Goal: Task Accomplishment & Management: Use online tool/utility

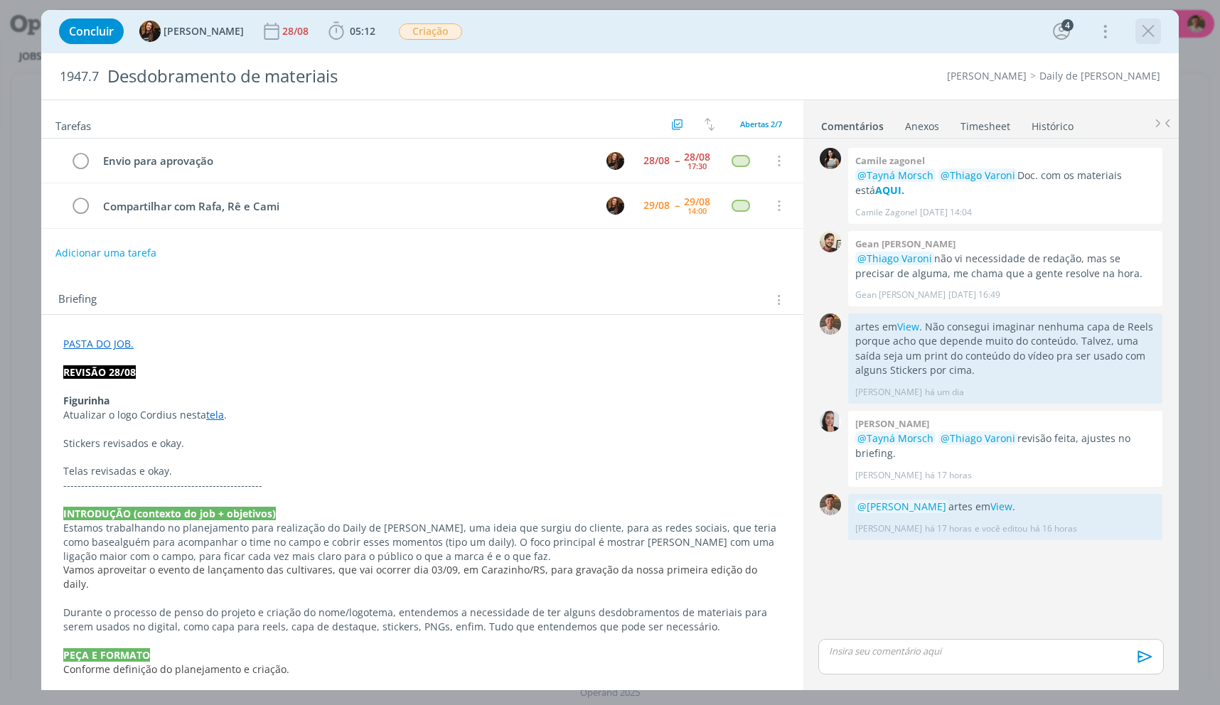
click at [1147, 36] on icon "dialog" at bounding box center [1148, 31] width 21 height 21
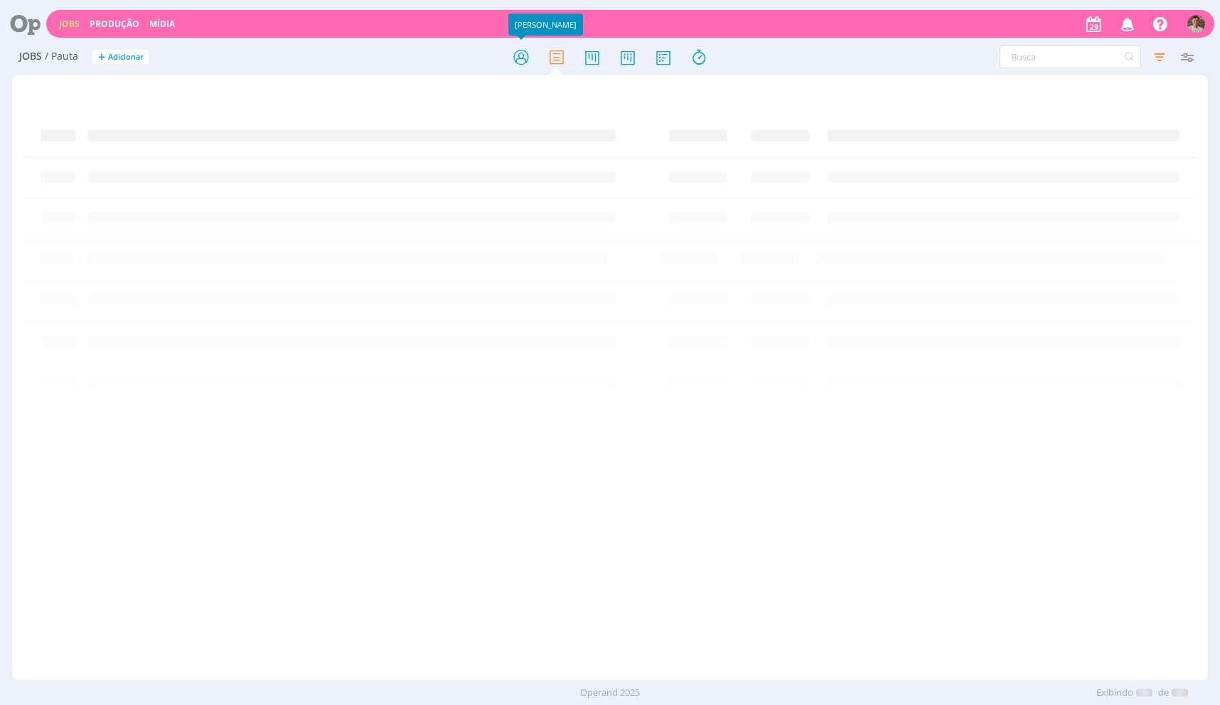
click at [540, 52] on div at bounding box center [610, 57] width 399 height 26
click at [515, 50] on icon at bounding box center [521, 57] width 26 height 28
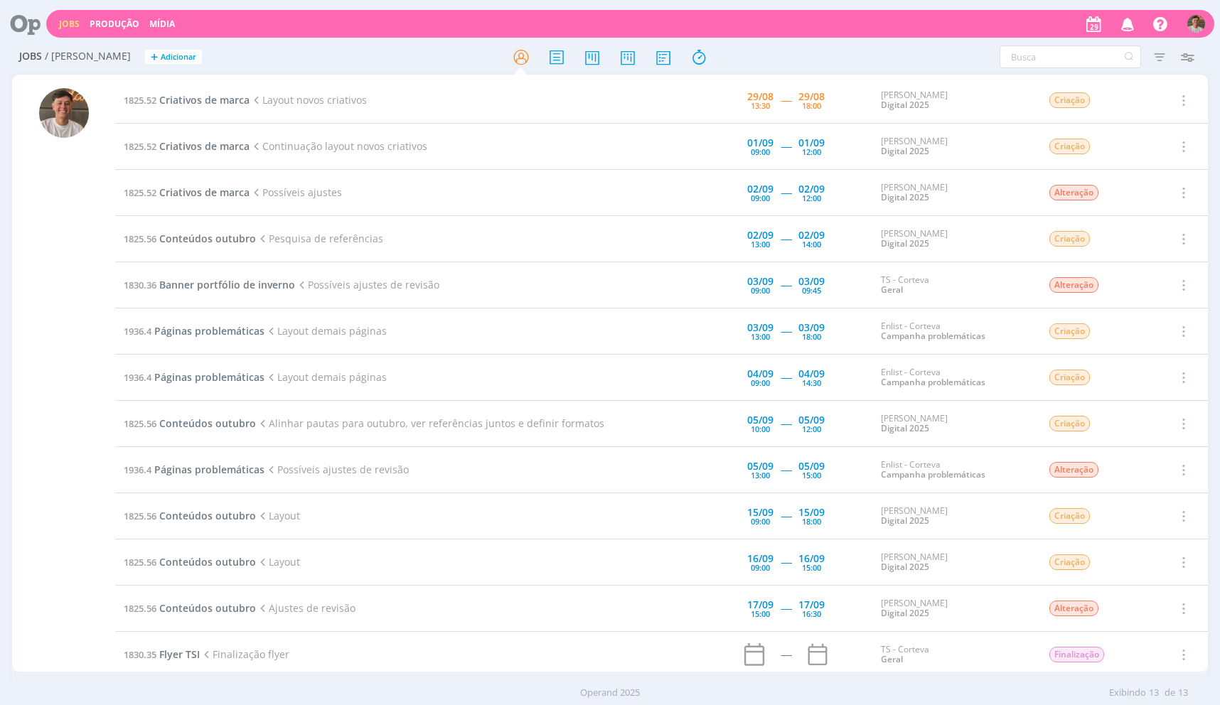
drag, startPoint x: 546, startPoint y: 675, endPoint x: 620, endPoint y: 700, distance: 78.0
click at [620, 700] on div "Jobs Produção Mídia Notificações Central de Ajuda Área de Membros Implantação o…" at bounding box center [610, 352] width 1220 height 705
click at [621, 686] on div "Operand 2025 Exibindo 13 de 13" at bounding box center [610, 693] width 1220 height 14
click at [622, 686] on div "Operand 2025 Exibindo 13 de 13" at bounding box center [610, 693] width 1220 height 14
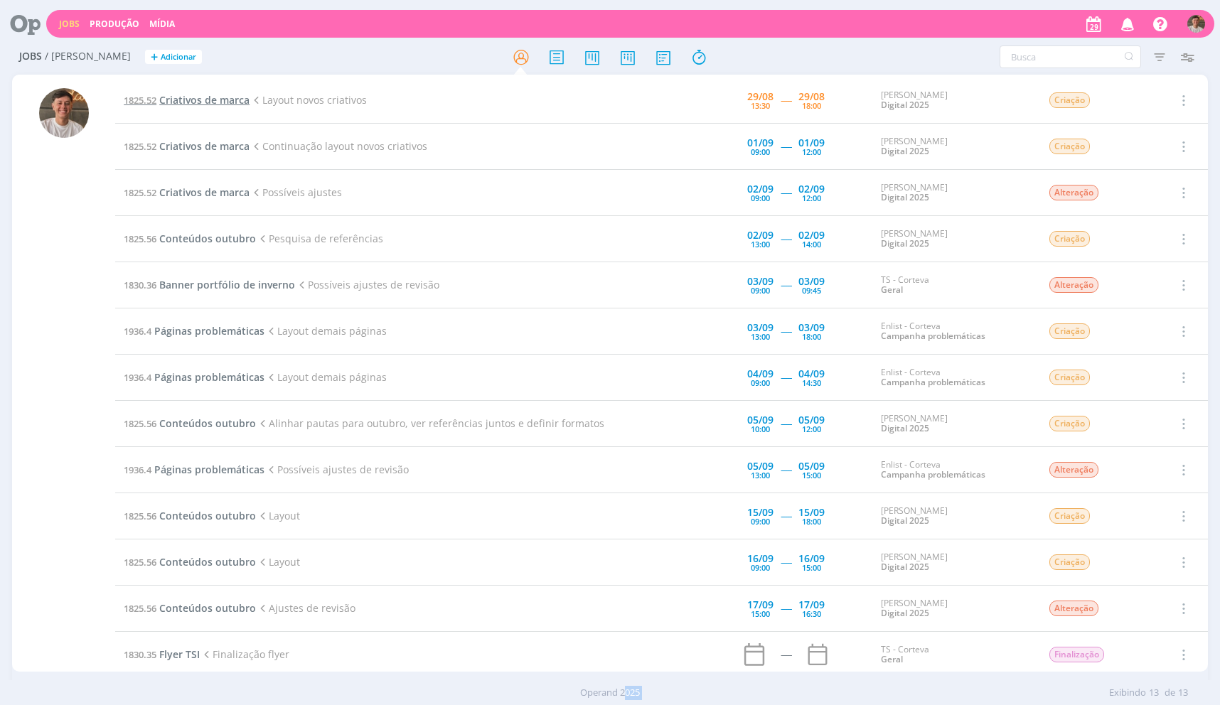
click at [225, 98] on span "Criativos de marca" at bounding box center [204, 100] width 90 height 14
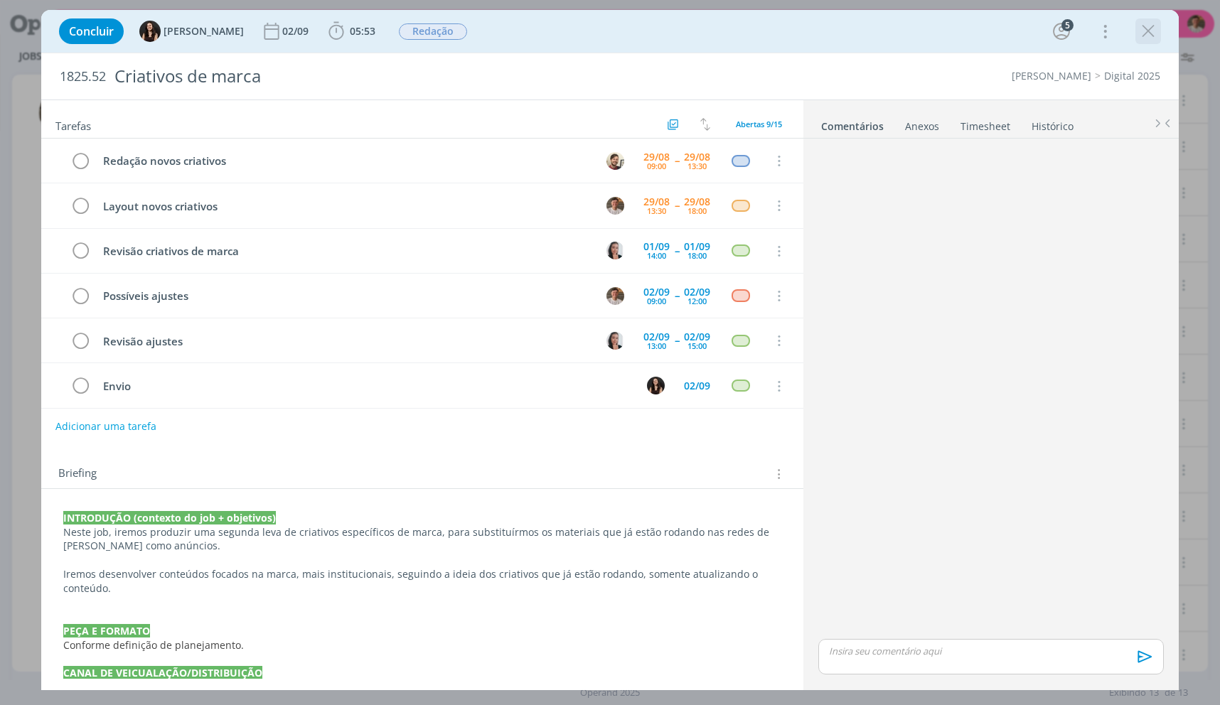
click at [1148, 38] on icon "dialog" at bounding box center [1148, 31] width 21 height 21
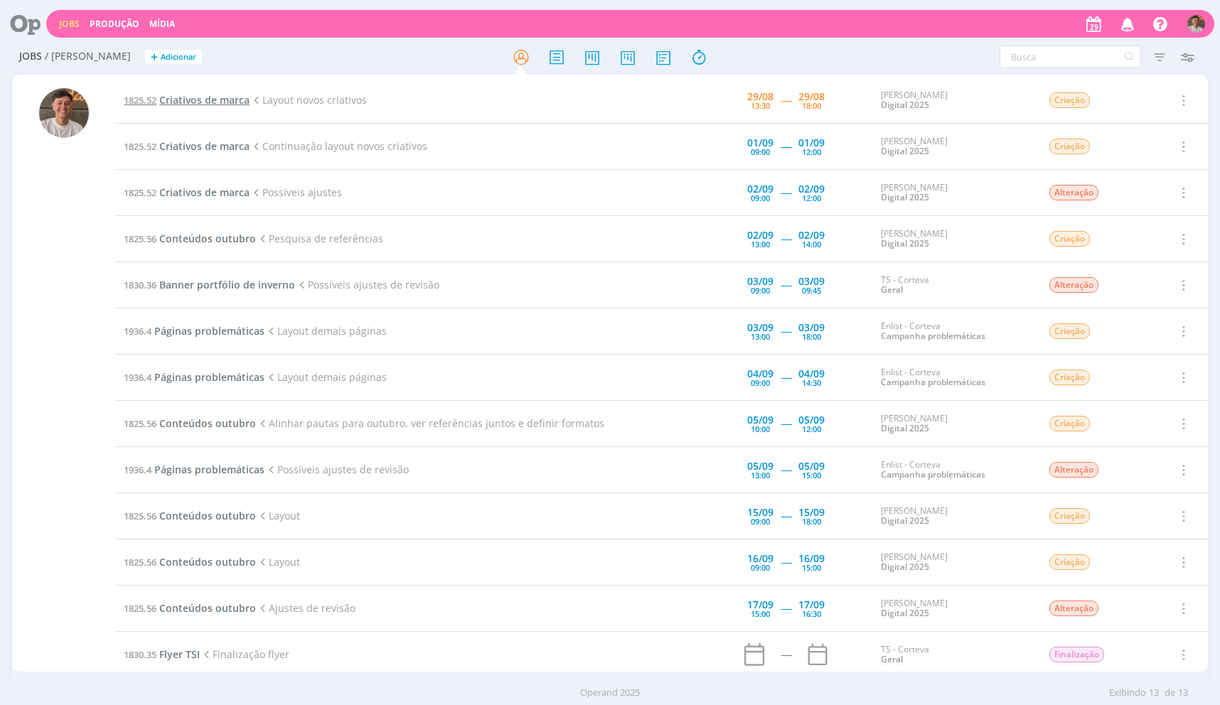
click at [161, 101] on link "1825.52 Criativos de marca" at bounding box center [187, 100] width 126 height 14
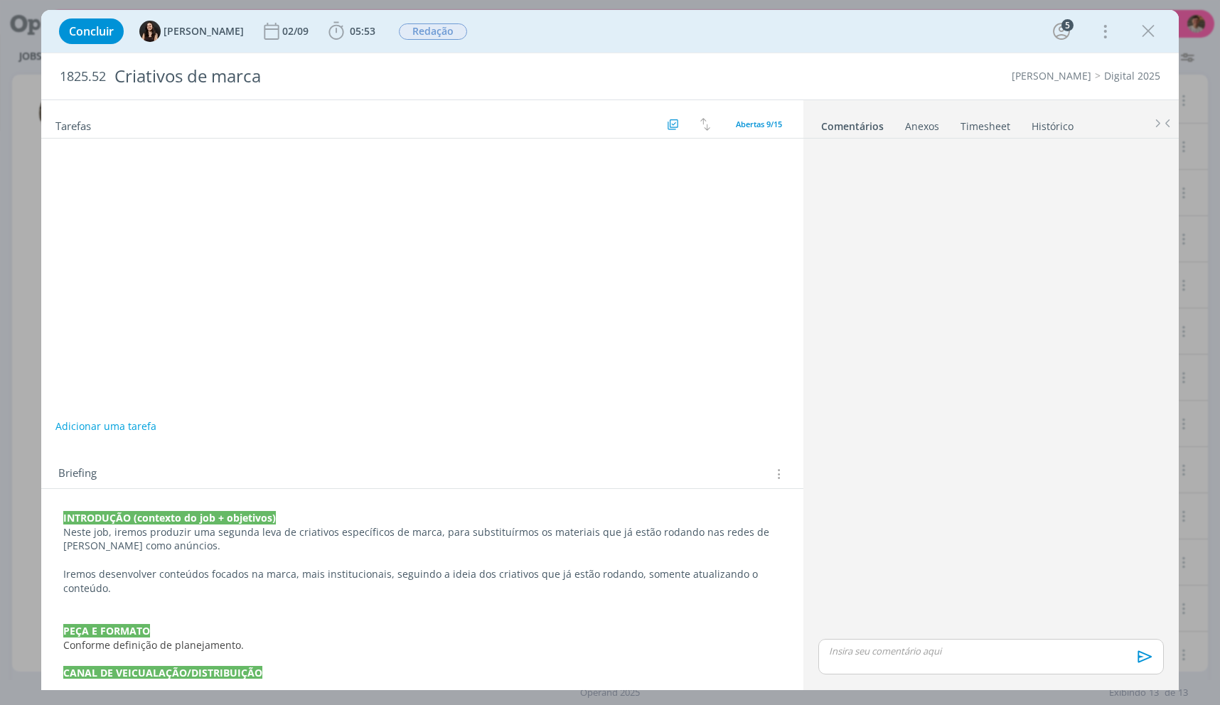
scroll to position [173, 0]
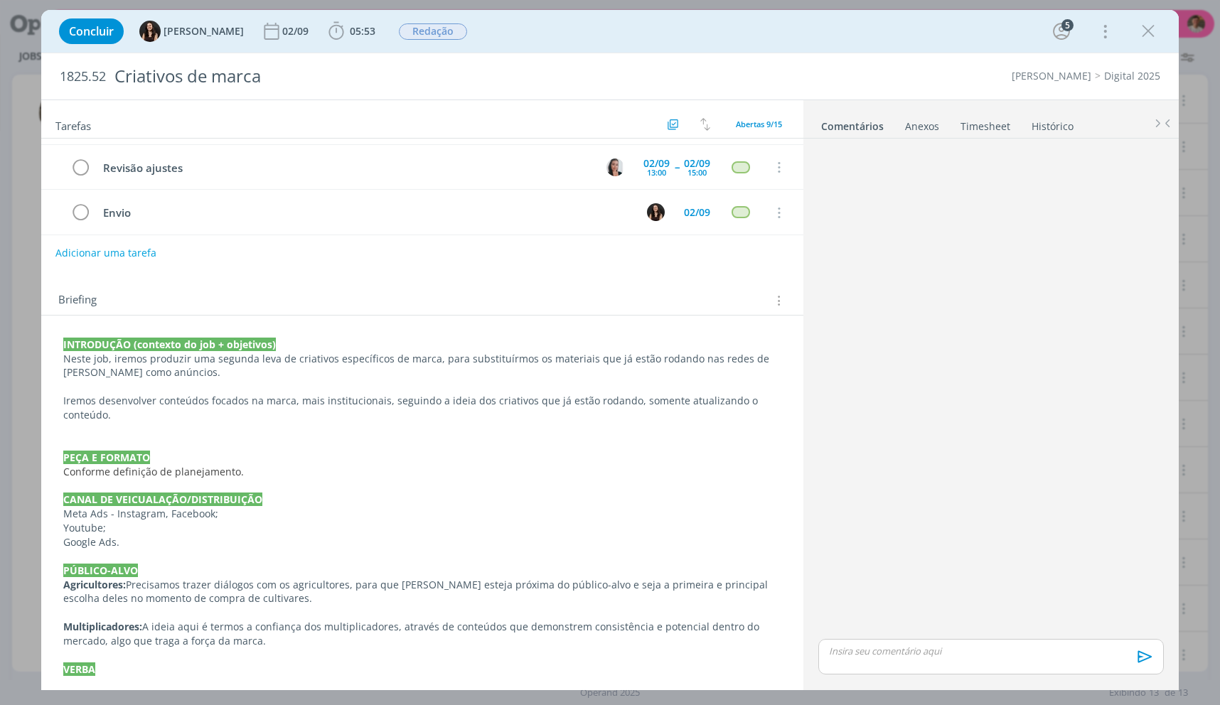
drag, startPoint x: 1144, startPoint y: 26, endPoint x: 959, endPoint y: 698, distance: 697.5
click at [1145, 26] on icon "dialog" at bounding box center [1148, 31] width 21 height 21
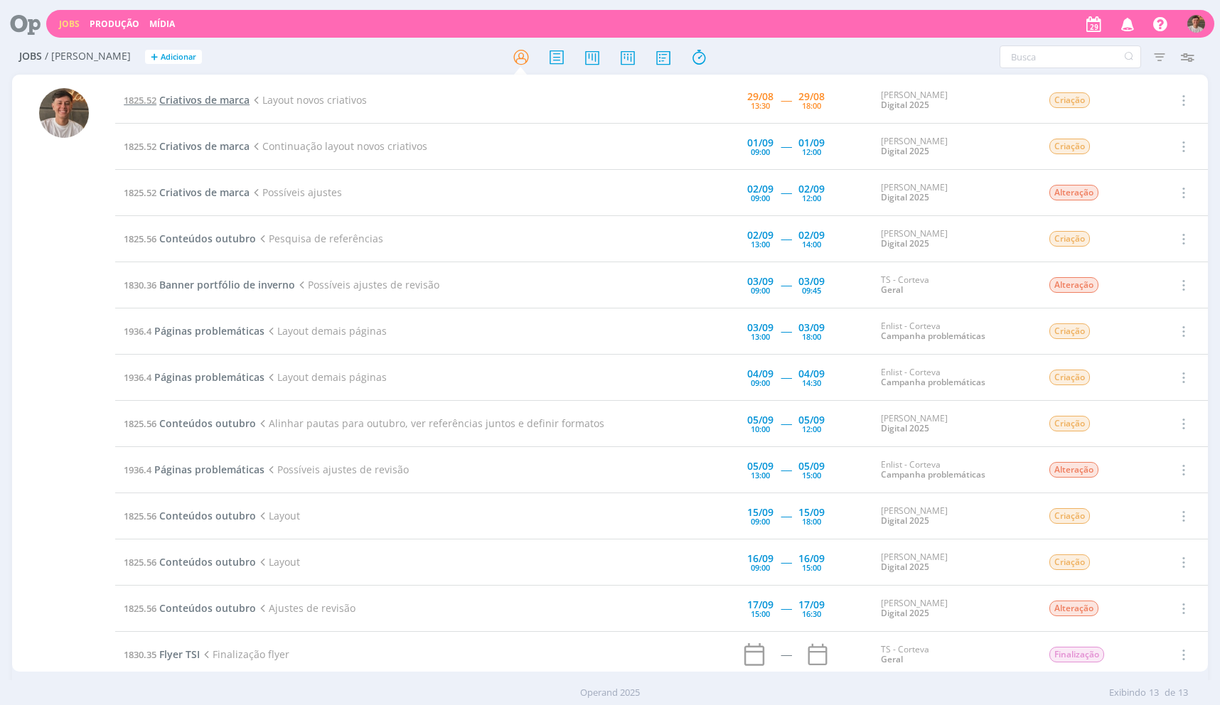
click at [131, 97] on span "1825.52" at bounding box center [140, 100] width 33 height 13
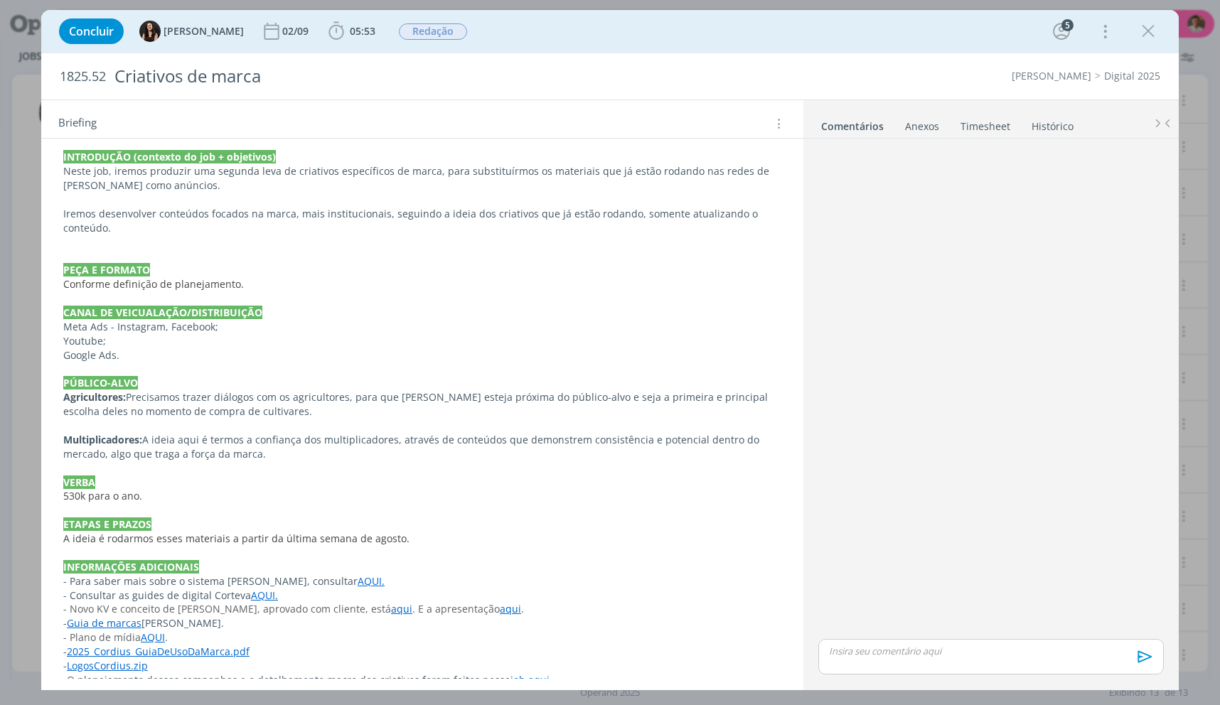
scroll to position [408, 0]
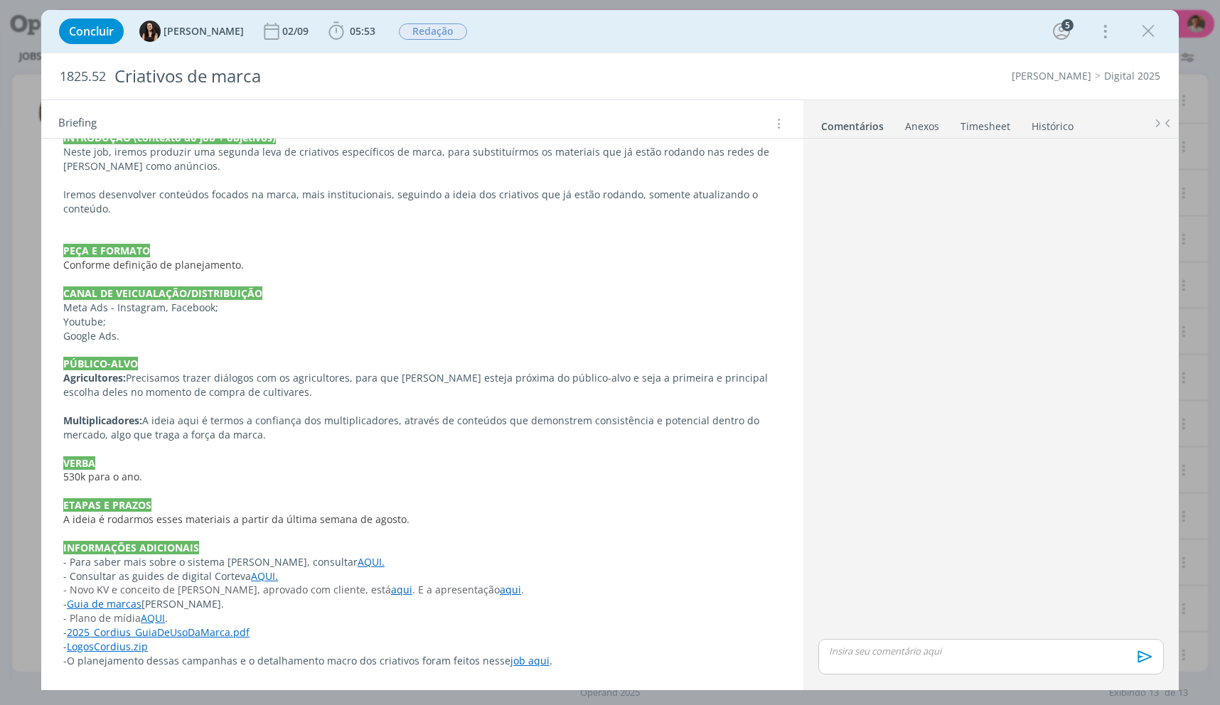
click at [534, 664] on link "job aqui" at bounding box center [529, 661] width 39 height 14
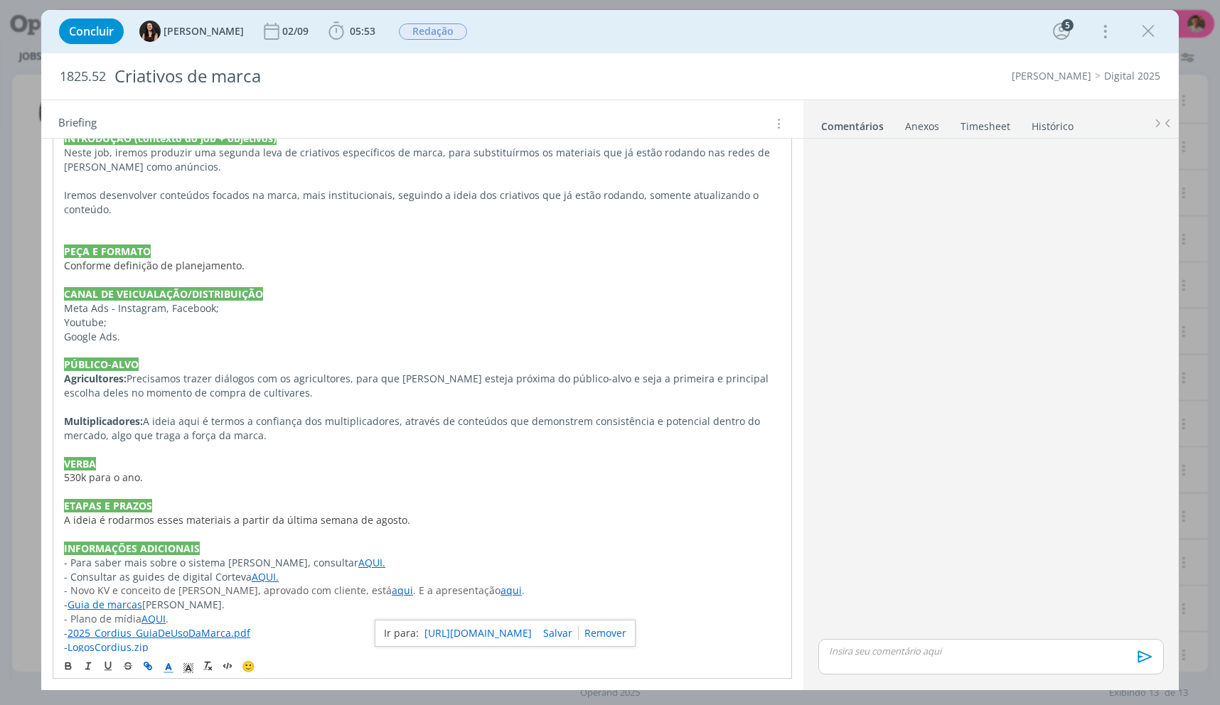
click at [520, 633] on link "https://app4.operand.com.br/jobs/13243" at bounding box center [477, 633] width 107 height 18
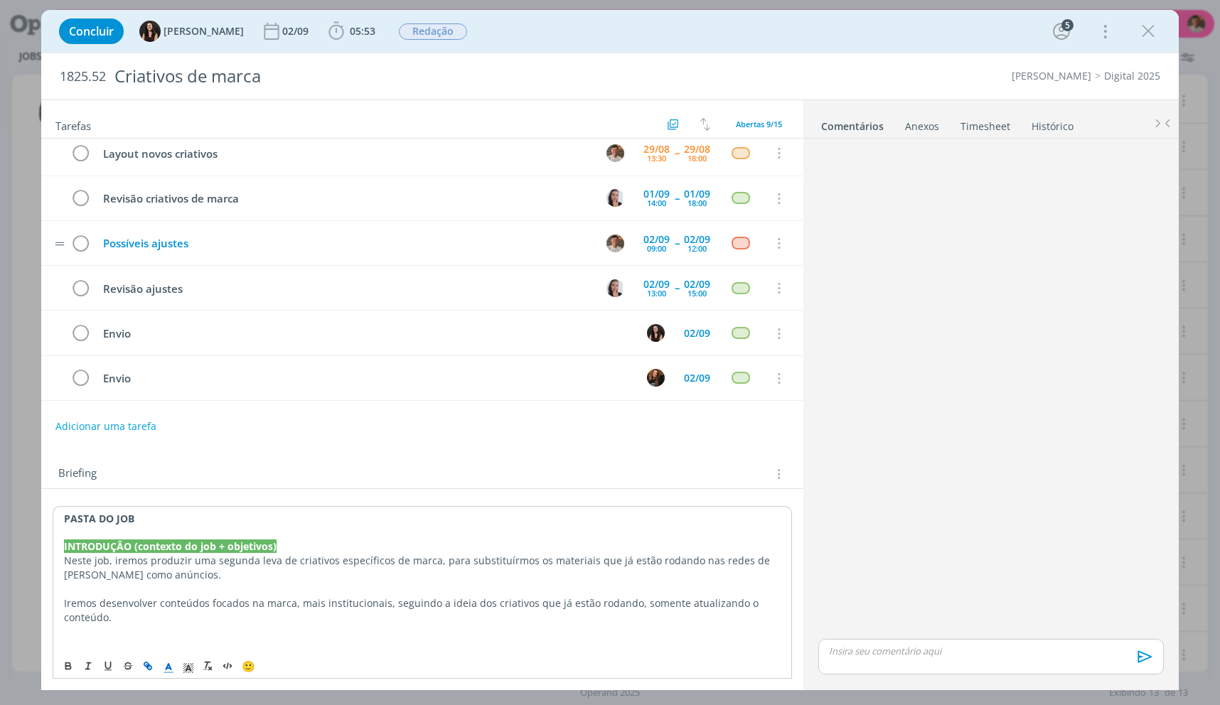
scroll to position [0, 0]
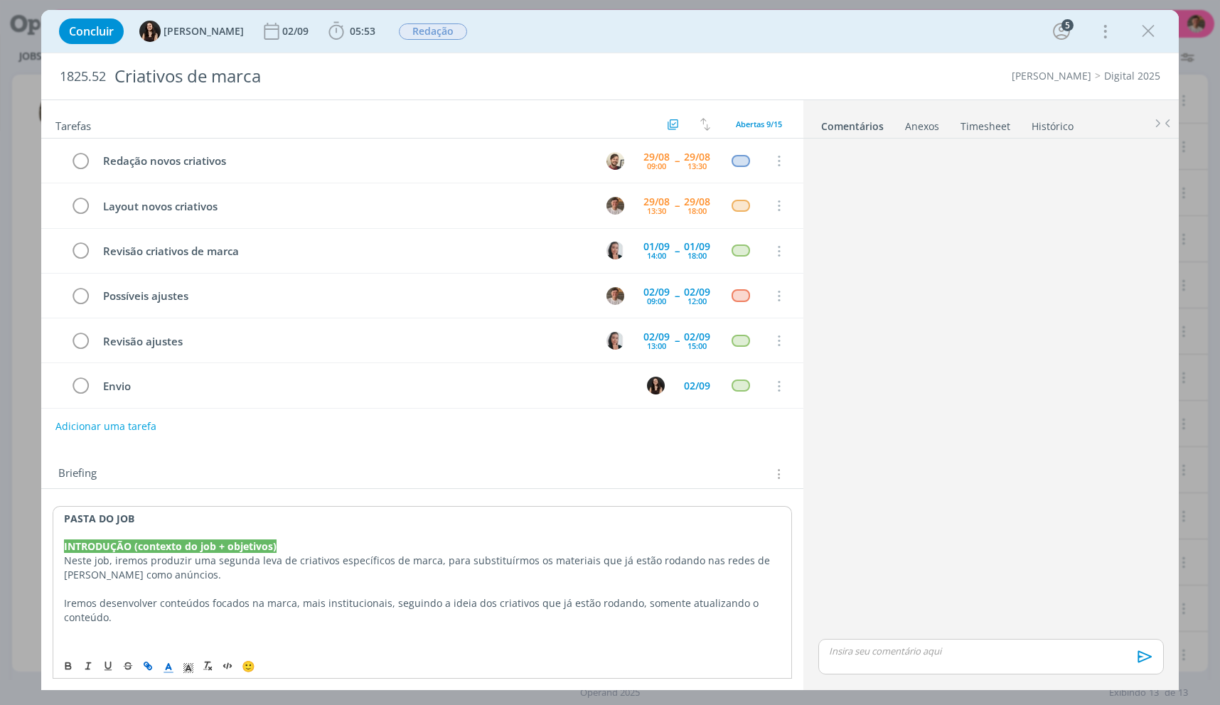
click at [986, 132] on link "Timesheet" at bounding box center [985, 123] width 51 height 21
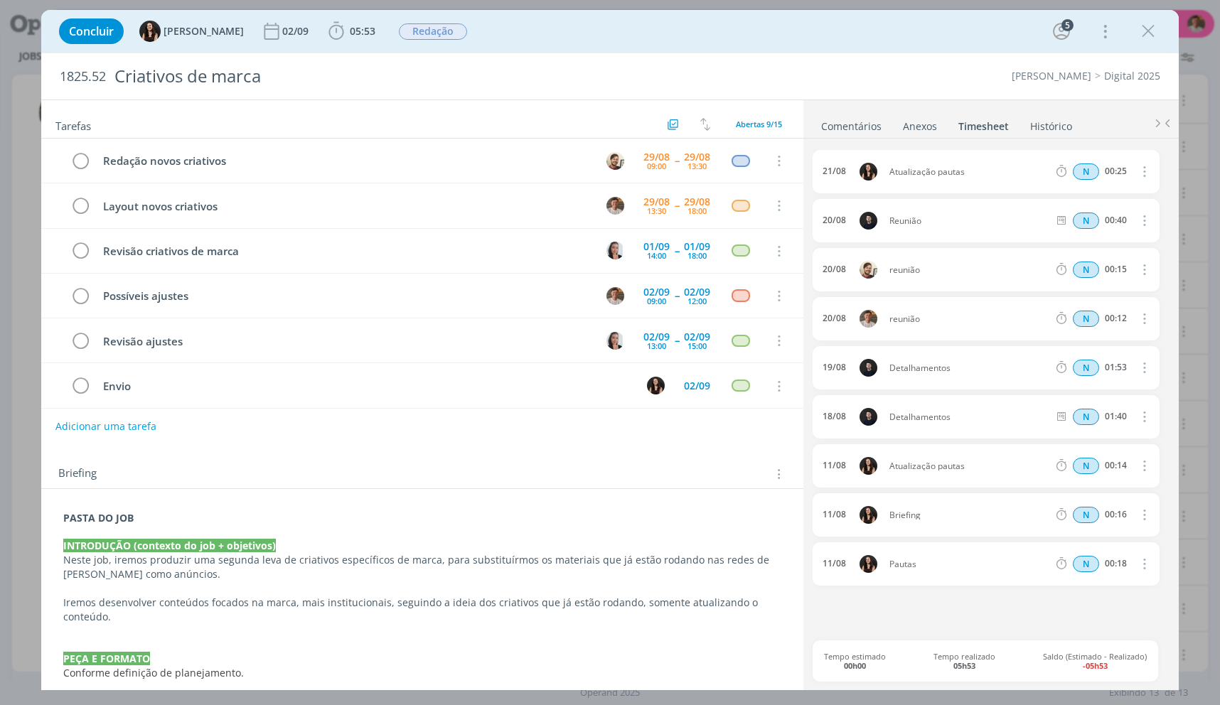
click at [933, 129] on div "Anexos 0" at bounding box center [920, 126] width 34 height 14
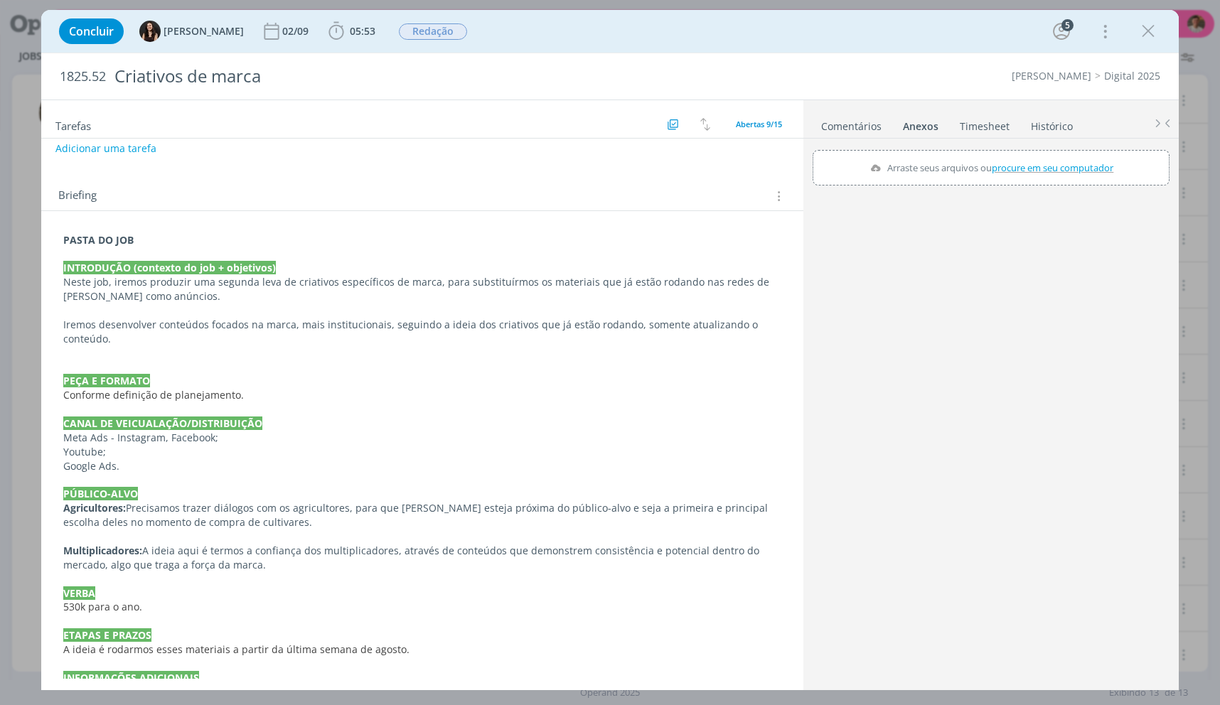
scroll to position [408, 0]
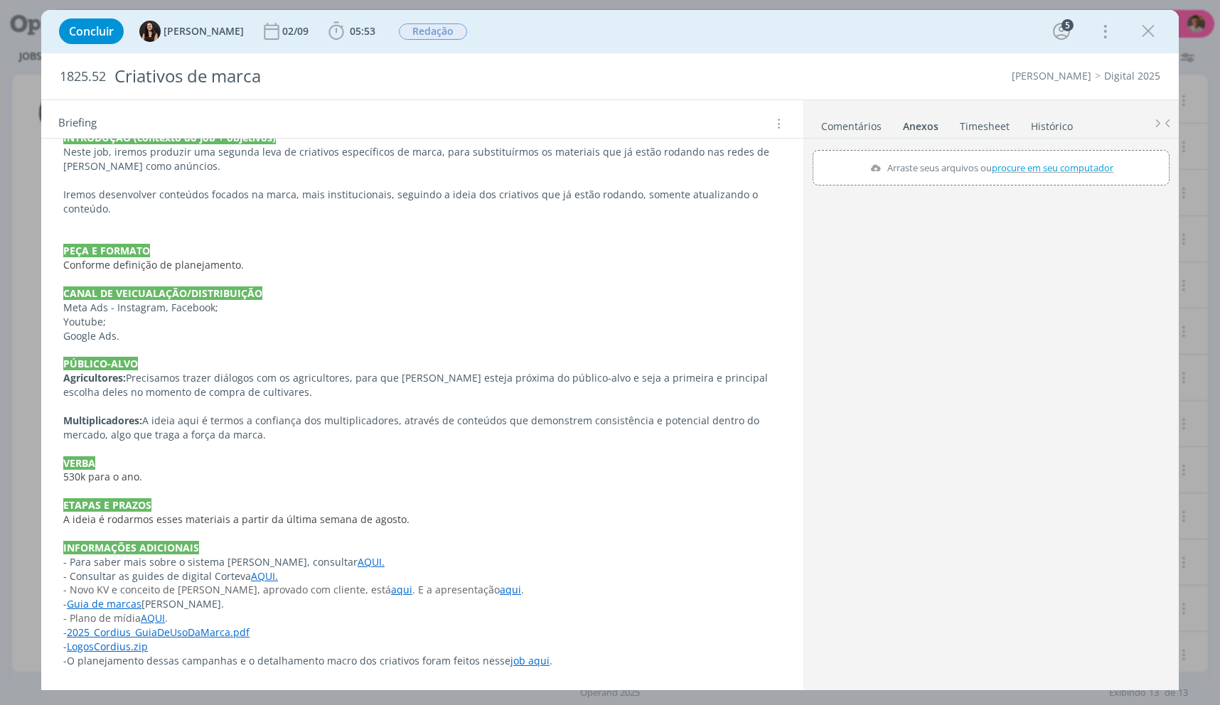
drag, startPoint x: 306, startPoint y: 554, endPoint x: 318, endPoint y: 562, distance: 14.4
click at [309, 557] on div "PASTA DO JOB INTRODUÇÃO (contexto do job + objetivos) Neste job, iremos produzi…" at bounding box center [422, 385] width 739 height 575
click at [358, 566] on link "AQUI." at bounding box center [371, 563] width 27 height 14
click at [310, 584] on link "https://sobeae.sharepoint.com/:f:/s/SOBEAE/EiukvCc3FTNKrUHmTVnWTz0BanrYsrazV9if…" at bounding box center [279, 590] width 107 height 18
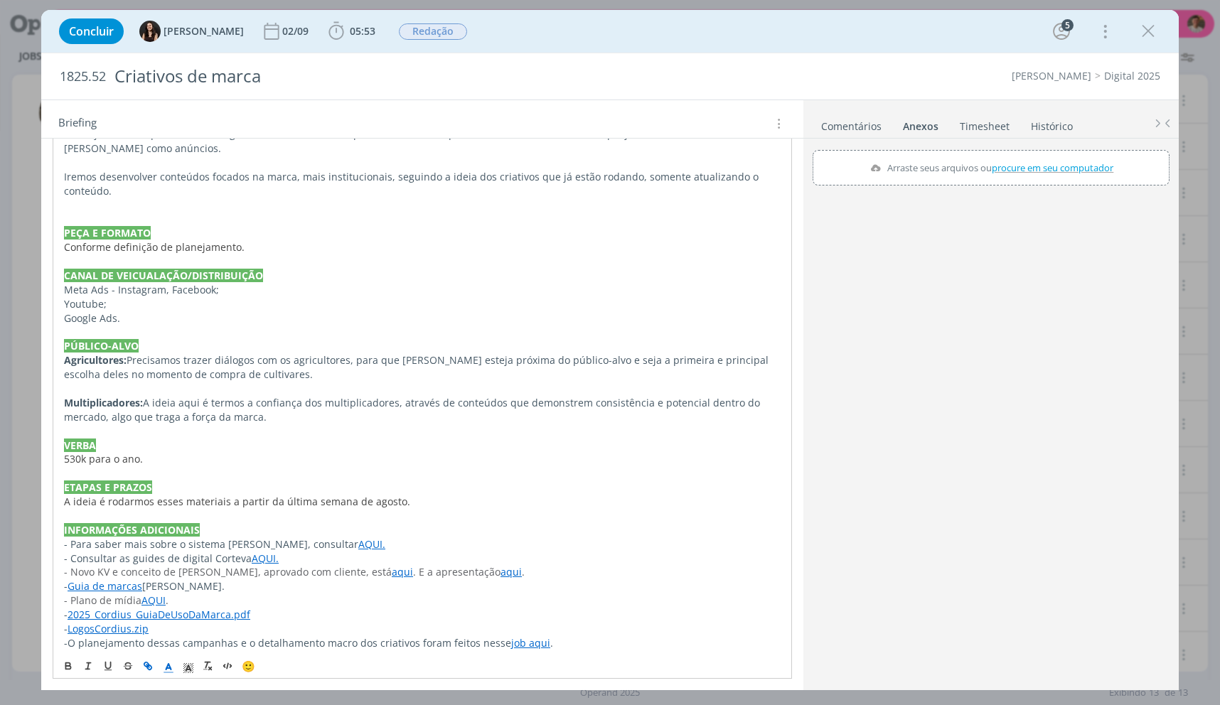
scroll to position [436, 0]
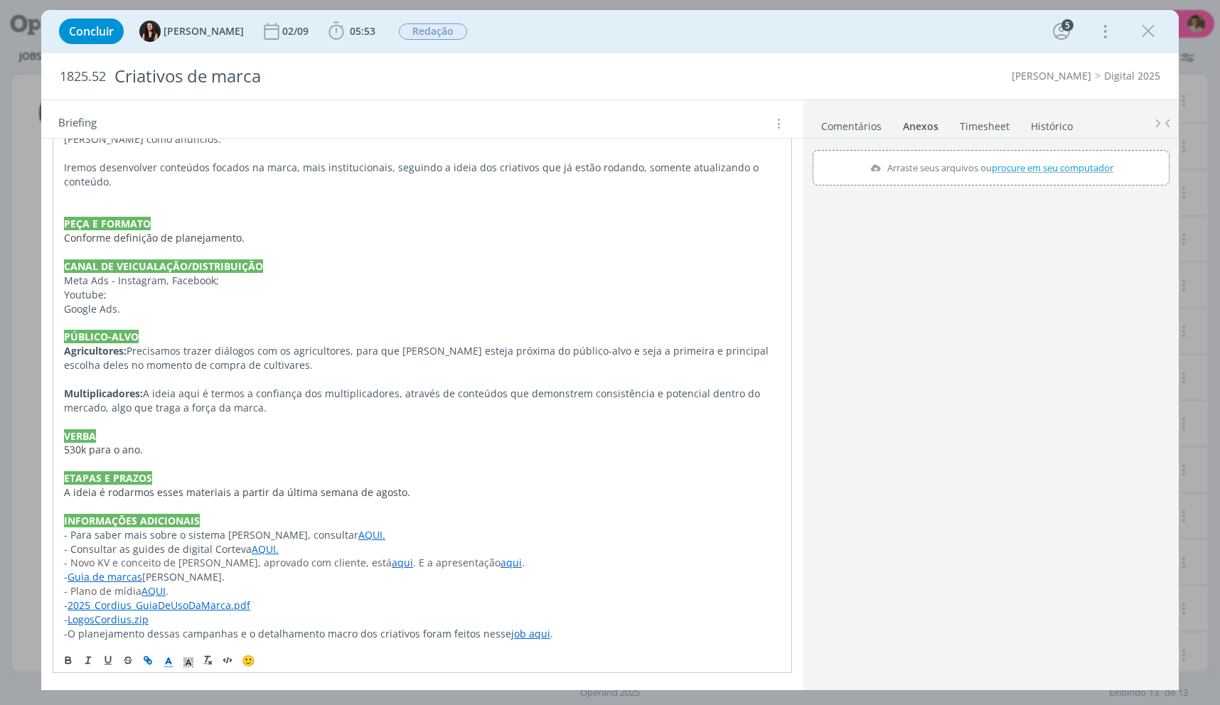
click at [525, 634] on link "job aqui" at bounding box center [530, 634] width 39 height 14
click at [499, 609] on link "https://app4.operand.com.br/jobs/13243" at bounding box center [478, 606] width 107 height 18
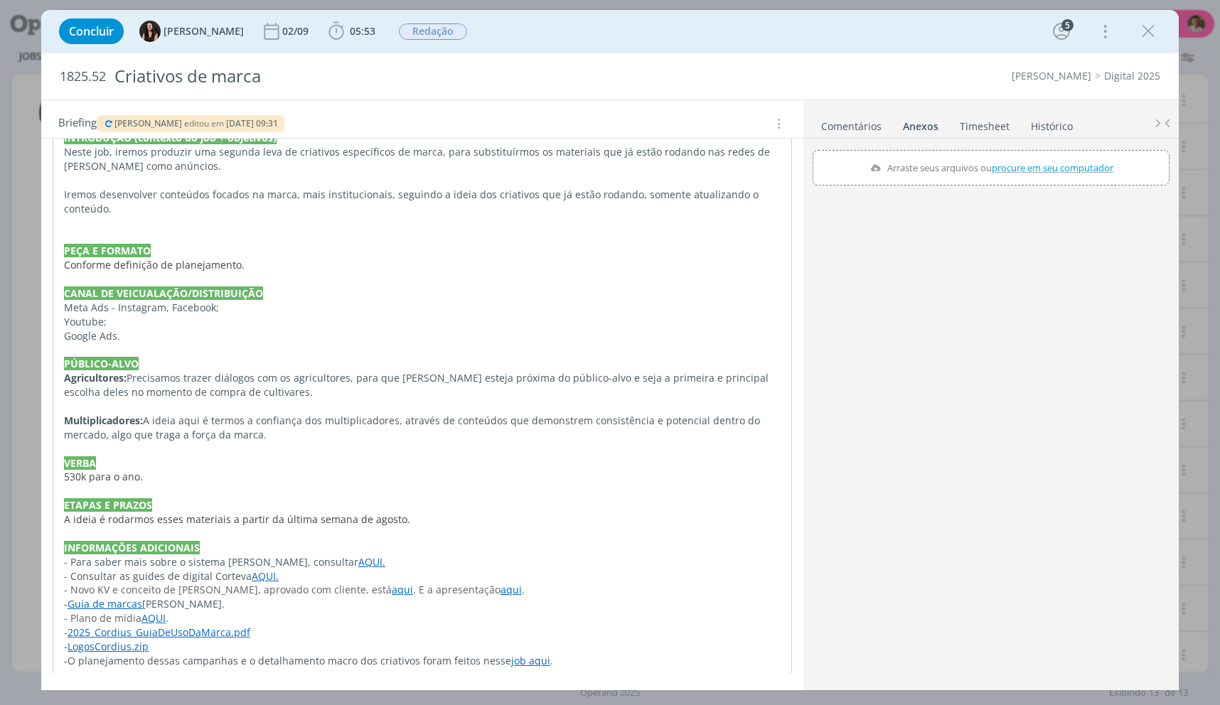
scroll to position [409, 0]
click at [114, 121] on span "[PERSON_NAME]" at bounding box center [148, 123] width 68 height 12
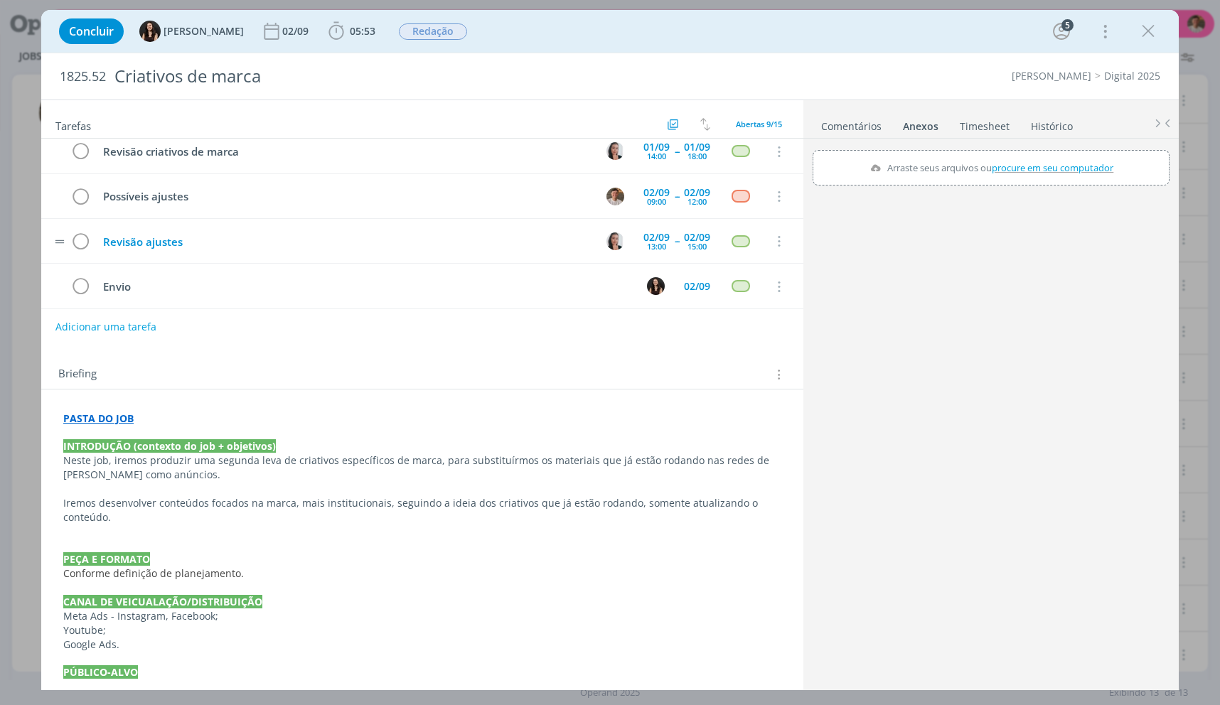
scroll to position [53, 0]
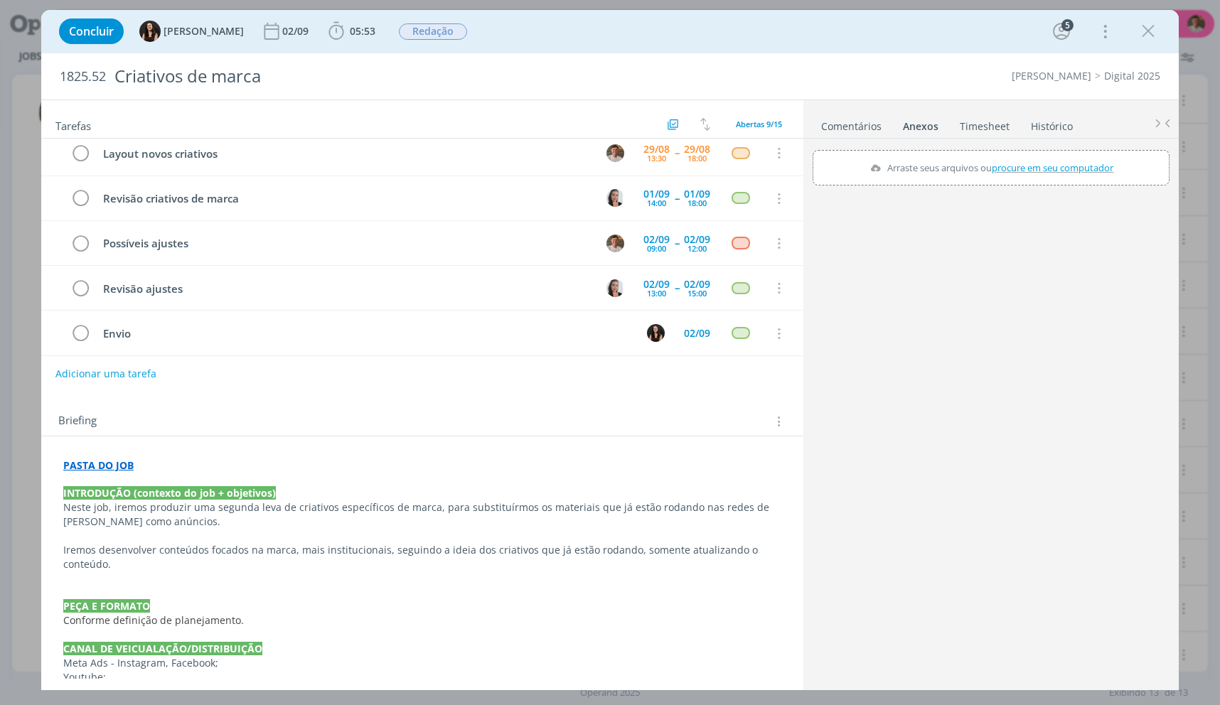
click at [96, 465] on strong "PASTA DO JOB" at bounding box center [98, 466] width 70 height 14
click at [114, 491] on link "https://sobeae.sharepoint.com/:f:/s/SOBEAE/Est6zWLsF1tKgKXVWPiJVZwB6zJzFEbFRVOq…" at bounding box center [155, 492] width 107 height 18
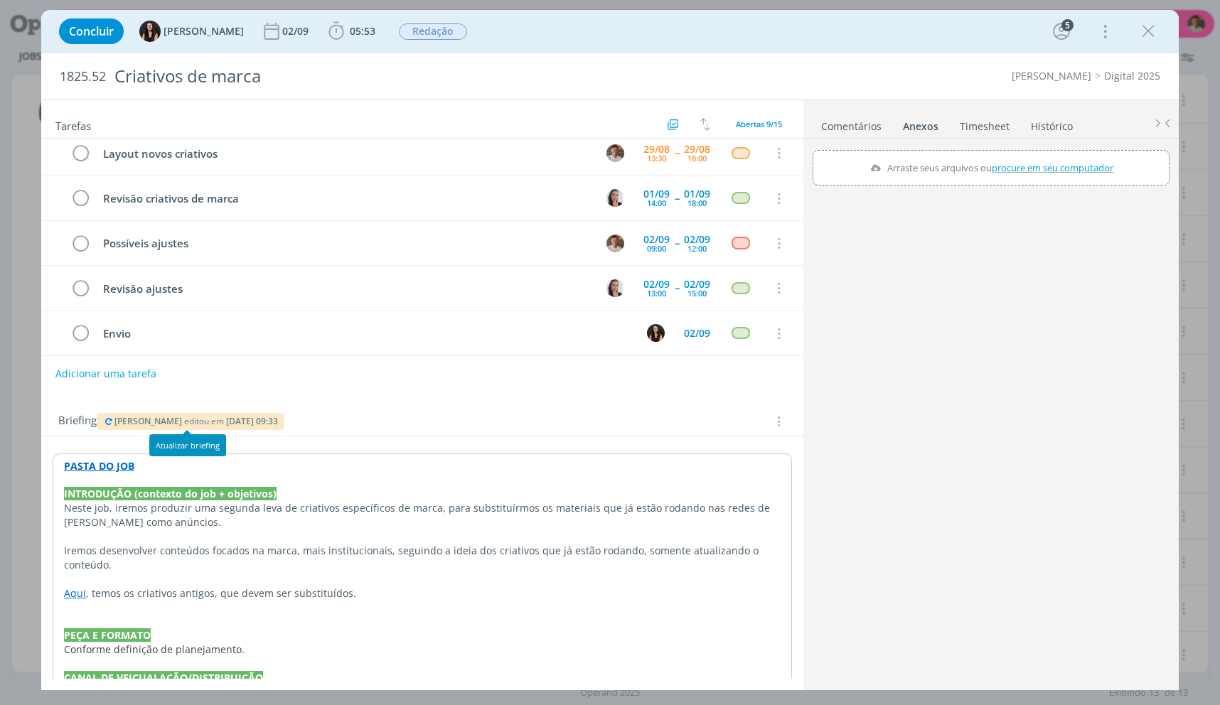
click at [106, 420] on icon "dialog" at bounding box center [108, 421] width 11 height 9
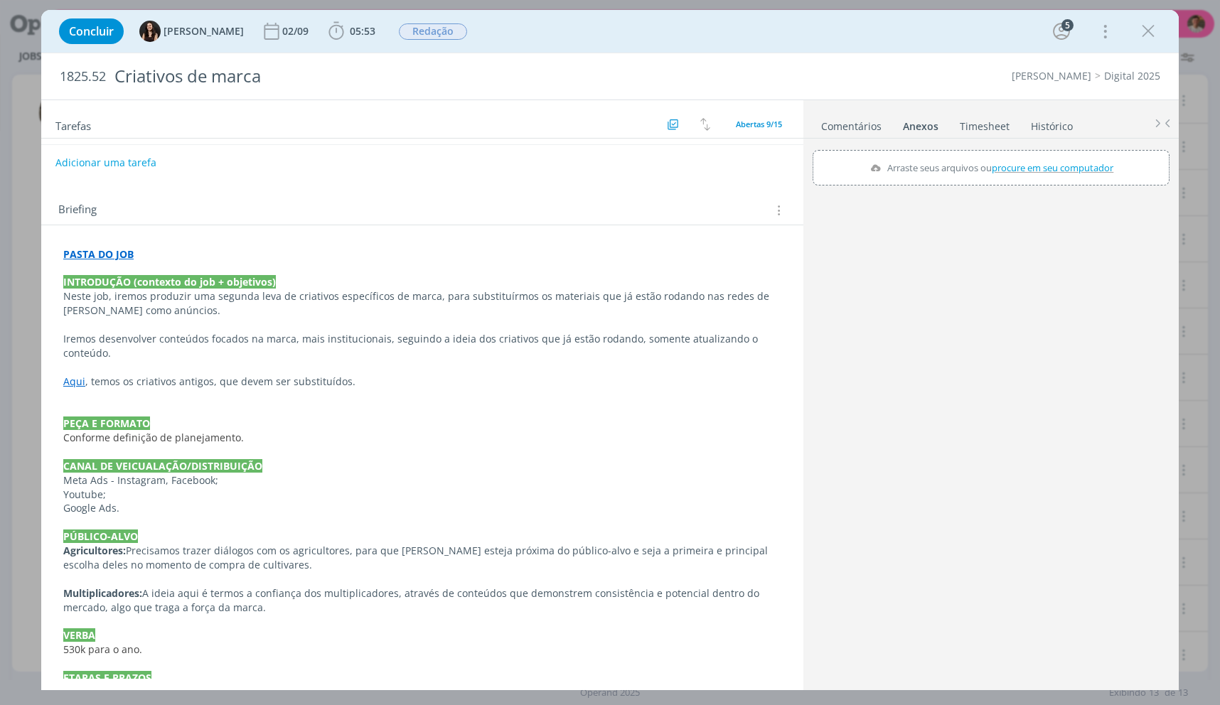
scroll to position [266, 0]
click at [68, 383] on link "Aqui" at bounding box center [74, 380] width 22 height 14
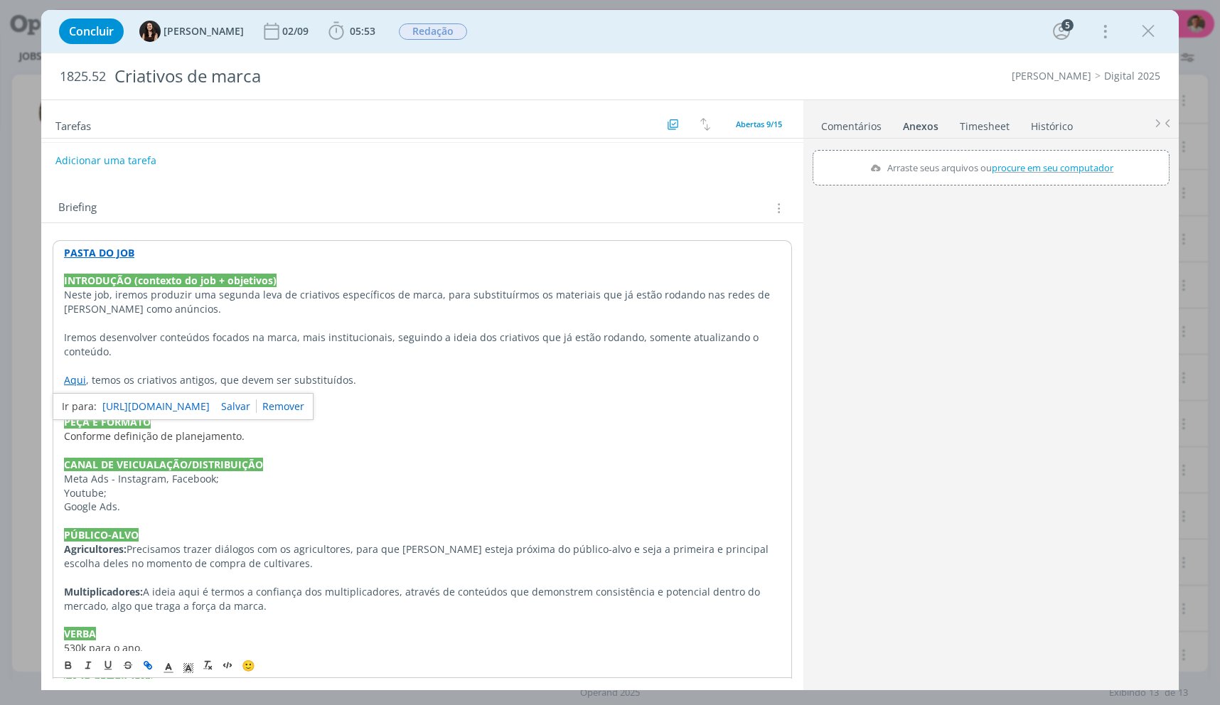
click at [107, 407] on link "https://sobeae.sharepoint.com/:f:/s/SOBEAE/Est6zWLsF1tKgKXVWPiJVZwB6zJzFEbFRVOq…" at bounding box center [155, 406] width 107 height 18
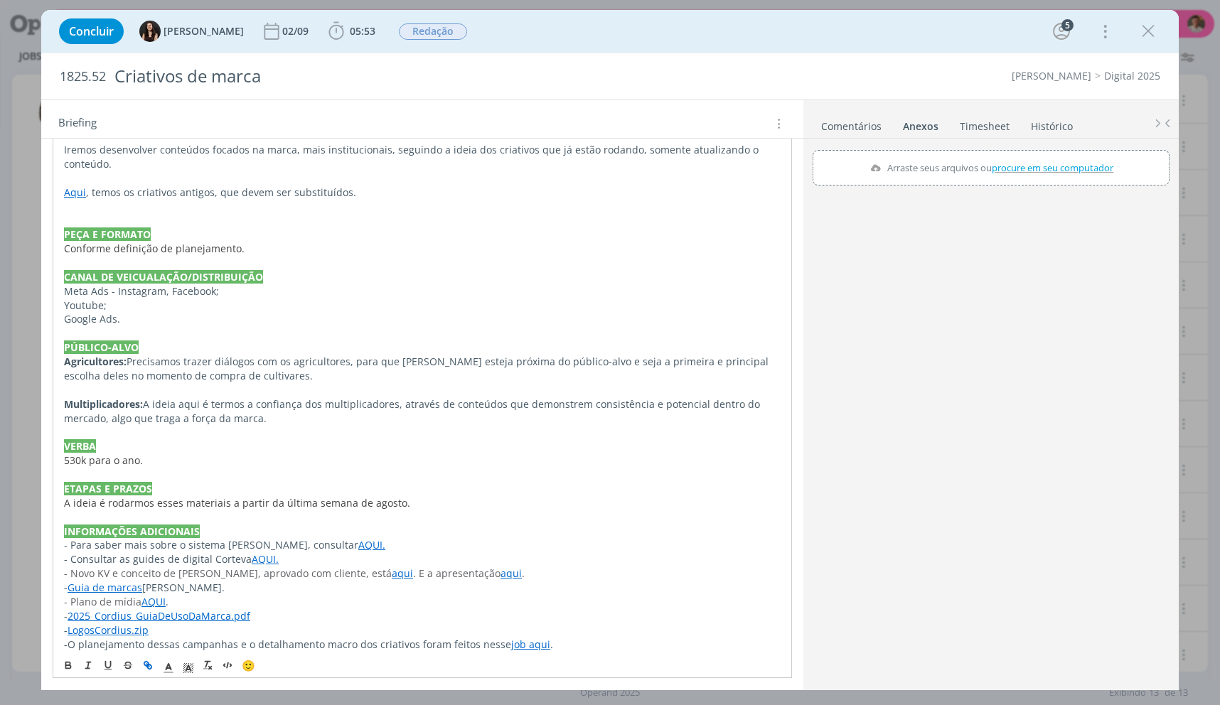
scroll to position [464, 0]
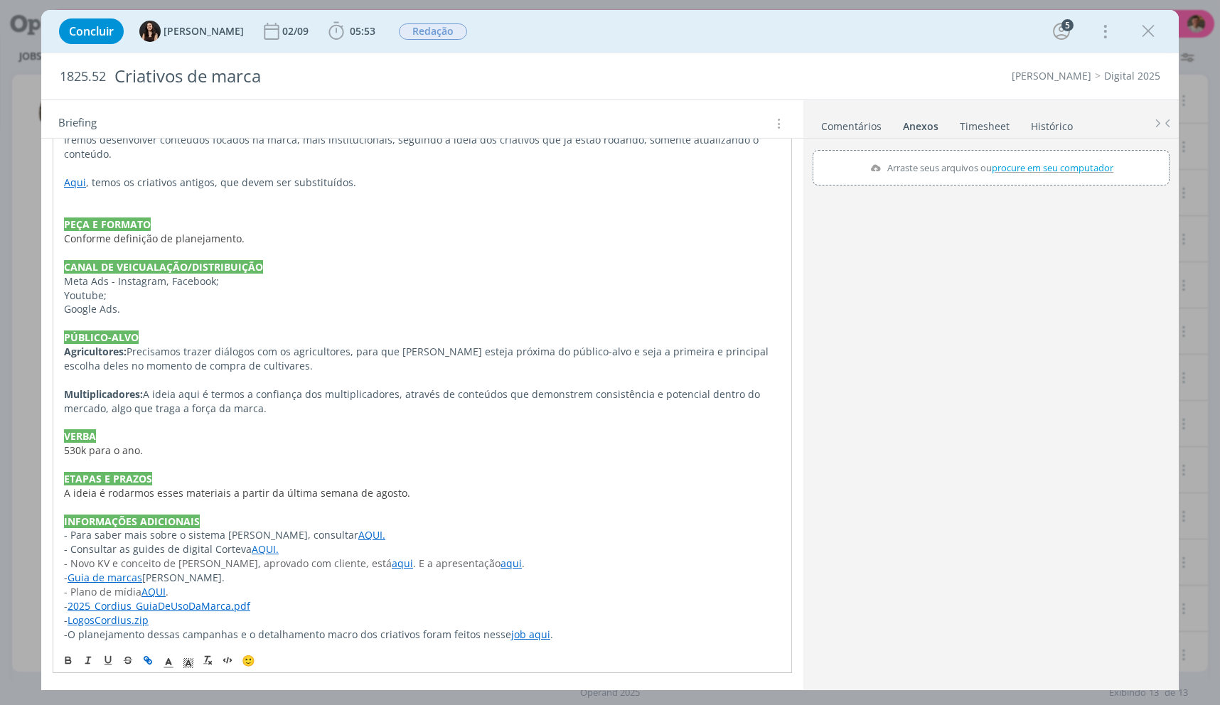
click at [511, 635] on link "job aqui" at bounding box center [530, 635] width 39 height 14
click at [508, 599] on link "https://app4.operand.com.br/jobs/13243" at bounding box center [478, 607] width 107 height 18
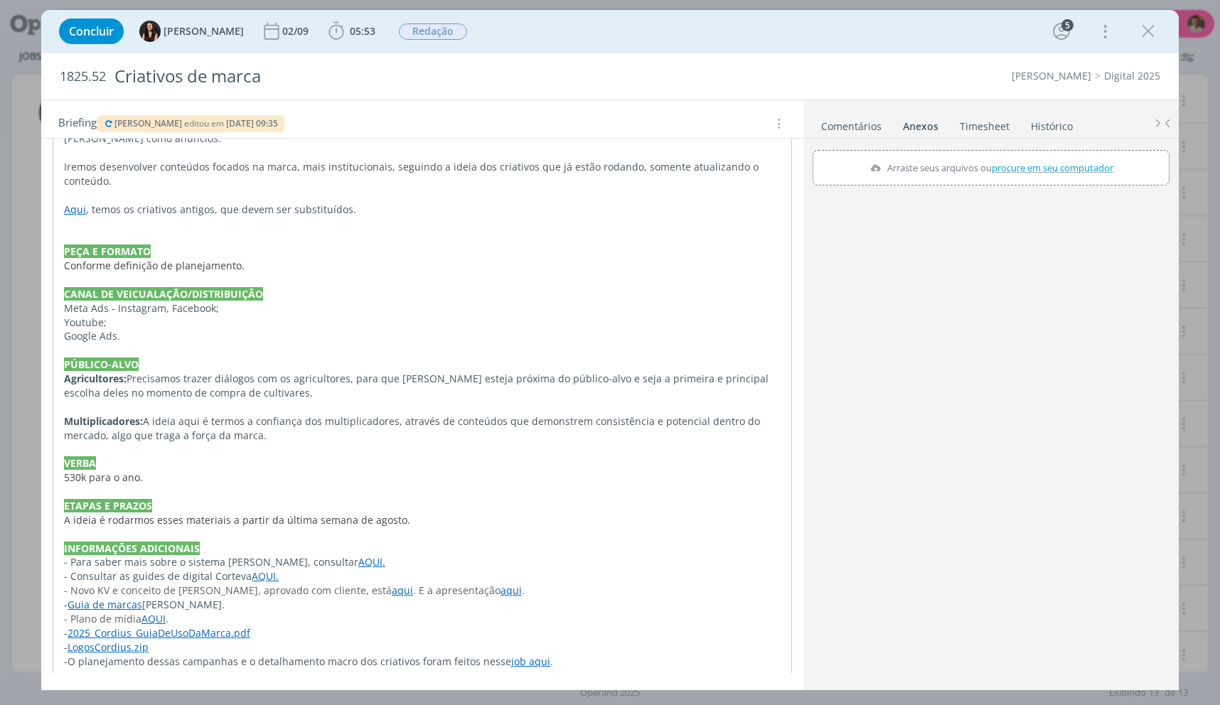
scroll to position [437, 0]
click at [107, 119] on icon "dialog" at bounding box center [108, 123] width 11 height 9
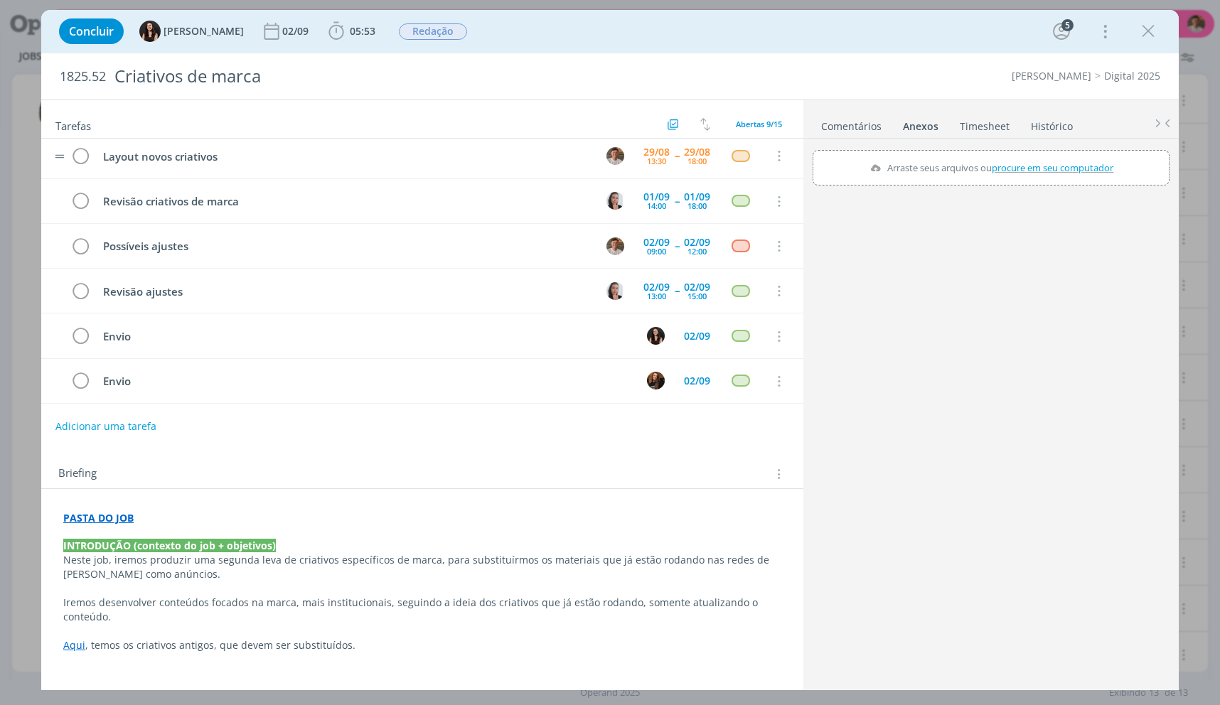
scroll to position [71, 0]
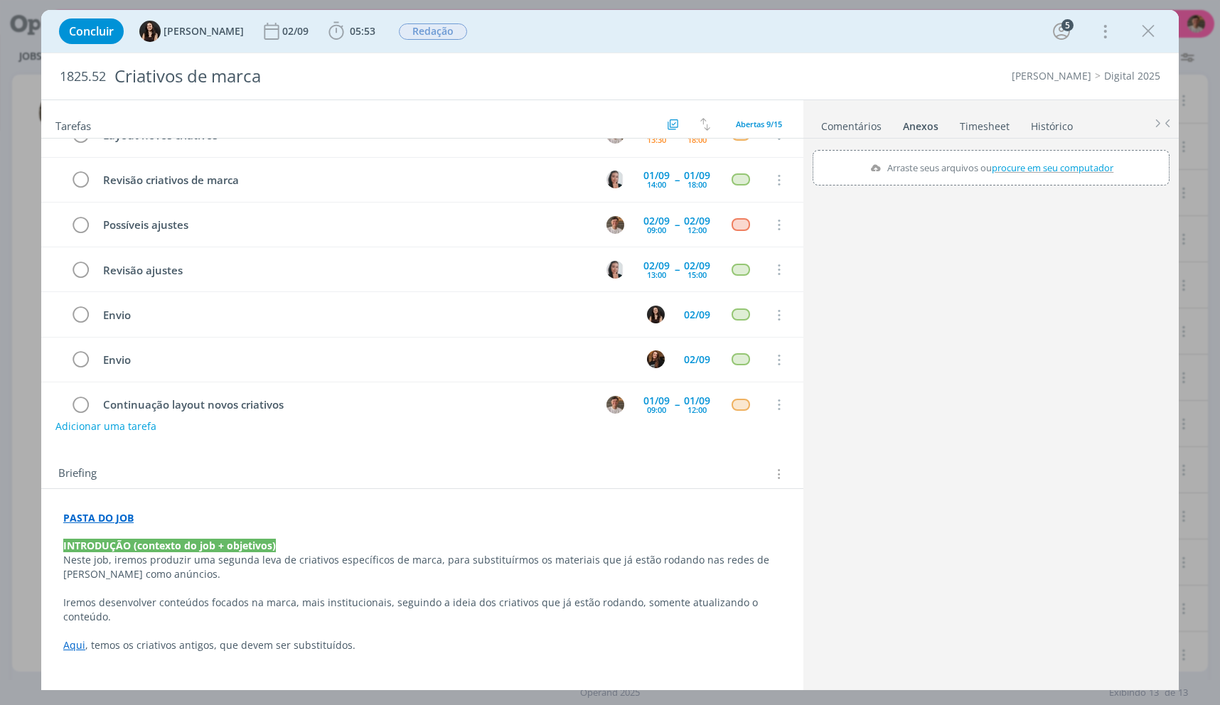
click at [73, 646] on link "Aqui" at bounding box center [74, 645] width 22 height 14
click at [1129, 44] on div "Concluir Isabelle Silva 02/09 05:53 Iniciar Apontar Data * 29/08/2025 Horas * 0…" at bounding box center [610, 31] width 1116 height 34
click at [1145, 30] on icon "dialog" at bounding box center [1148, 31] width 21 height 21
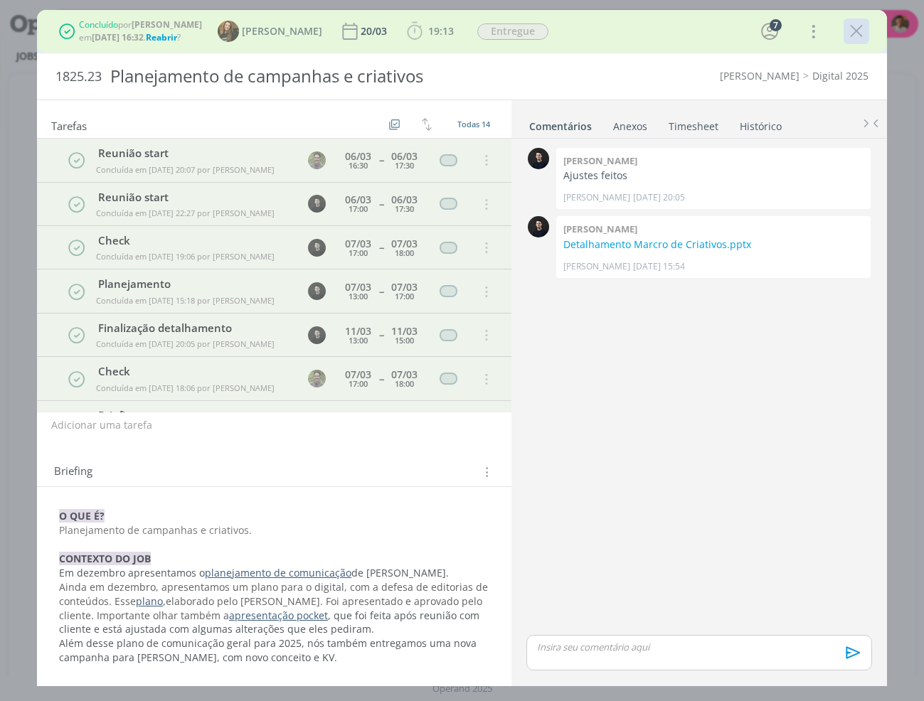
click at [850, 31] on icon "dialog" at bounding box center [855, 31] width 21 height 21
click at [716, 242] on link "Detalhamento Marcro de Criativos.pptx" at bounding box center [657, 244] width 188 height 14
click at [857, 28] on icon "dialog" at bounding box center [855, 31] width 21 height 21
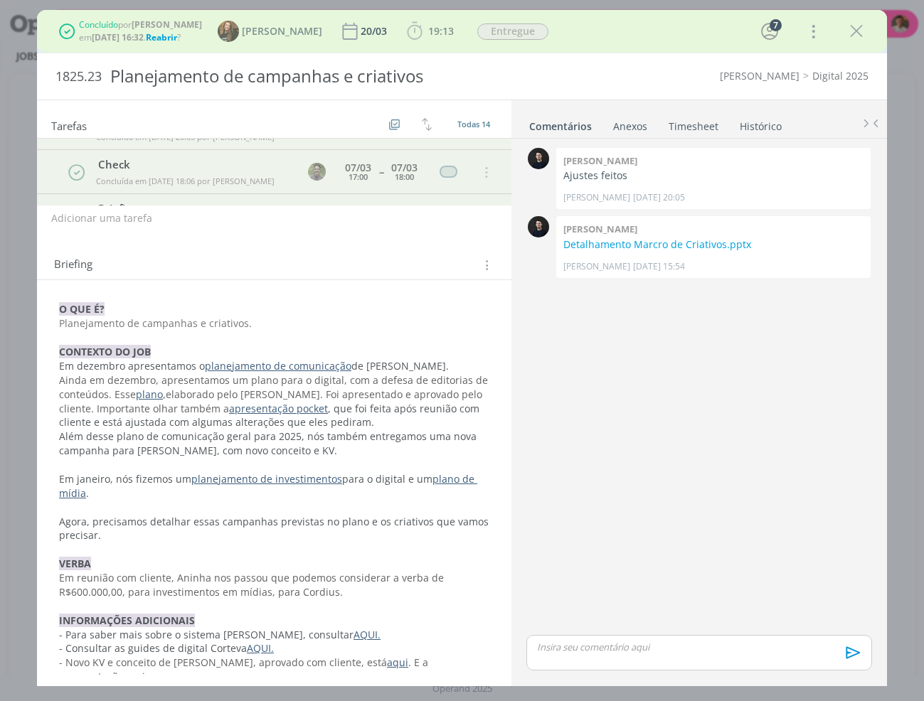
scroll to position [269, 0]
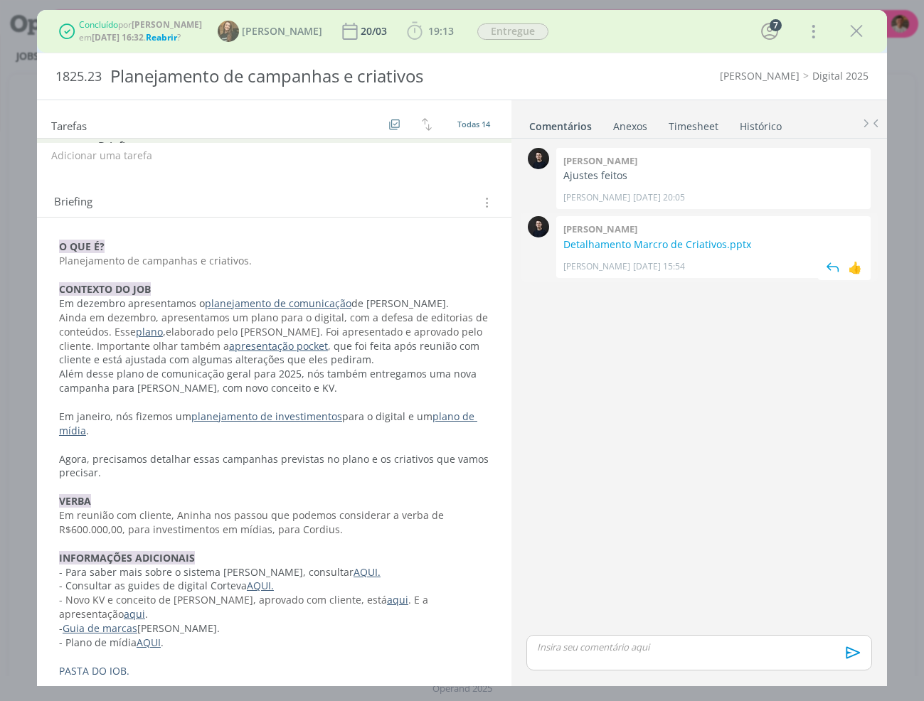
click at [659, 255] on div "Carlos Nunes 20/03 às 15:54 👍" at bounding box center [713, 263] width 300 height 20
click at [668, 246] on link "Detalhamento Marcro de Criativos.pptx" at bounding box center [657, 244] width 188 height 14
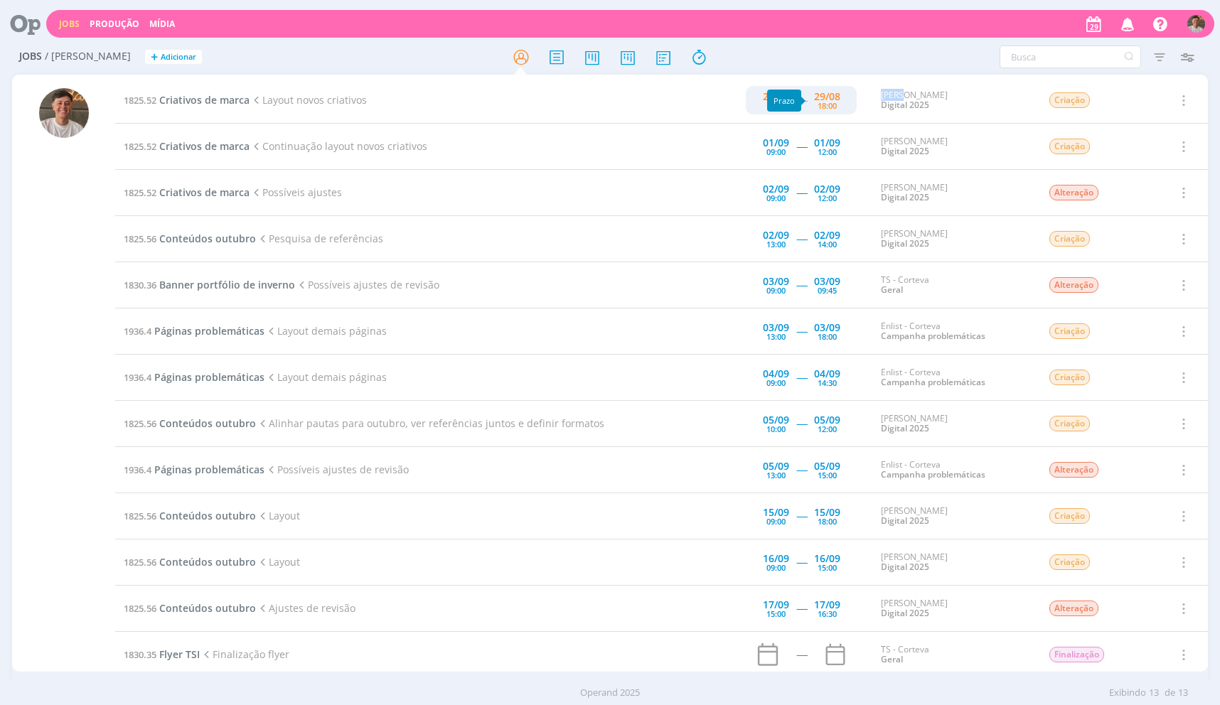
drag, startPoint x: 874, startPoint y: 102, endPoint x: 802, endPoint y: 107, distance: 72.0
click at [802, 107] on tr "1825.52 Criativos de marca Layout novos criativos [DATE] 13:30 ----- [DATE] 18:…" at bounding box center [661, 100] width 1093 height 46
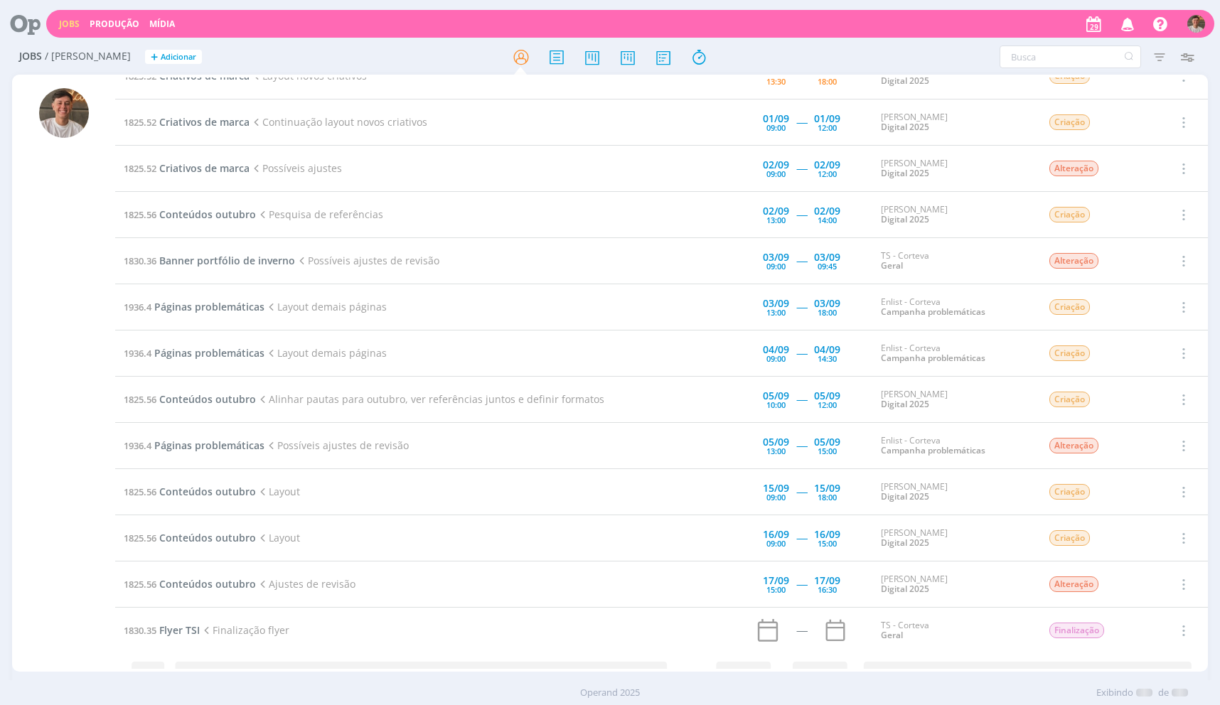
scroll to position [24, 0]
click at [87, 286] on div at bounding box center [64, 380] width 50 height 584
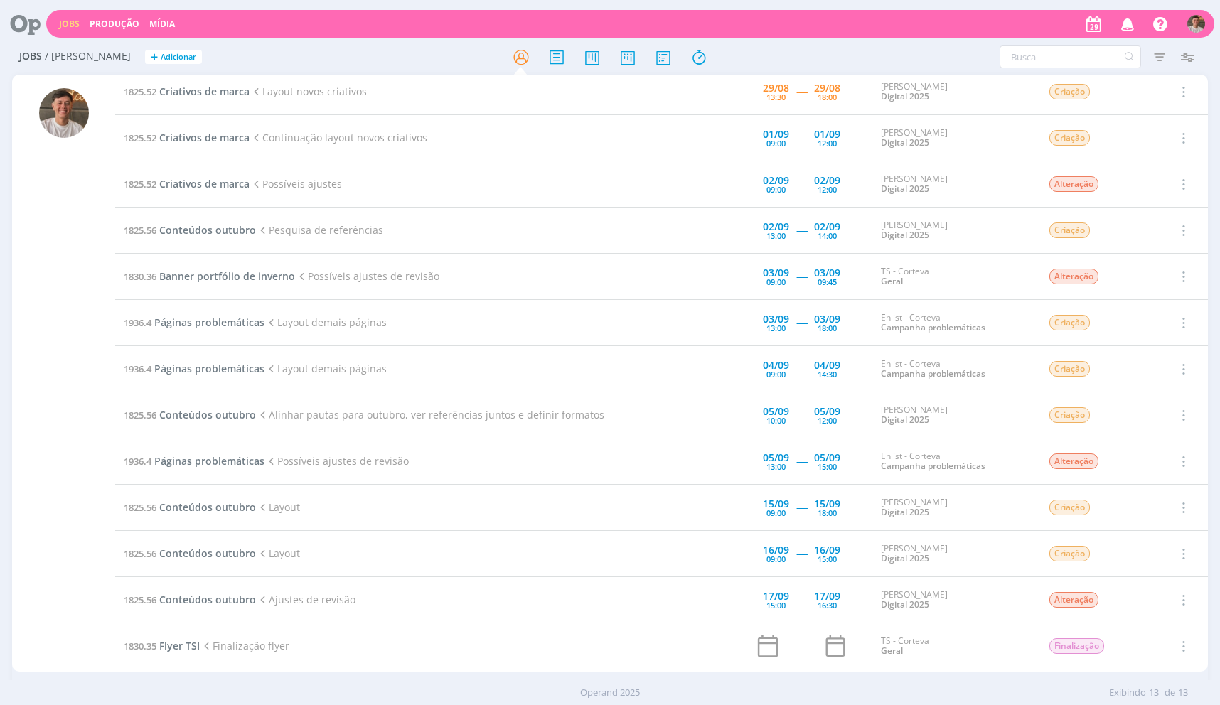
scroll to position [0, 0]
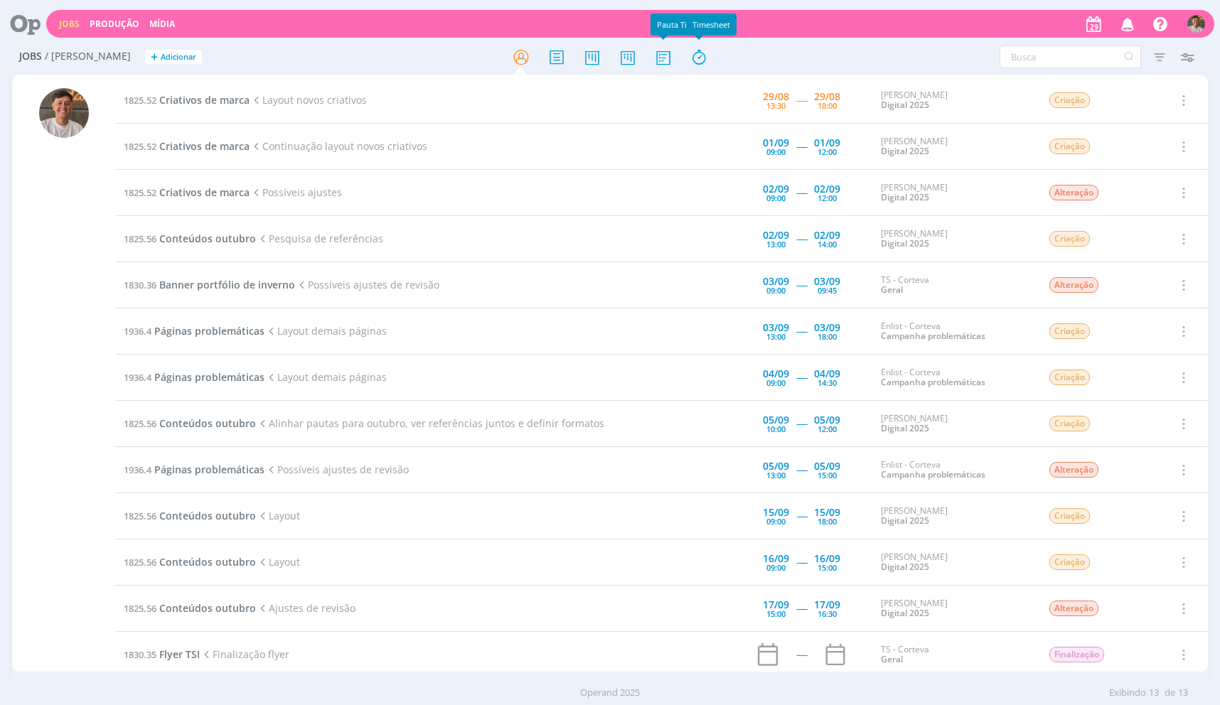
click at [824, 50] on div "Filtros Filtrar Limpar Tipo Jobs e Tarefas Data Personalizado a Situação dos jo…" at bounding box center [1008, 57] width 385 height 23
click at [179, 103] on span "Criativos de marca" at bounding box center [204, 100] width 90 height 14
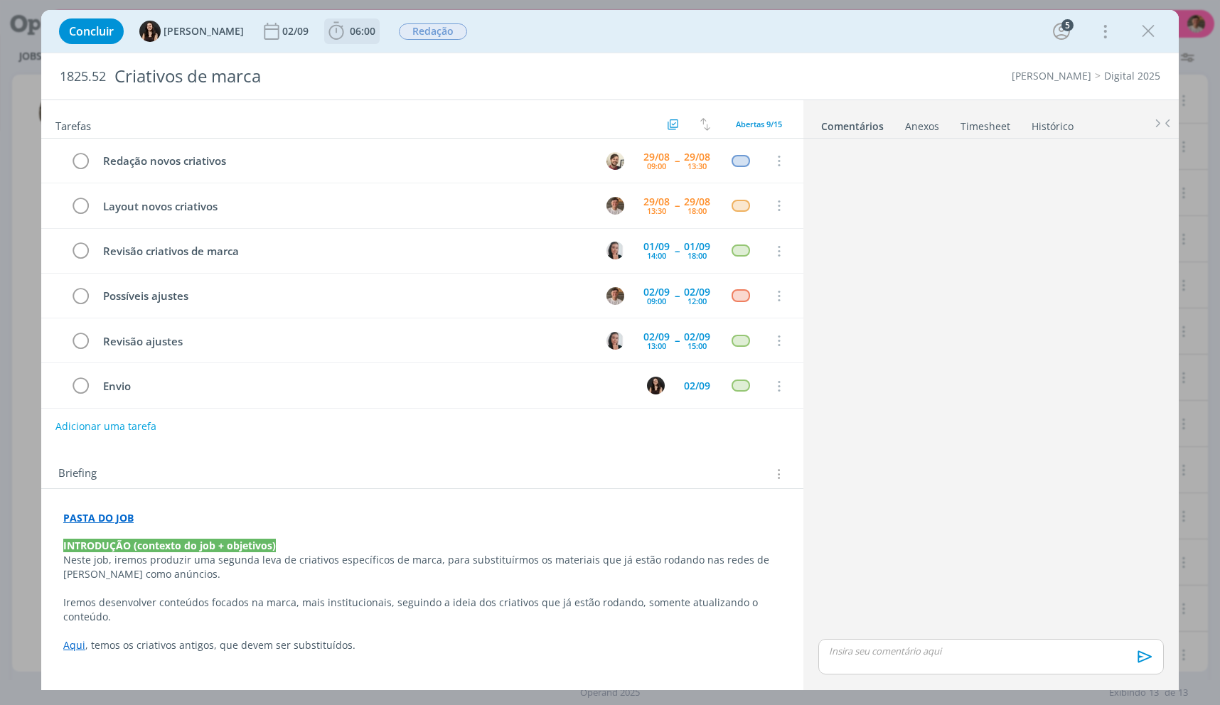
click at [326, 38] on icon "dialog" at bounding box center [336, 31] width 21 height 21
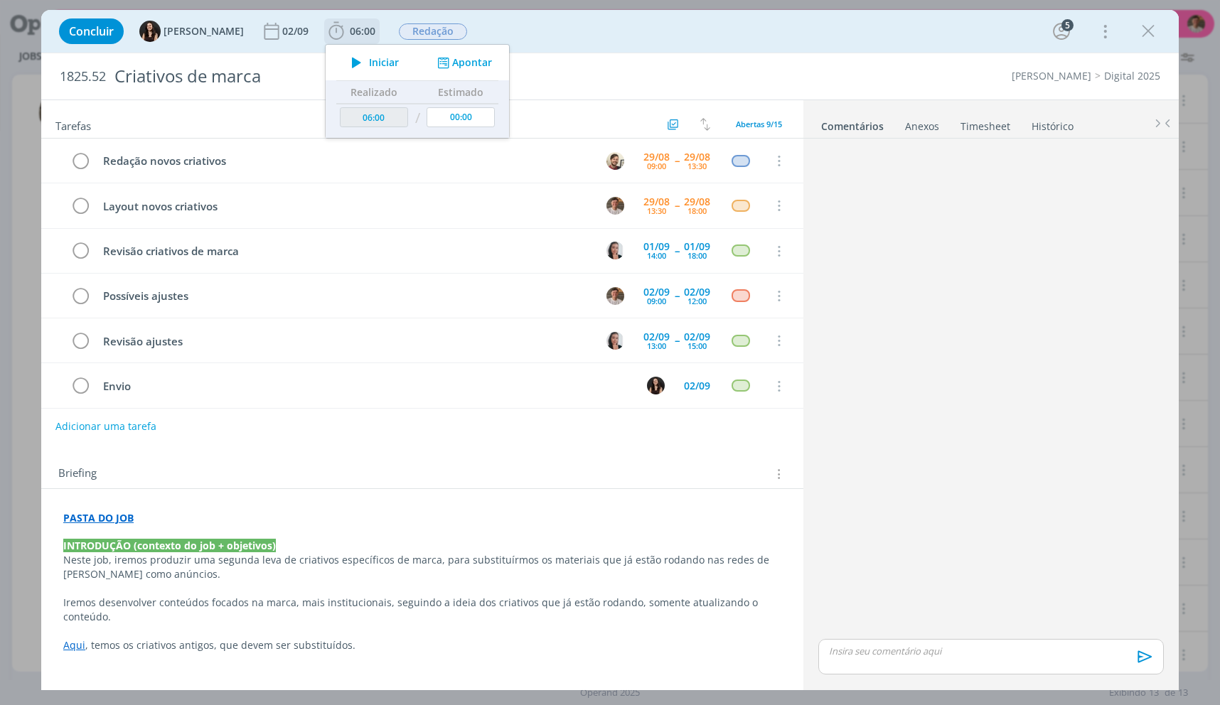
click at [344, 62] on icon "dialog" at bounding box center [356, 62] width 25 height 18
click at [604, 552] on p "INTRODUÇÃO (contexto do job + objetivos)" at bounding box center [422, 546] width 718 height 14
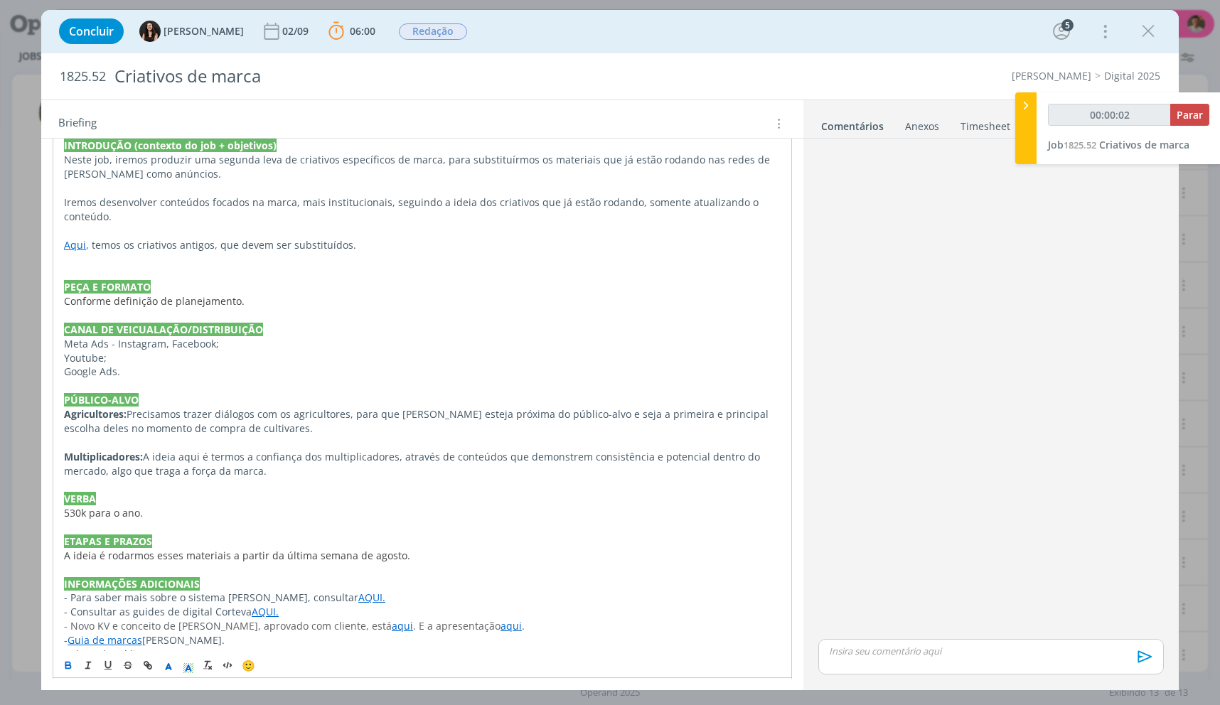
scroll to position [427, 0]
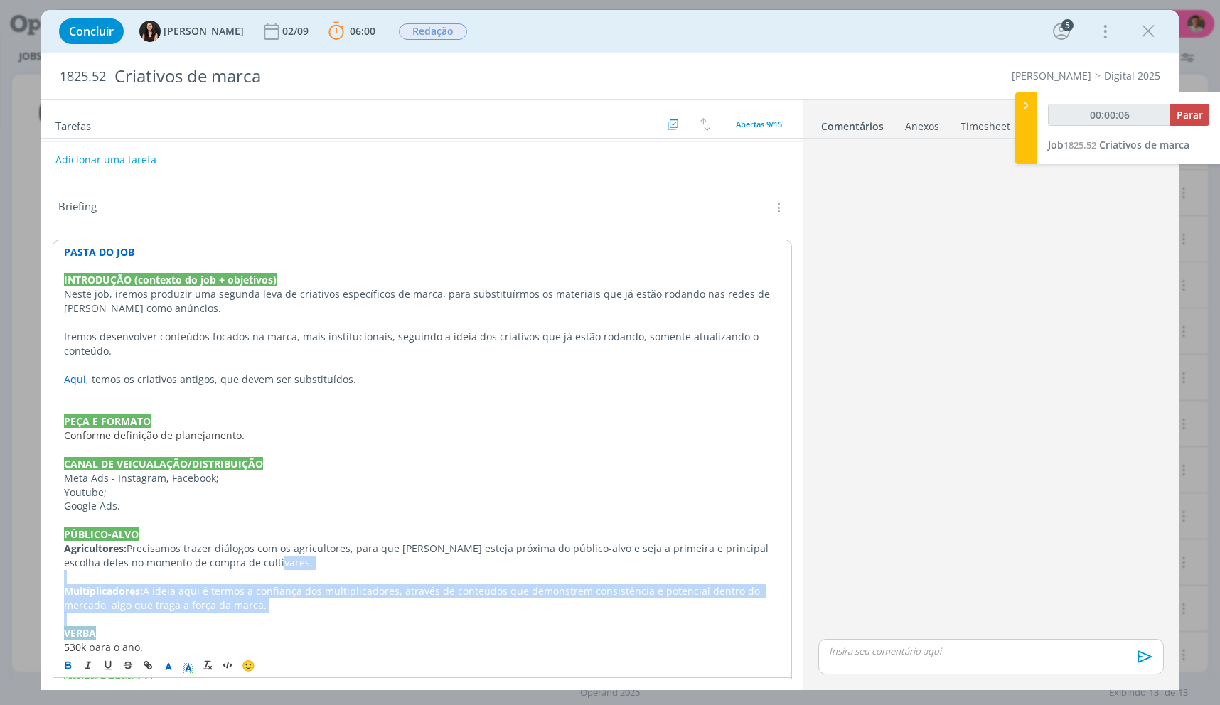
drag, startPoint x: 508, startPoint y: 564, endPoint x: 499, endPoint y: 564, distance: 8.5
click at [501, 564] on div "PASTA DO JOB INTRODUÇÃO (contexto do job + objetivos) Neste job, iremos produzi…" at bounding box center [422, 542] width 739 height 604
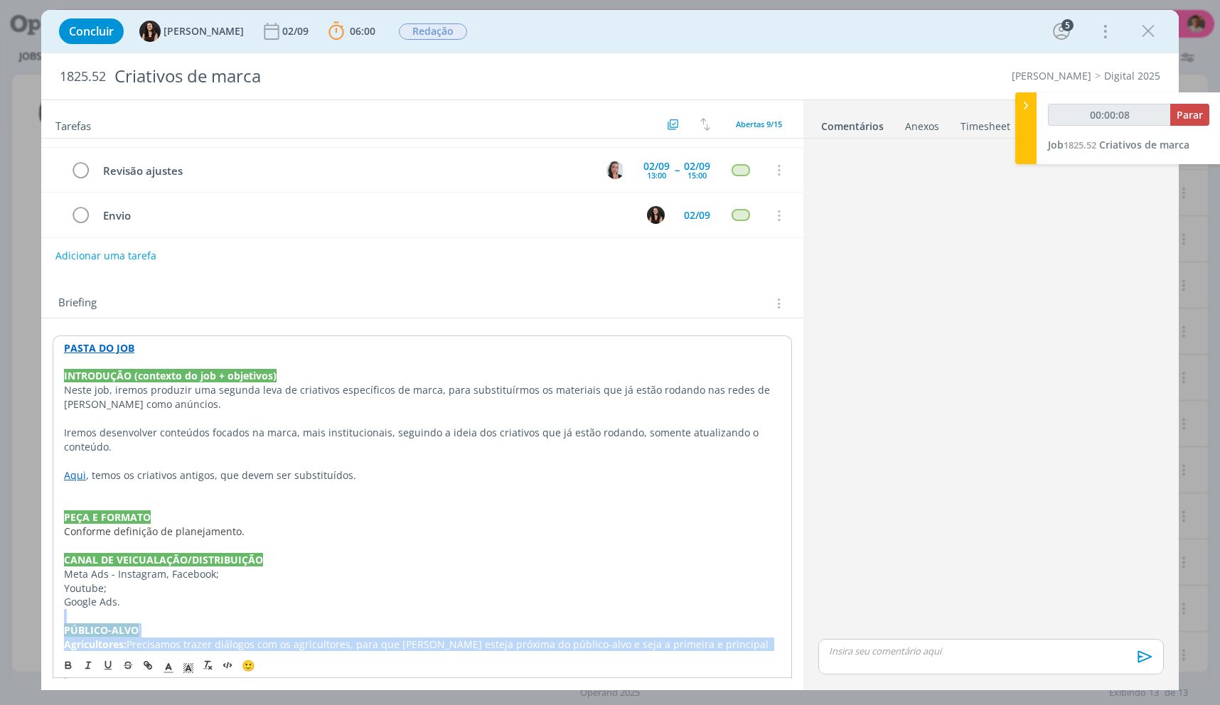
scroll to position [0, 0]
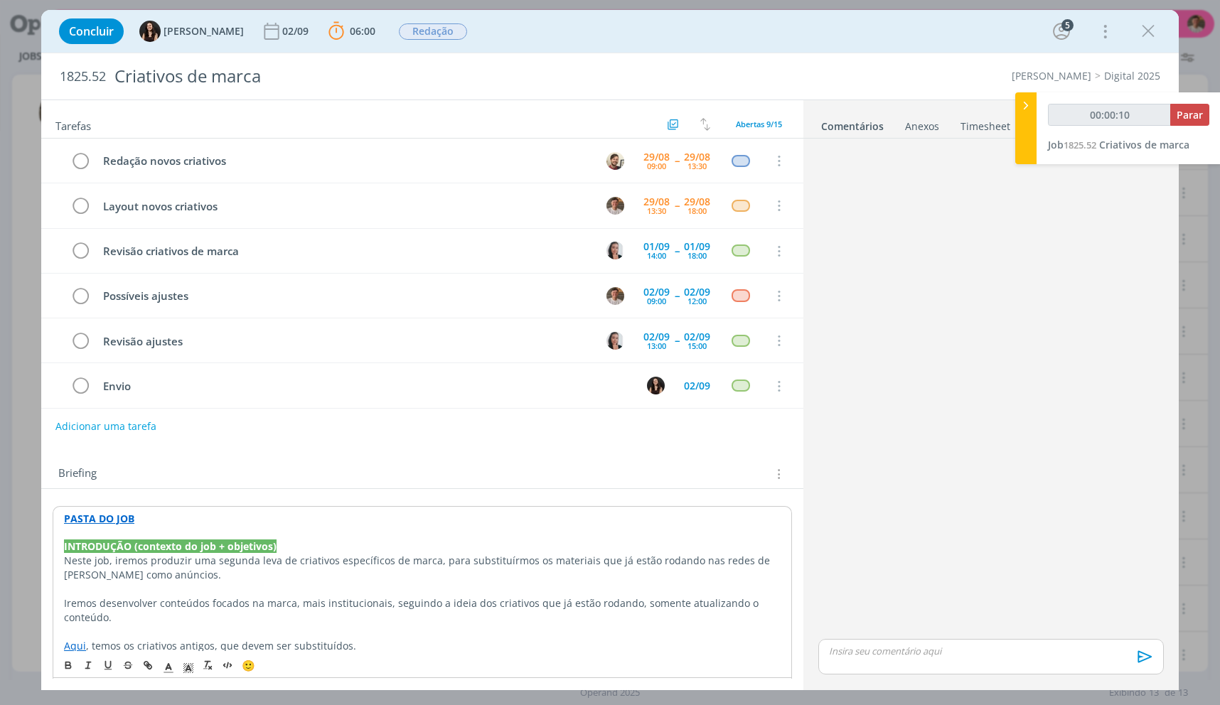
click at [980, 127] on link "Timesheet" at bounding box center [985, 123] width 51 height 21
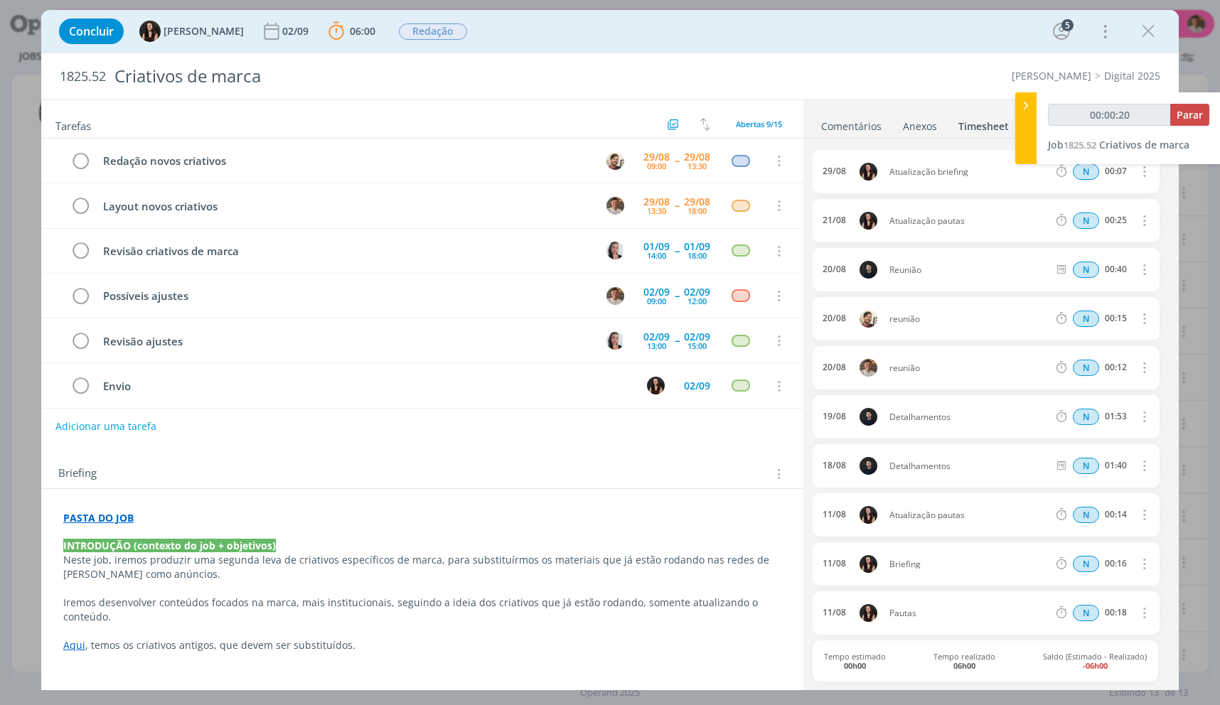
click at [818, 126] on ul "Comentários Anexos 0 Timesheet Histórico" at bounding box center [990, 119] width 375 height 38
click at [828, 129] on link "Comentários" at bounding box center [851, 123] width 62 height 21
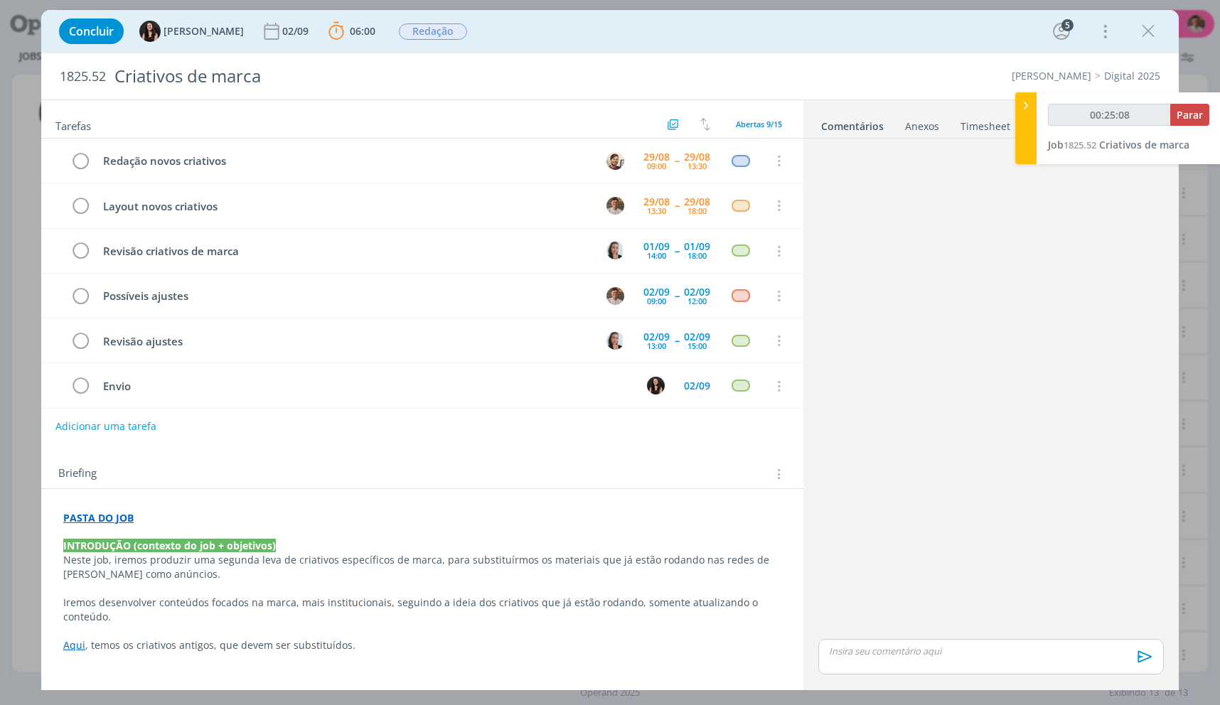
click at [1186, 102] on div "00:25:08 Parar Job 1825.52 Criativos de marca" at bounding box center [1129, 128] width 184 height 72
click at [1189, 112] on span "Parar" at bounding box center [1190, 115] width 26 height 14
click at [1145, 27] on icon "dialog" at bounding box center [1148, 31] width 21 height 21
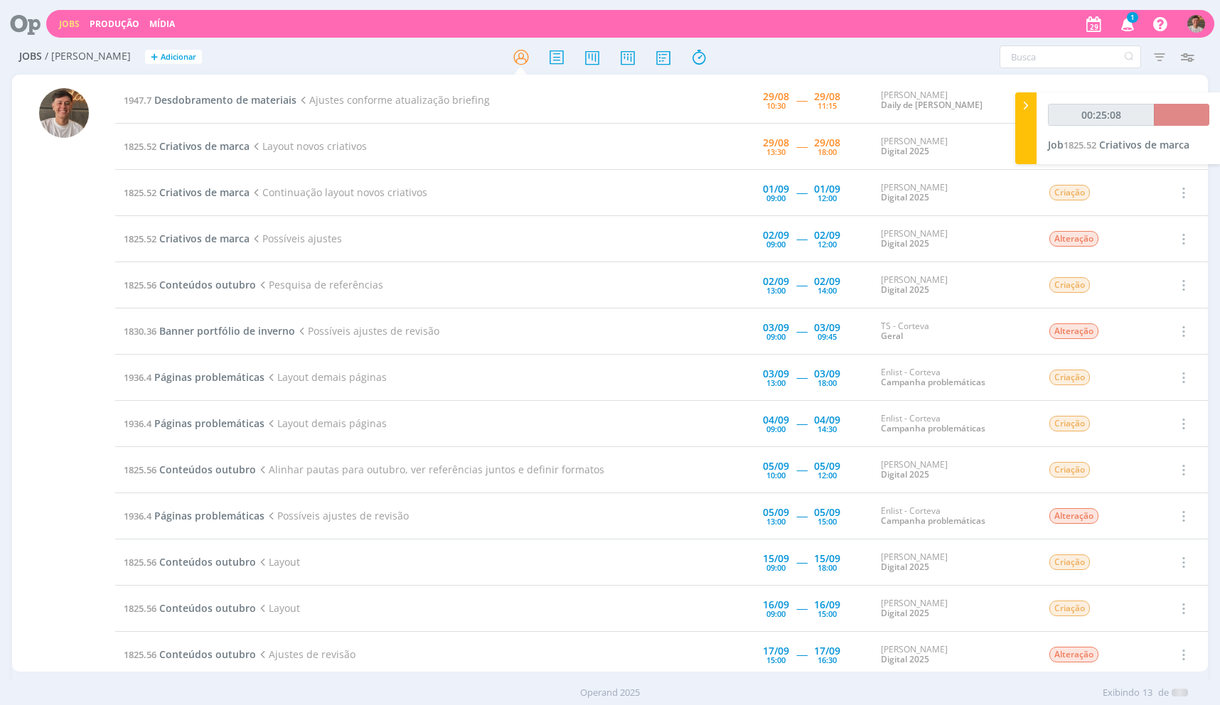
type input "00:26:00"
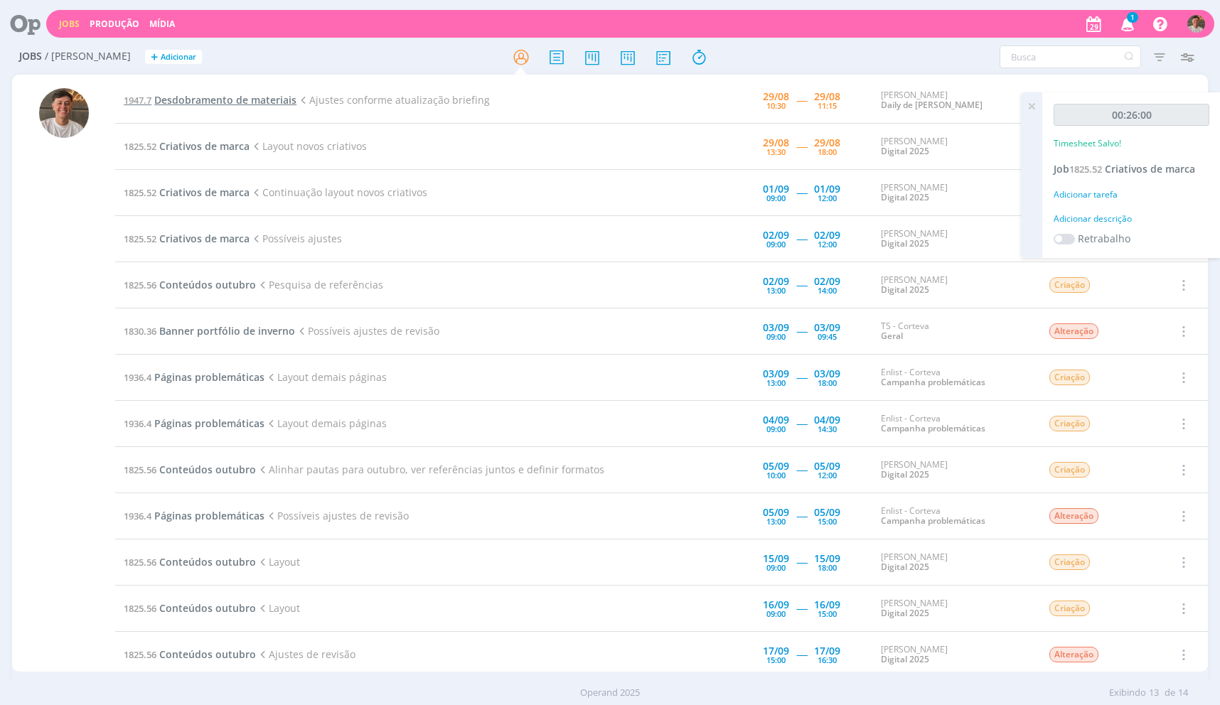
click at [228, 104] on span "Desdobramento de materiais" at bounding box center [225, 100] width 142 height 14
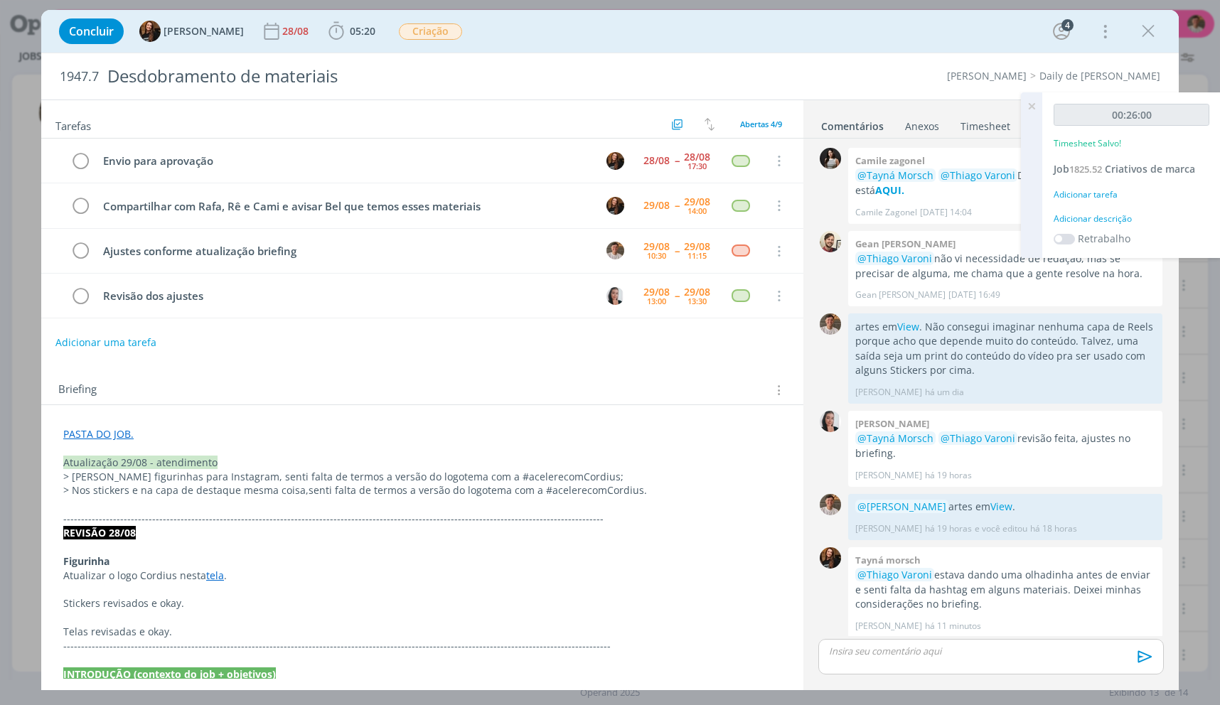
scroll to position [5, 0]
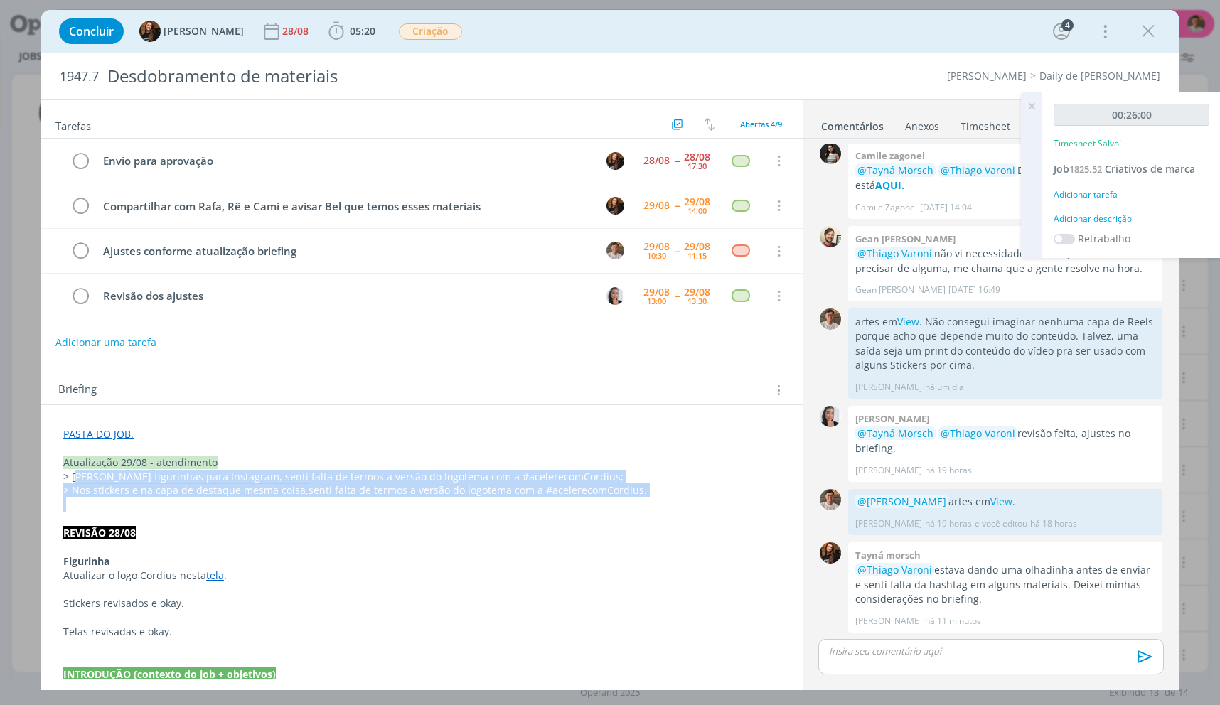
drag, startPoint x: 76, startPoint y: 477, endPoint x: 653, endPoint y: 504, distance: 577.2
click at [353, 495] on span "senti falta de termos a versão do logotema com a #acelerecomCordius." at bounding box center [478, 491] width 338 height 14
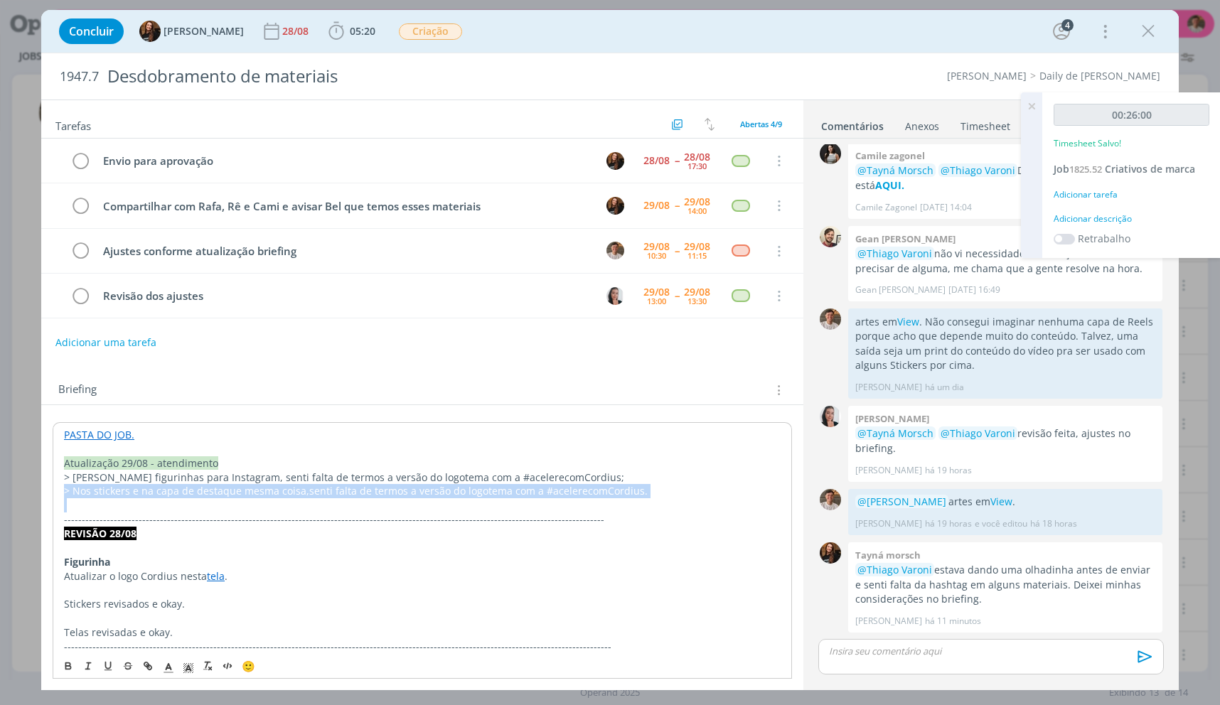
click at [353, 495] on span "senti falta de termos a versão do logotema com a #acelerecomCordius." at bounding box center [478, 491] width 338 height 14
click at [301, 489] on p "> Nos stickers e na capa de destaque mesma coisa, senti falta de termos a versã…" at bounding box center [422, 491] width 717 height 14
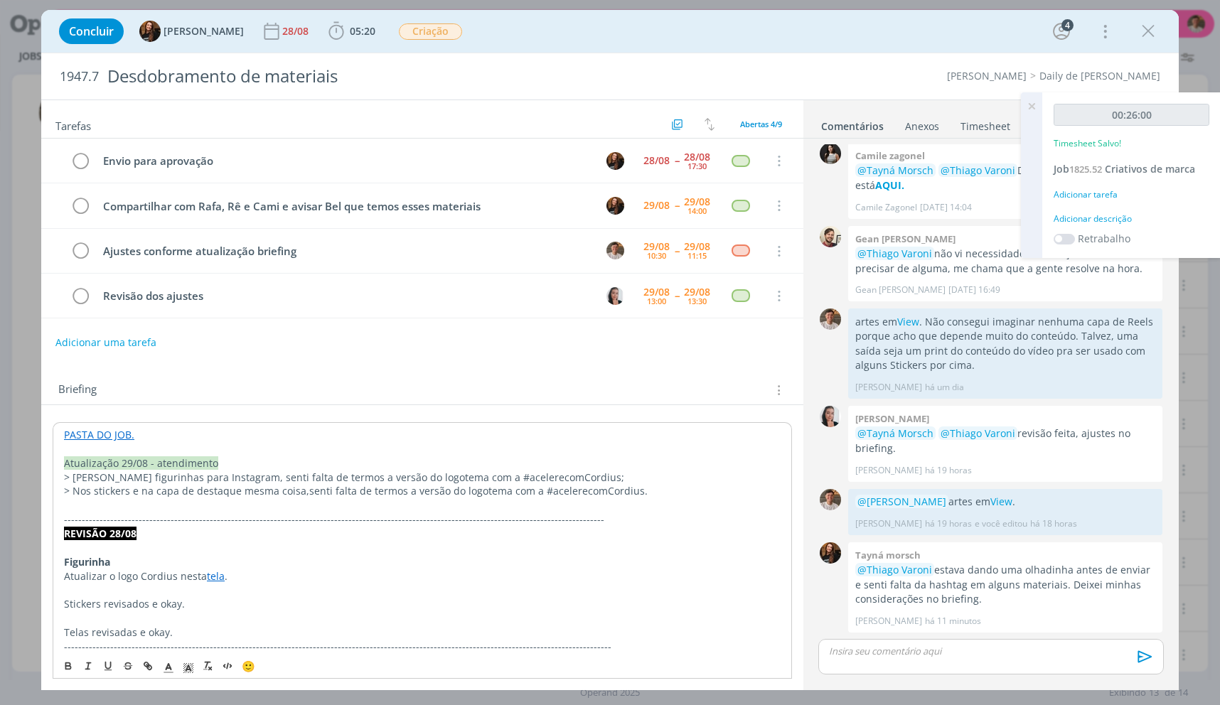
click at [301, 489] on p "> Nos stickers e na capa de destaque mesma coisa, senti falta de termos a versã…" at bounding box center [422, 491] width 717 height 14
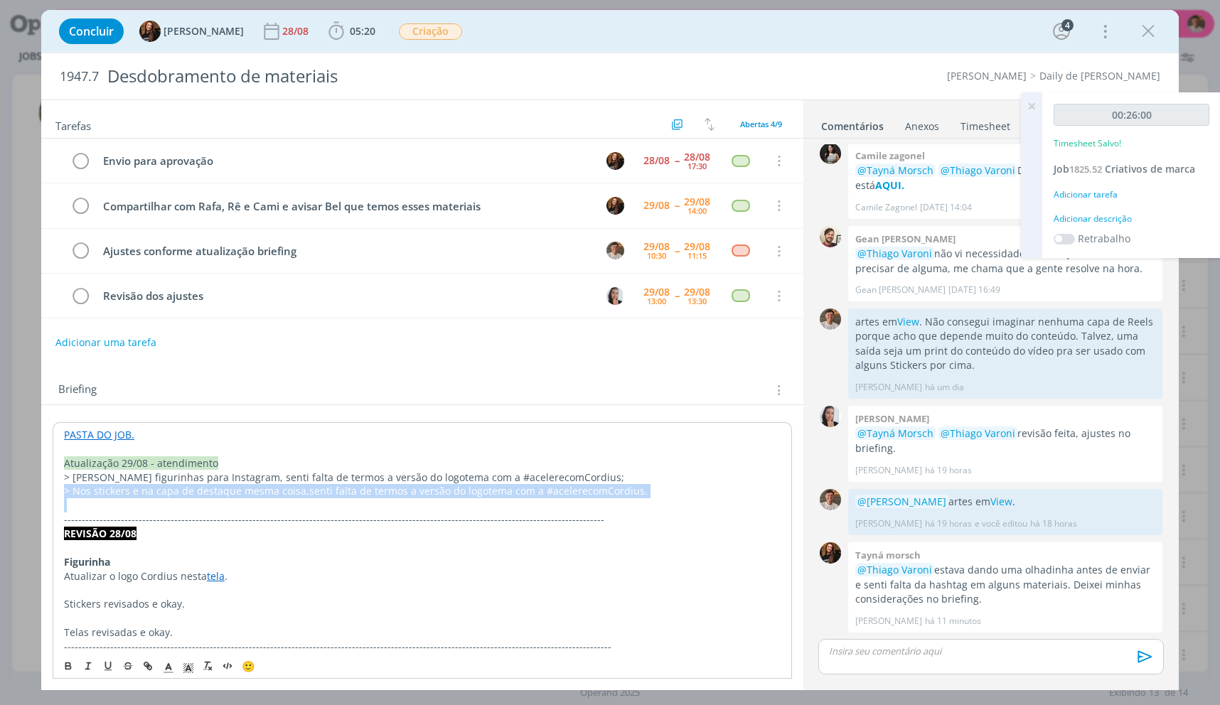
click at [301, 489] on p "> Nos stickers e na capa de destaque mesma coisa, senti falta de termos a versã…" at bounding box center [422, 491] width 717 height 14
click at [446, 488] on span "senti falta de termos a versão do logotema com a #acelerecomCordius." at bounding box center [478, 491] width 338 height 14
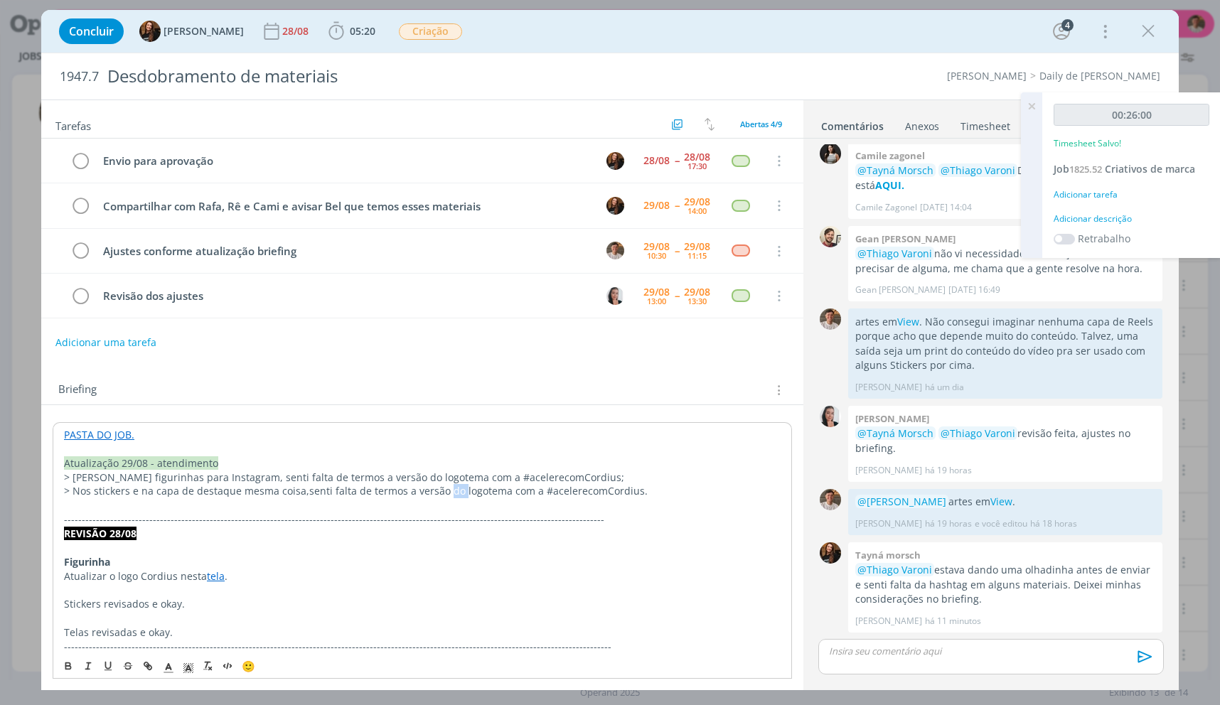
click at [446, 488] on span "senti falta de termos a versão do logotema com a #acelerecomCordius." at bounding box center [478, 491] width 338 height 14
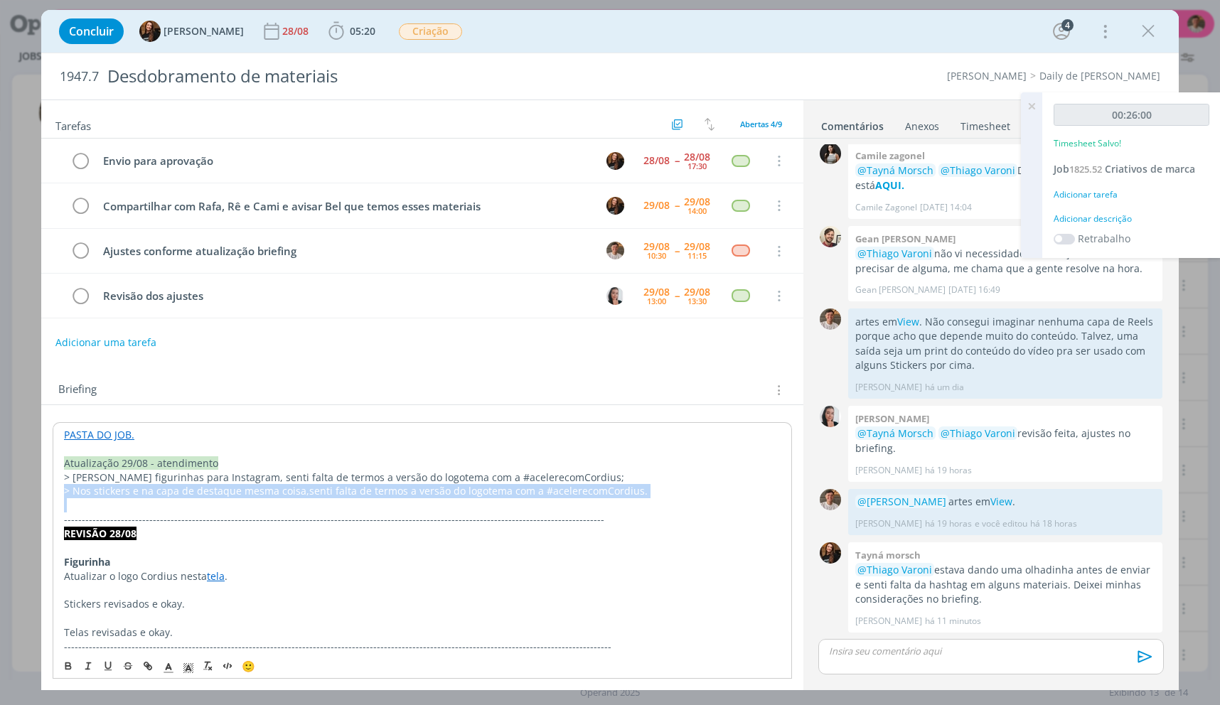
click at [446, 488] on span "senti falta de termos a versão do logotema com a #acelerecomCordius." at bounding box center [478, 491] width 338 height 14
click at [540, 500] on p "dialog" at bounding box center [422, 505] width 717 height 14
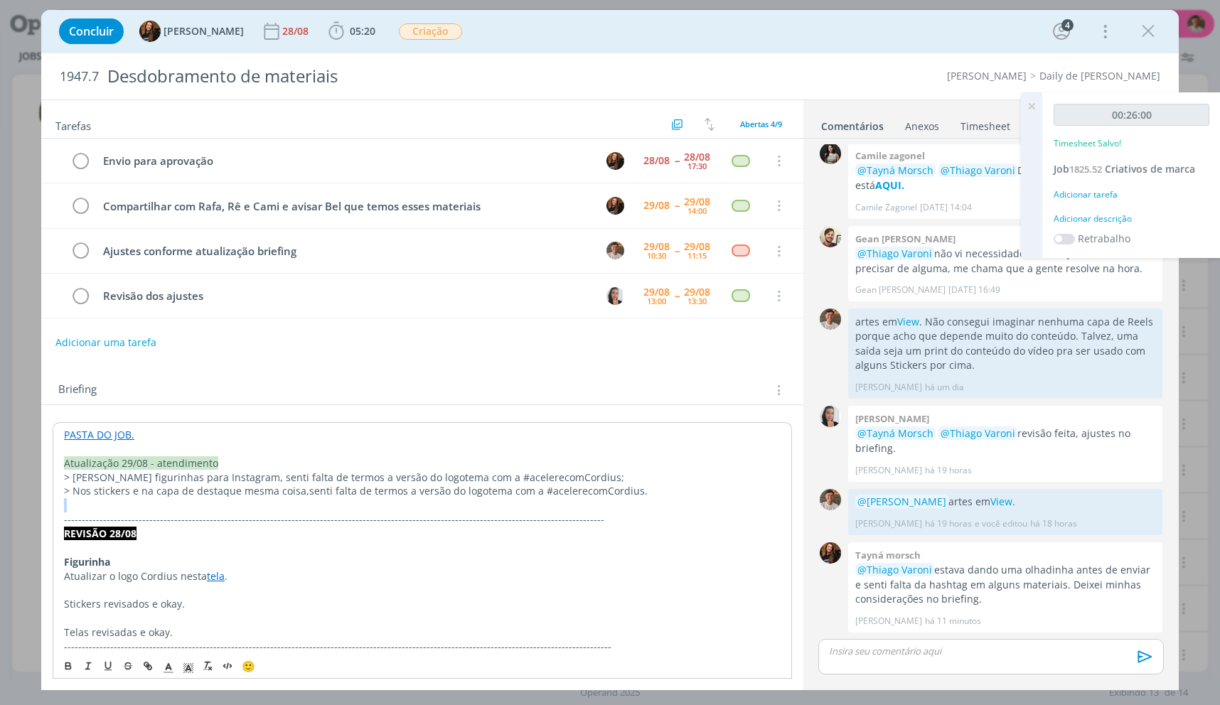
click at [540, 500] on p "dialog" at bounding box center [422, 505] width 717 height 14
click at [457, 481] on p "> [PERSON_NAME] figurinhas para Instagram, senti falta de termos a versão do lo…" at bounding box center [422, 478] width 717 height 14
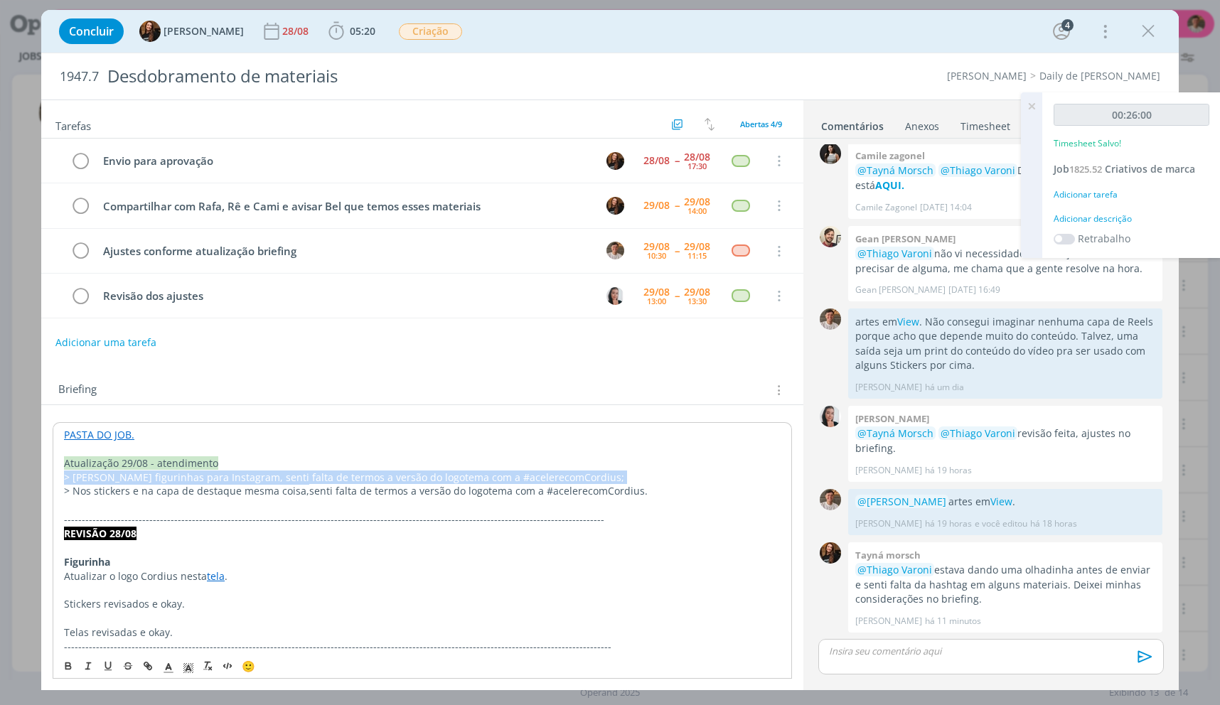
click at [457, 481] on p "> [PERSON_NAME] figurinhas para Instagram, senti falta de termos a versão do lo…" at bounding box center [422, 478] width 717 height 14
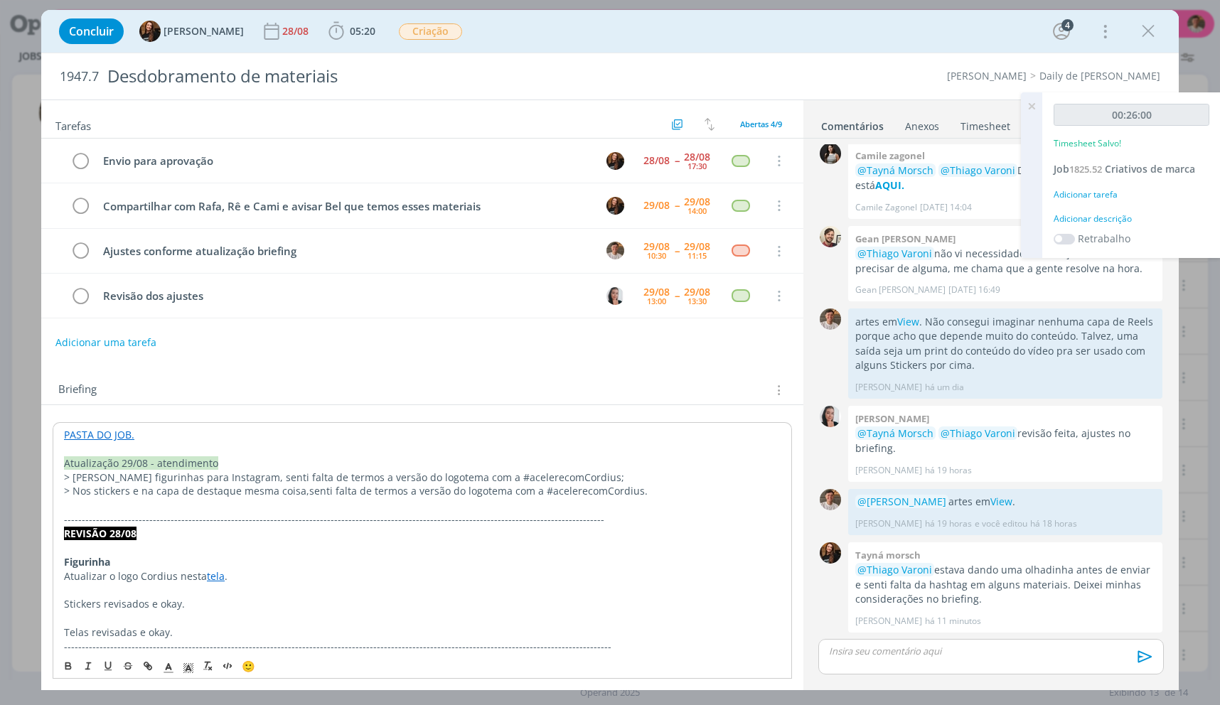
click at [513, 496] on span "senti falta de termos a versão do logotema com a #acelerecomCordius." at bounding box center [478, 491] width 338 height 14
click at [326, 28] on icon "dialog" at bounding box center [336, 31] width 21 height 21
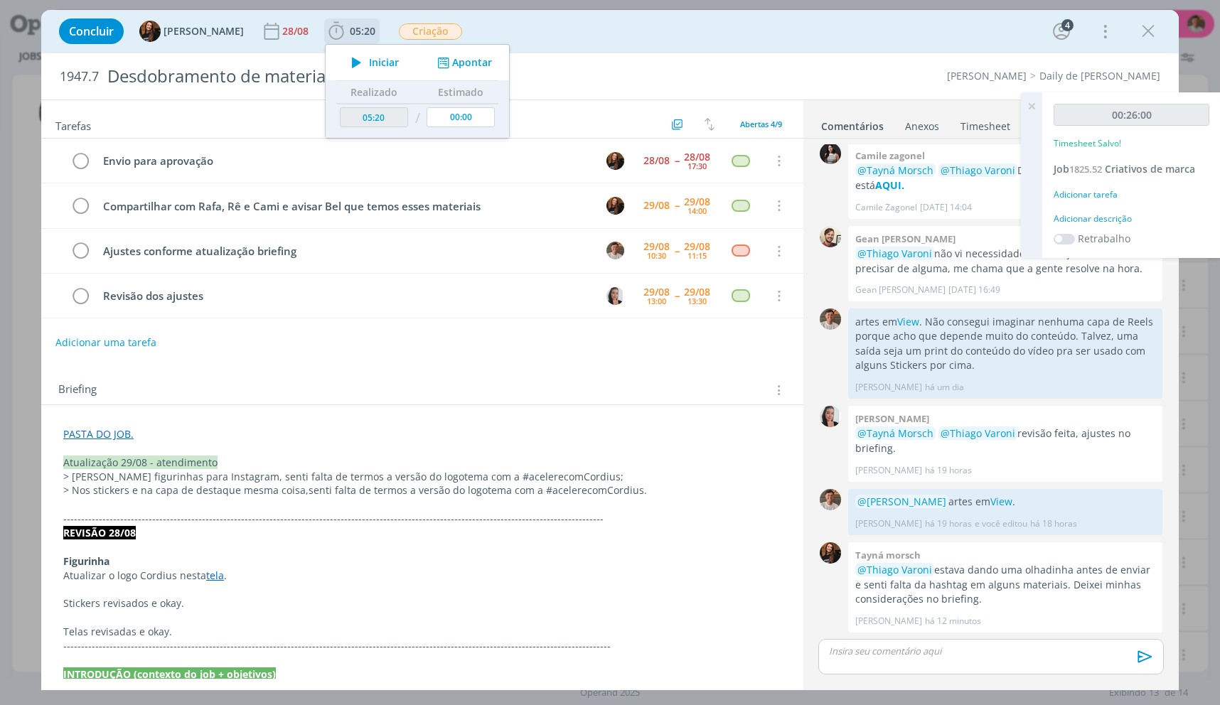
click at [344, 57] on icon "dialog" at bounding box center [356, 62] width 25 height 18
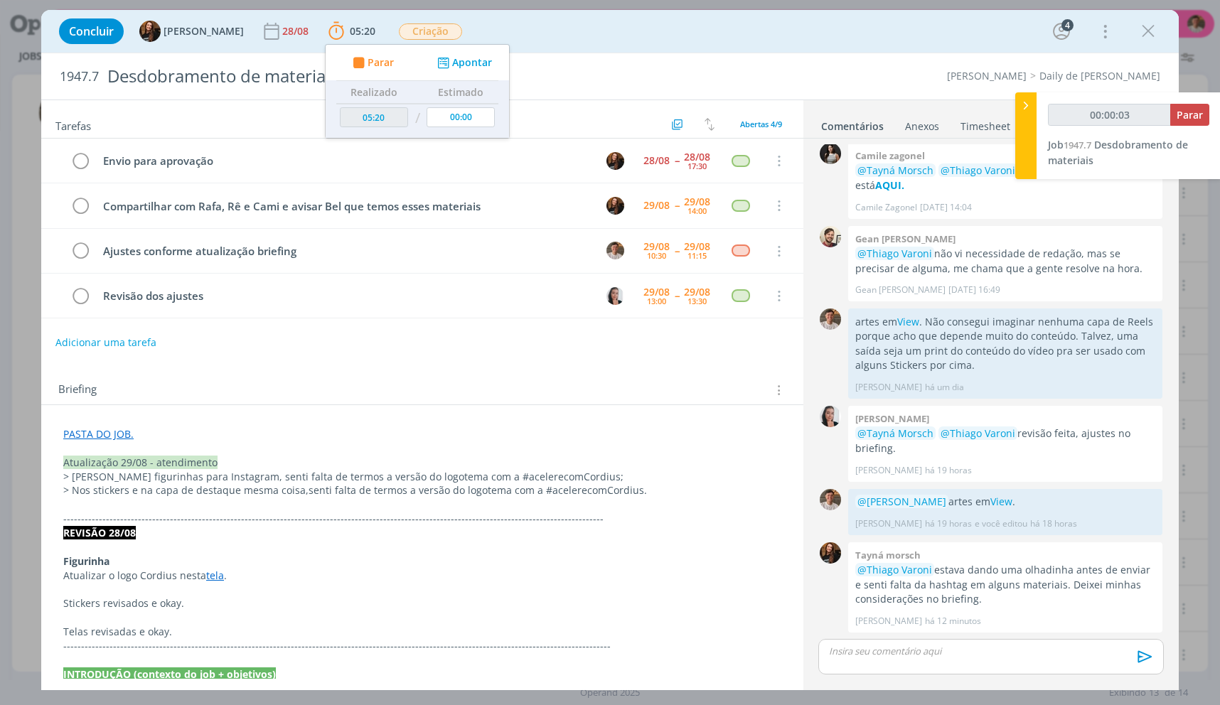
type input "00:00:05"
click at [188, 488] on p "> Nos stickers e na capa de destaque mesma coisa, senti falta de termos a versã…" at bounding box center [422, 490] width 718 height 14
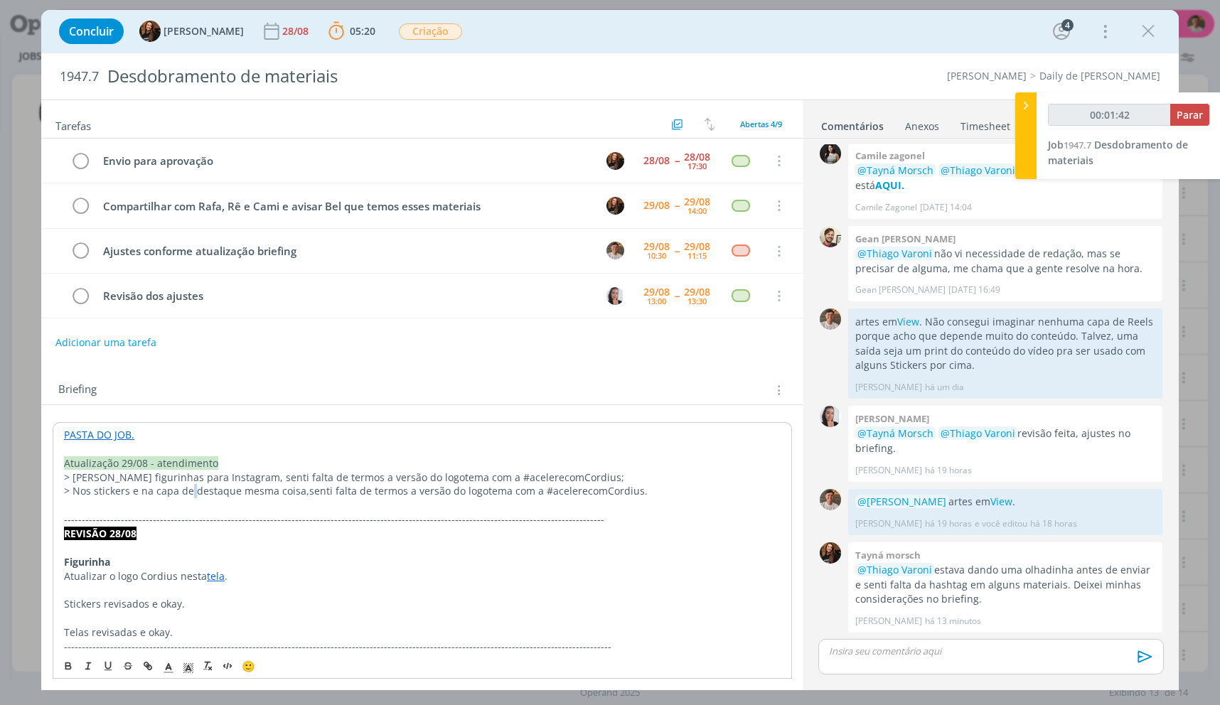
click at [188, 488] on p "> Nos stickers e na capa de destaque mesma coisa, senti falta de termos a versã…" at bounding box center [422, 491] width 717 height 14
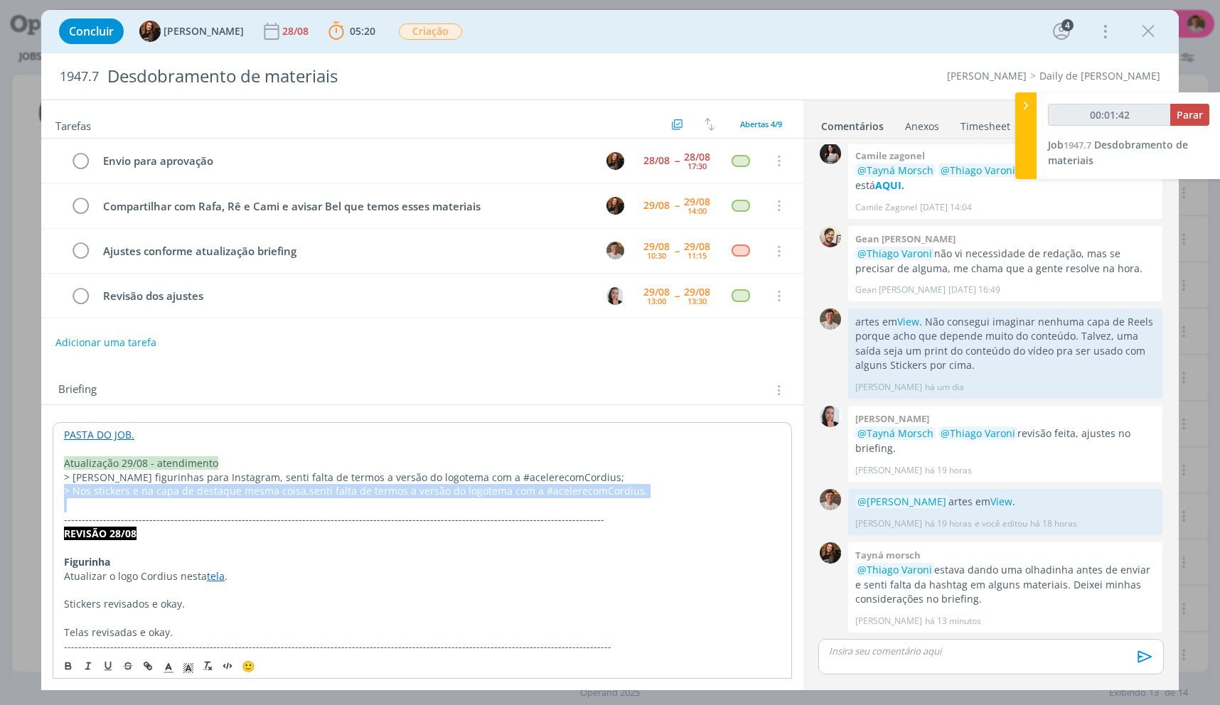
click at [188, 488] on p "> Nos stickers e na capa de destaque mesma coisa, senti falta de termos a versã…" at bounding box center [422, 491] width 717 height 14
click at [352, 487] on span "senti falta de termos a versão do logotema com a #acelerecomCordius." at bounding box center [478, 491] width 338 height 14
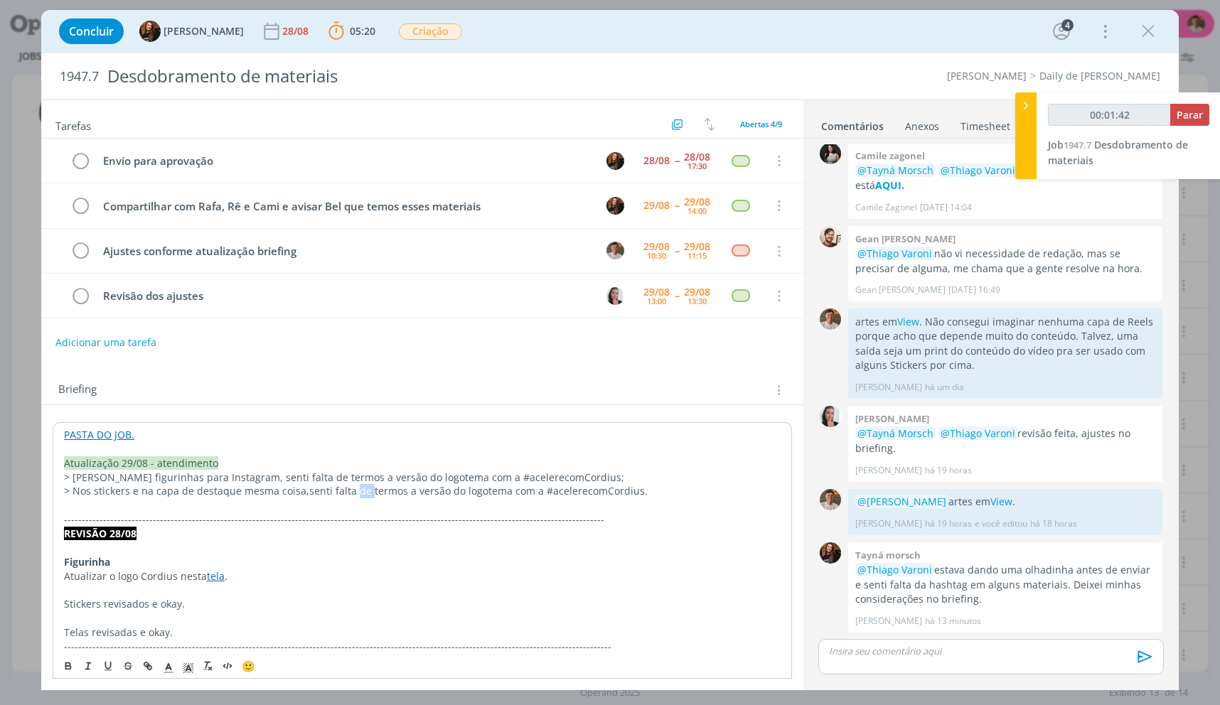
click at [352, 487] on span "senti falta de termos a versão do logotema com a #acelerecomCordius." at bounding box center [478, 491] width 338 height 14
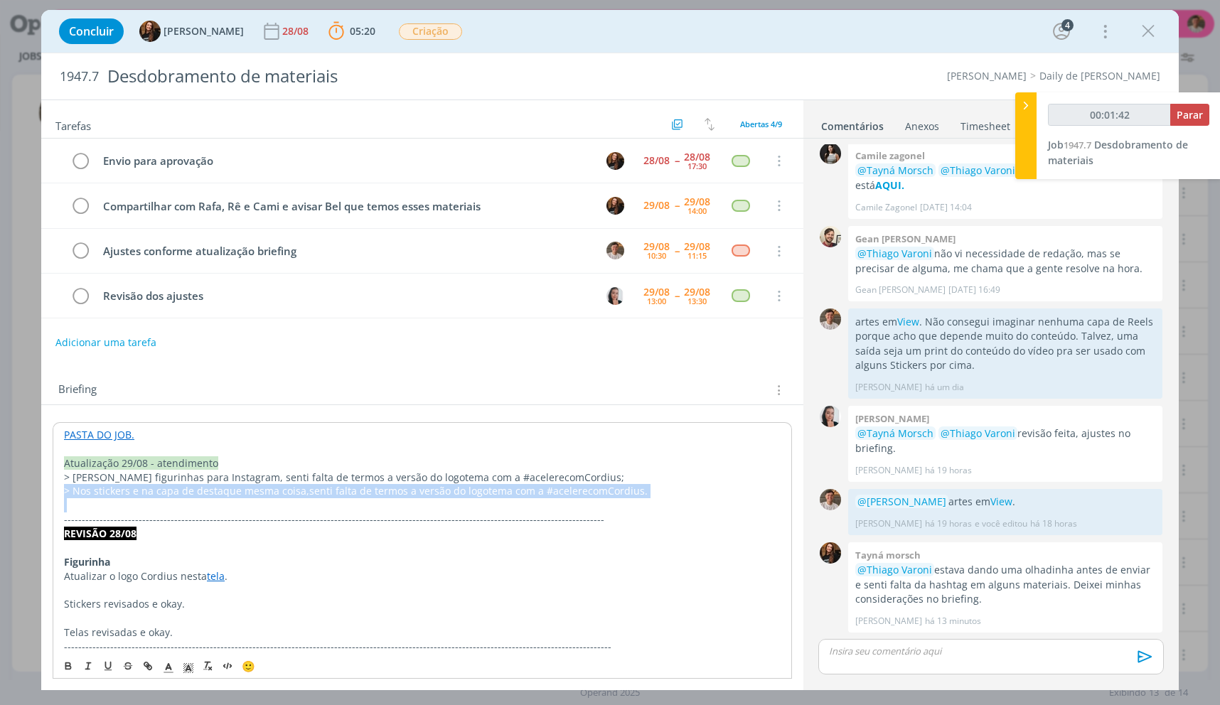
click at [352, 487] on span "senti falta de termos a versão do logotema com a #acelerecomCordius." at bounding box center [478, 491] width 338 height 14
click at [552, 505] on p "dialog" at bounding box center [422, 505] width 717 height 14
click at [562, 498] on p "> Nos stickers e na capa de destaque mesma coisa, senti falta de termos a versã…" at bounding box center [422, 491] width 717 height 14
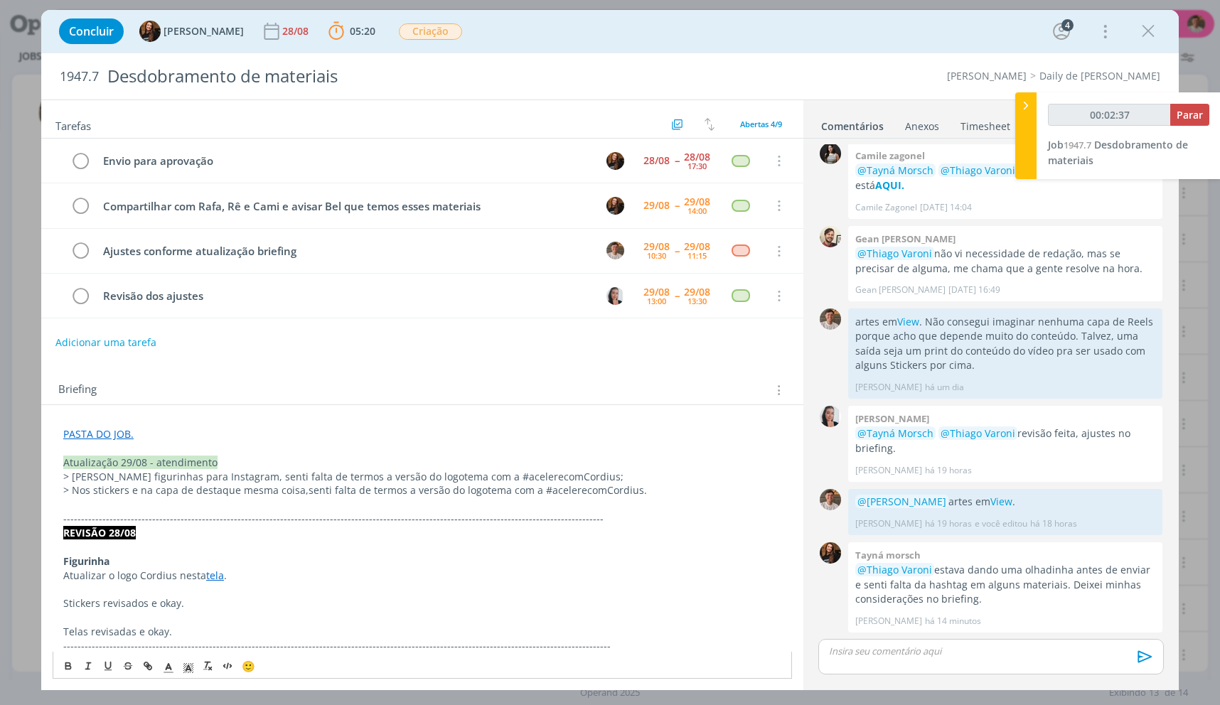
click at [368, 483] on p "> [PERSON_NAME] figurinhas para Instagram, senti falta de termos a versão do lo…" at bounding box center [422, 477] width 718 height 14
click at [360, 488] on span "senti falta de termos a versão do logotema com a #acelerecomCordius." at bounding box center [478, 490] width 338 height 14
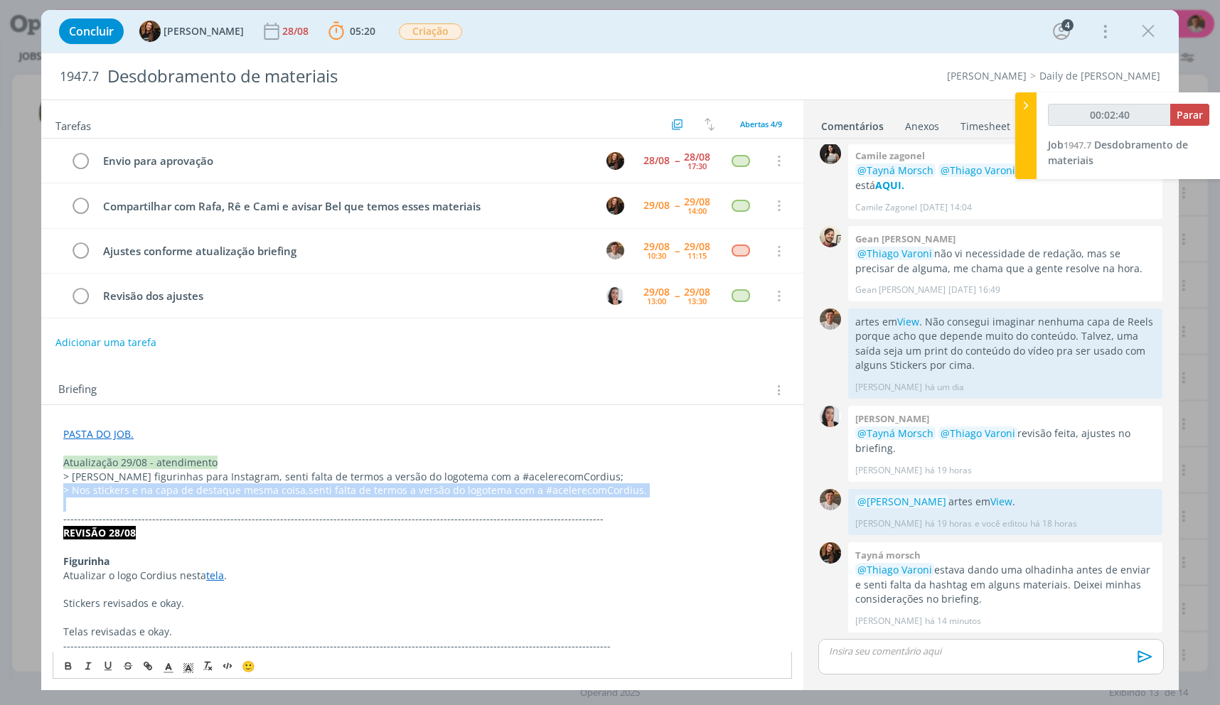
click at [360, 488] on span "senti falta de termos a versão do logotema com a #acelerecomCordius." at bounding box center [478, 490] width 338 height 14
click at [319, 485] on span "senti falta de termos a versão do logotema com a #acelerecomCordius." at bounding box center [478, 490] width 338 height 14
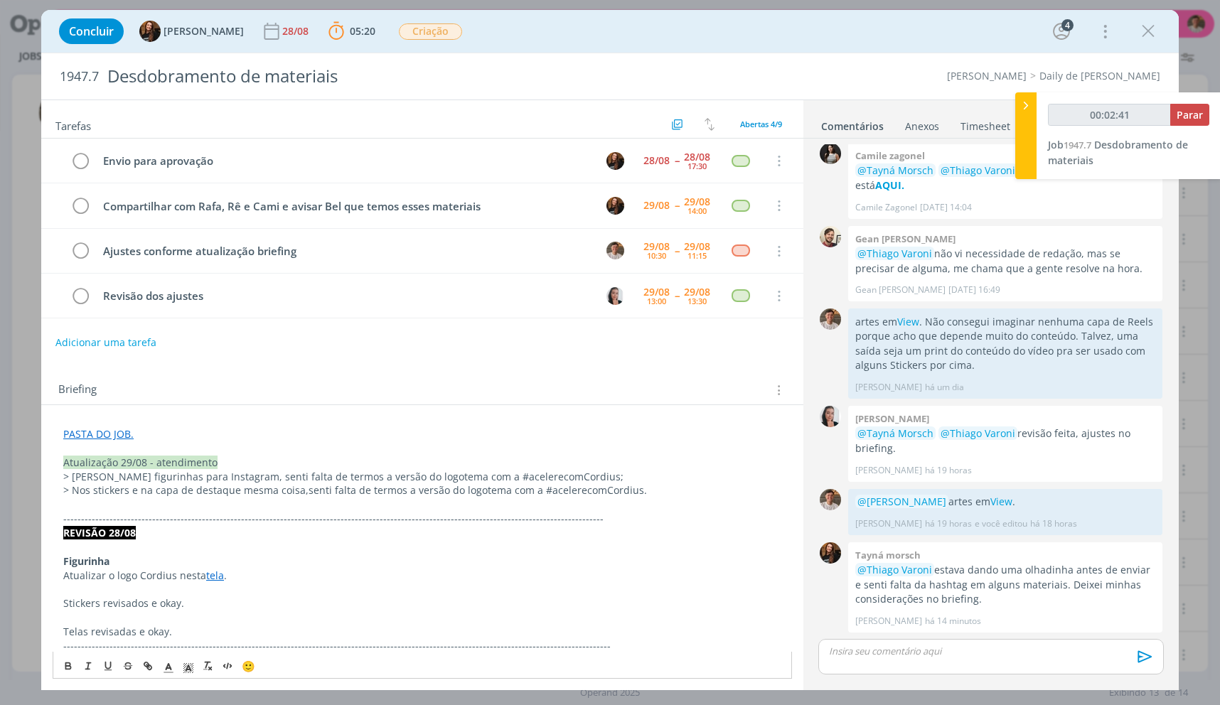
click at [323, 476] on p "> [PERSON_NAME] figurinhas para Instagram, senti falta de termos a versão do lo…" at bounding box center [422, 477] width 718 height 14
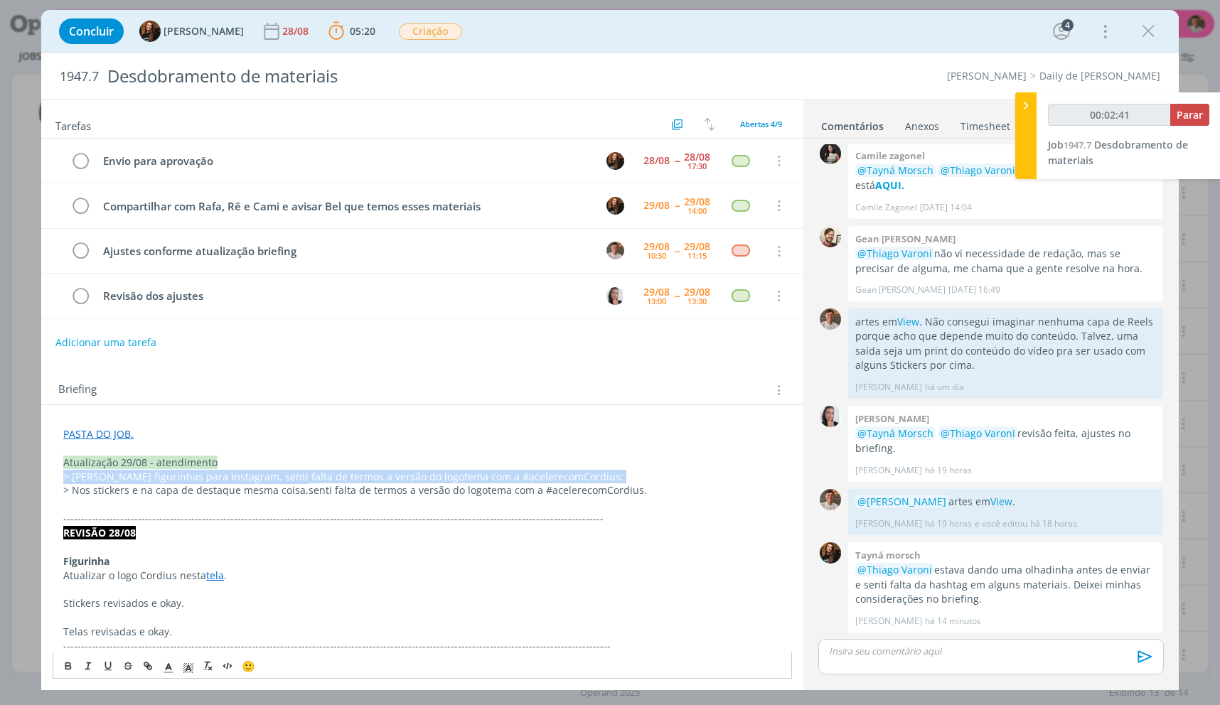
click at [323, 476] on p "> [PERSON_NAME] figurinhas para Instagram, senti falta de termos a versão do lo…" at bounding box center [422, 477] width 718 height 14
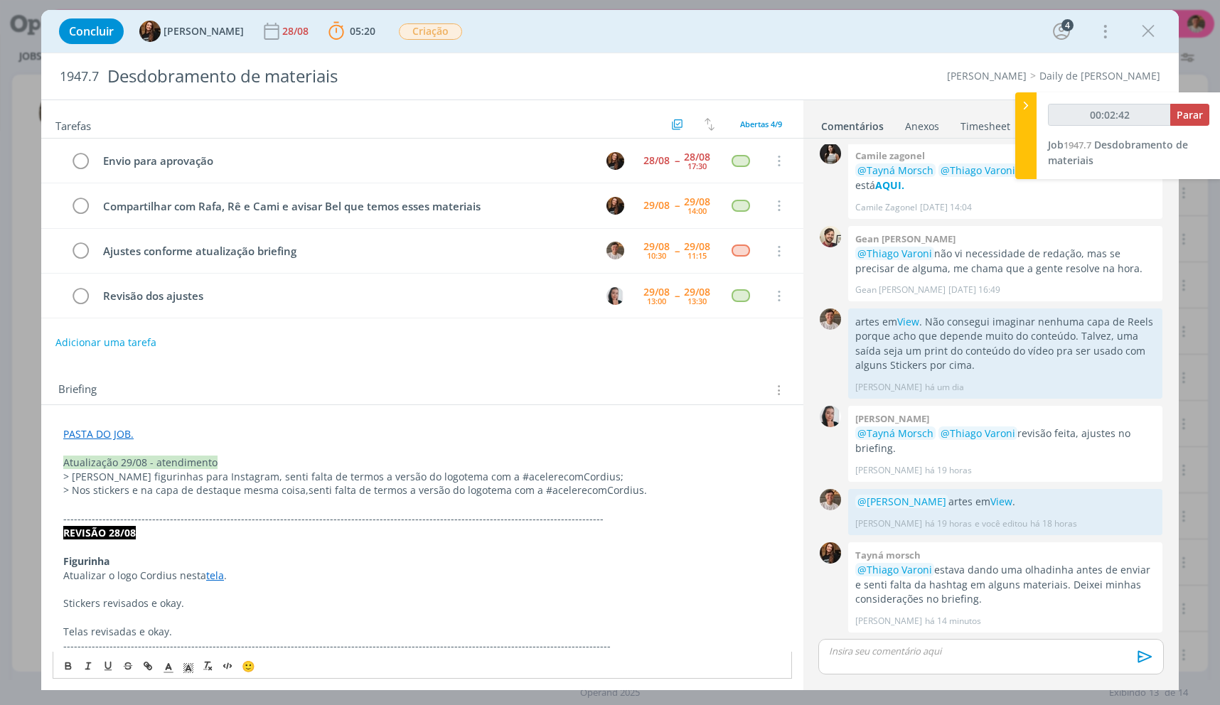
click at [323, 484] on span "senti falta de termos a versão do logotema com a #acelerecomCordius." at bounding box center [478, 490] width 338 height 14
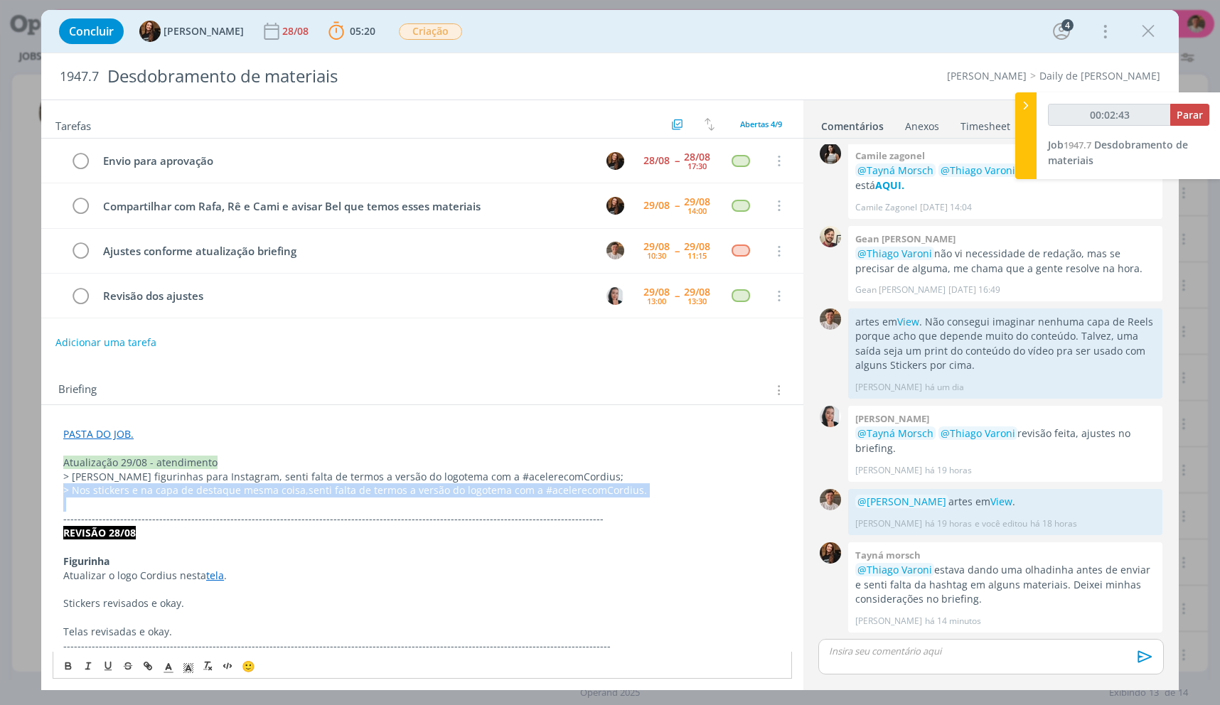
click at [323, 484] on span "senti falta de termos a versão do logotema com a #acelerecomCordius." at bounding box center [478, 490] width 338 height 14
click at [496, 628] on p "Telas revisadas e okay." at bounding box center [422, 632] width 718 height 14
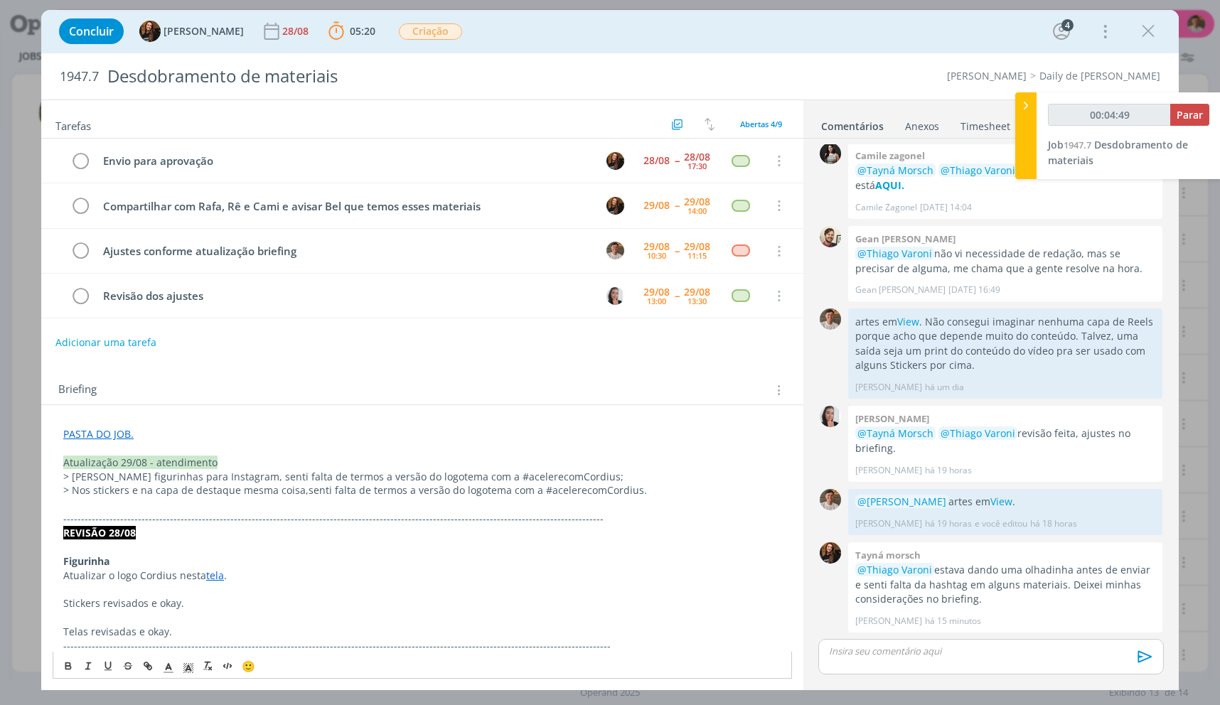
click at [904, 665] on div "dialog" at bounding box center [991, 657] width 346 height 36
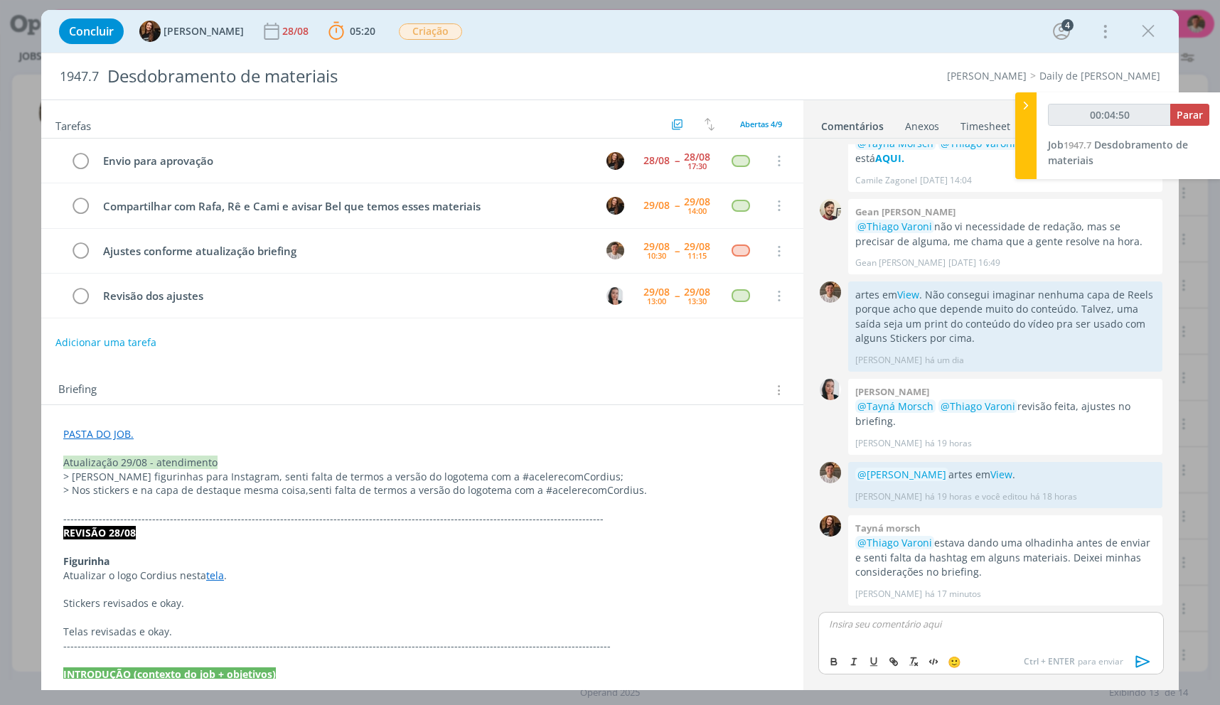
type input "00:04:51"
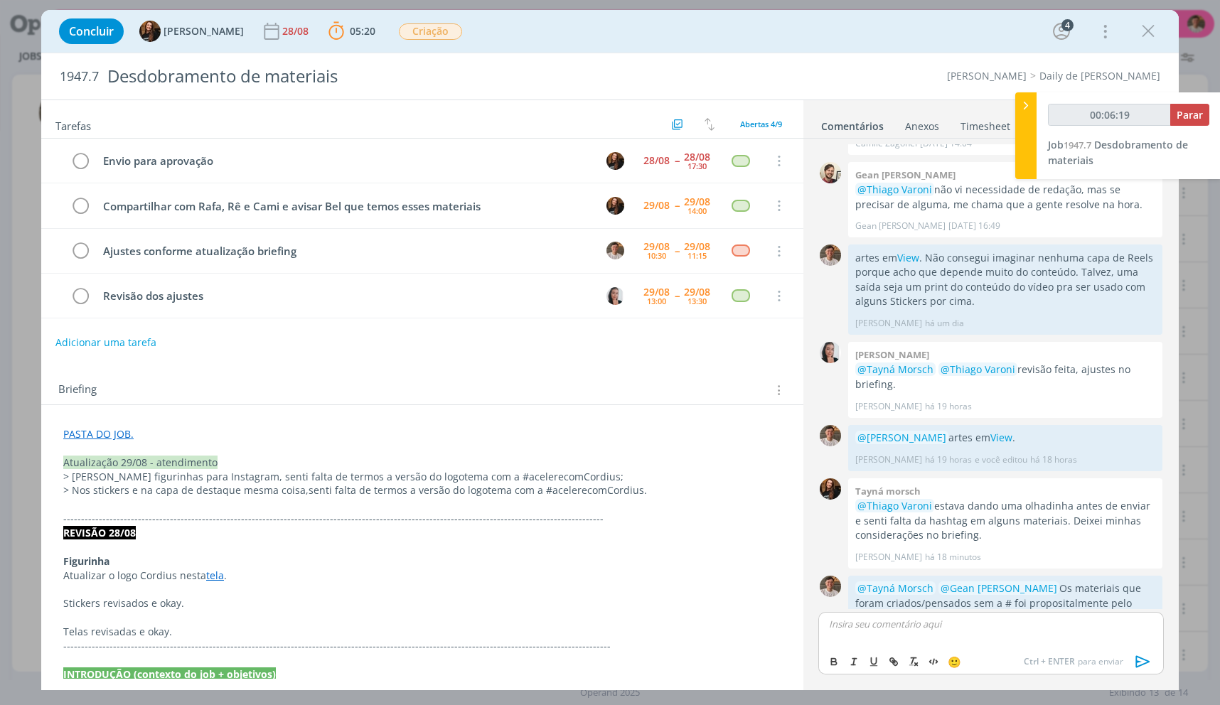
scroll to position [202, 0]
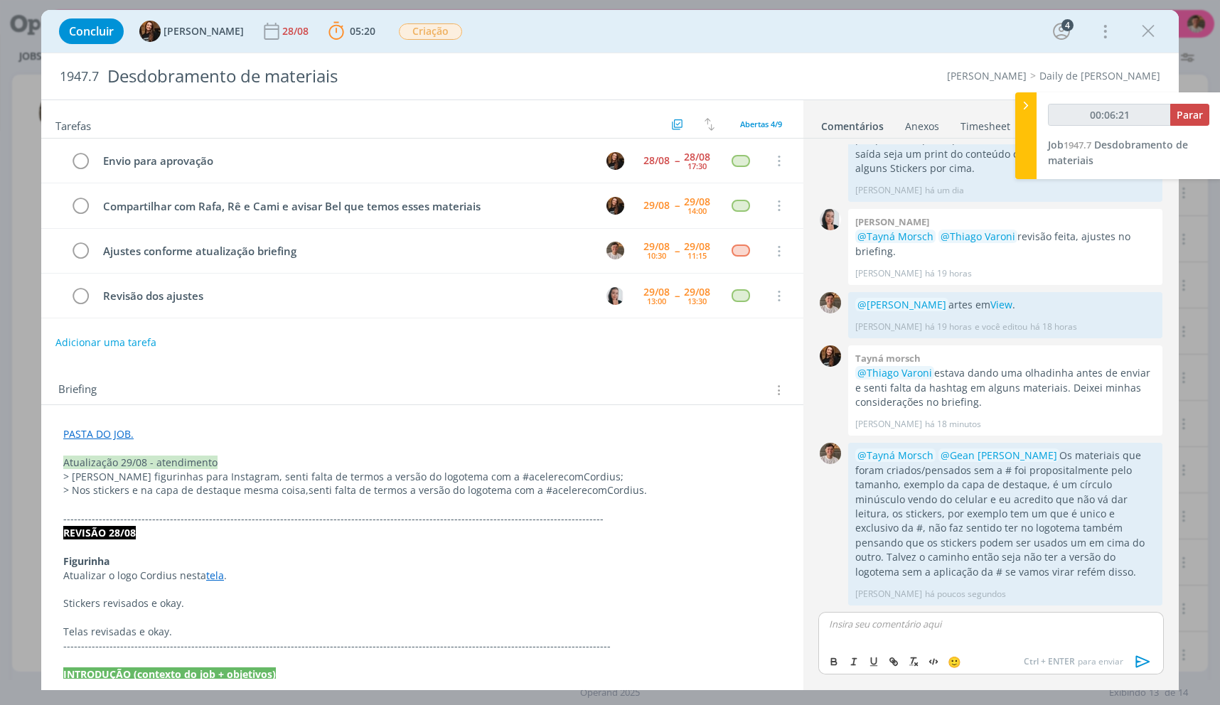
click at [1201, 128] on div "00:06:21 Parar" at bounding box center [1128, 120] width 161 height 33
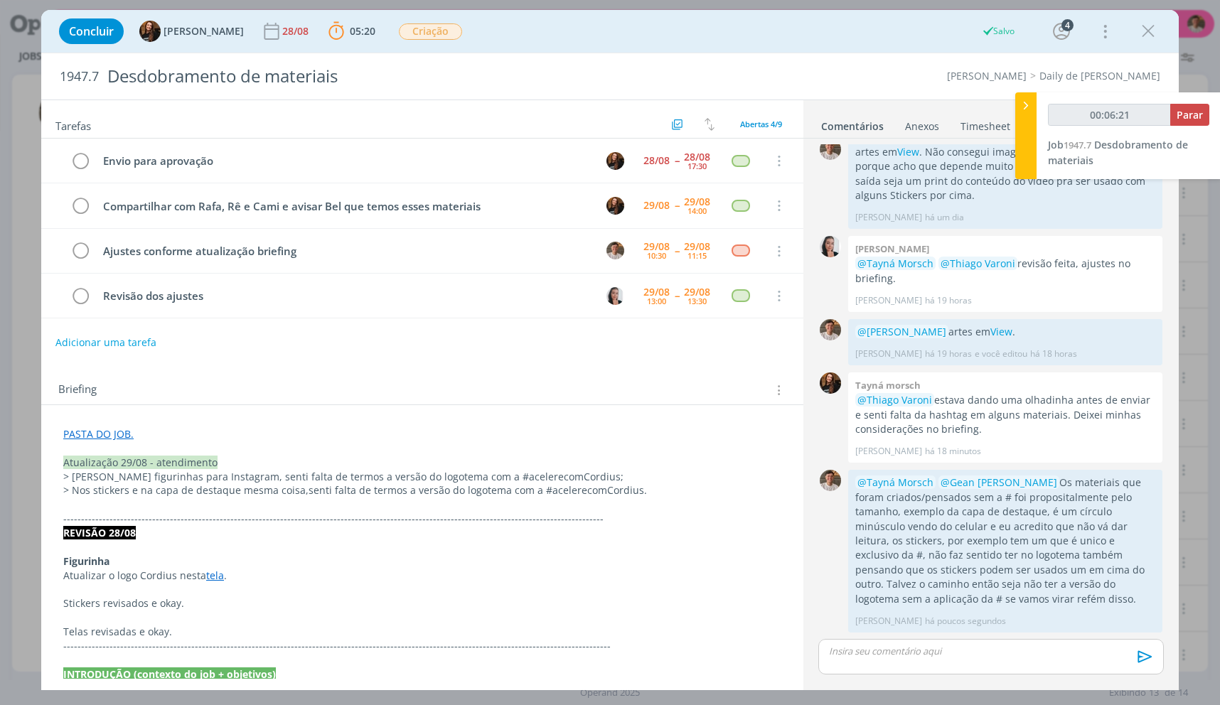
scroll to position [175, 0]
click at [1199, 125] on button "Parar" at bounding box center [1189, 115] width 39 height 22
type input "00:07:00"
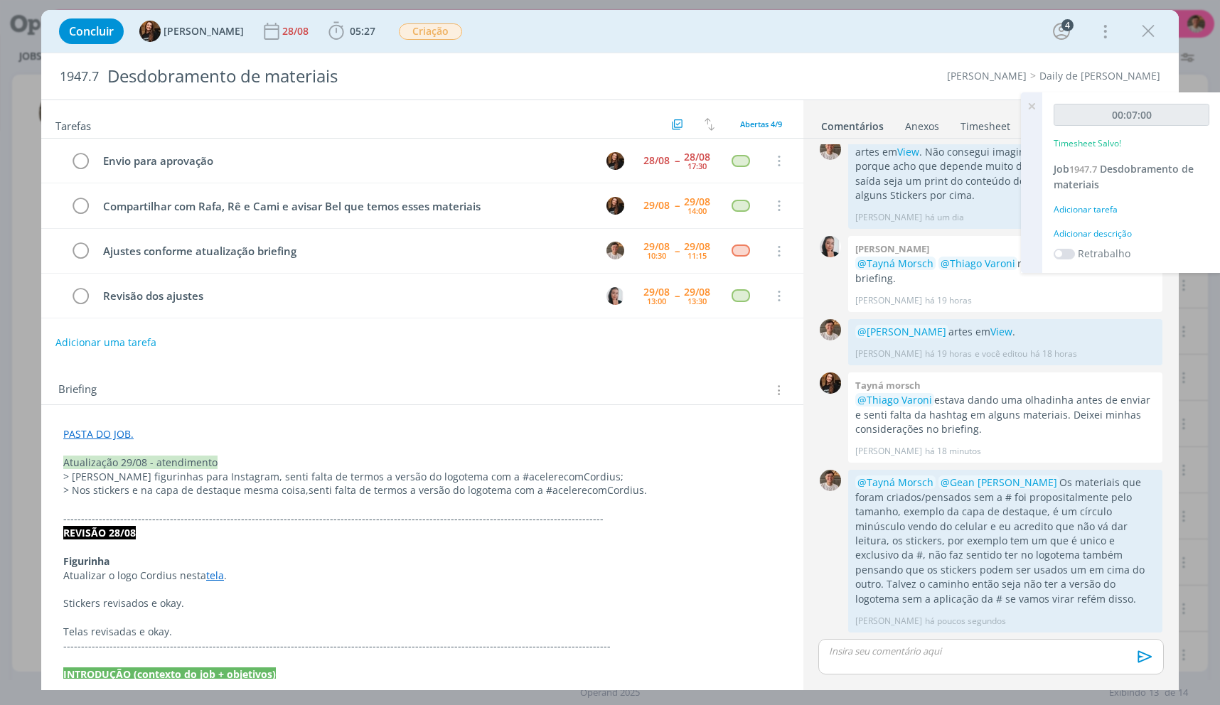
click at [1097, 237] on div "Adicionar descrição" at bounding box center [1132, 234] width 156 height 13
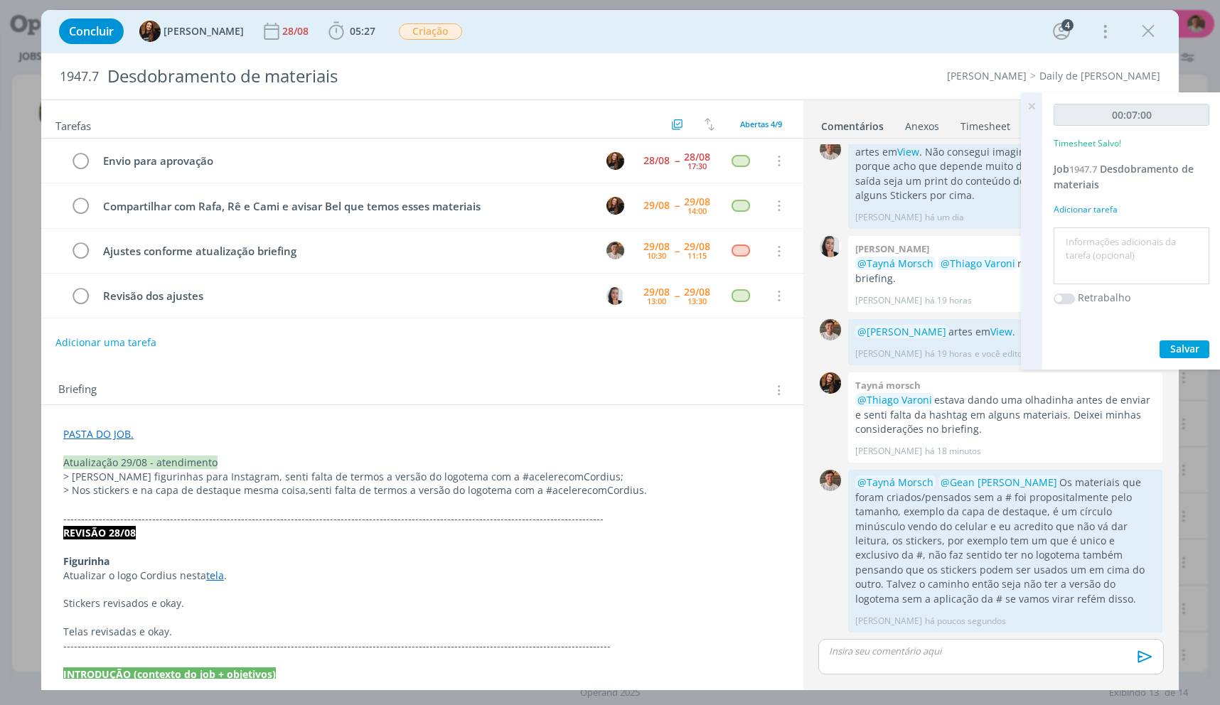
click at [1096, 237] on textarea at bounding box center [1131, 256] width 149 height 50
type textarea "L"
type textarea "a"
type textarea "Ajustes"
click at [1160, 341] on button "Salvar" at bounding box center [1185, 350] width 50 height 18
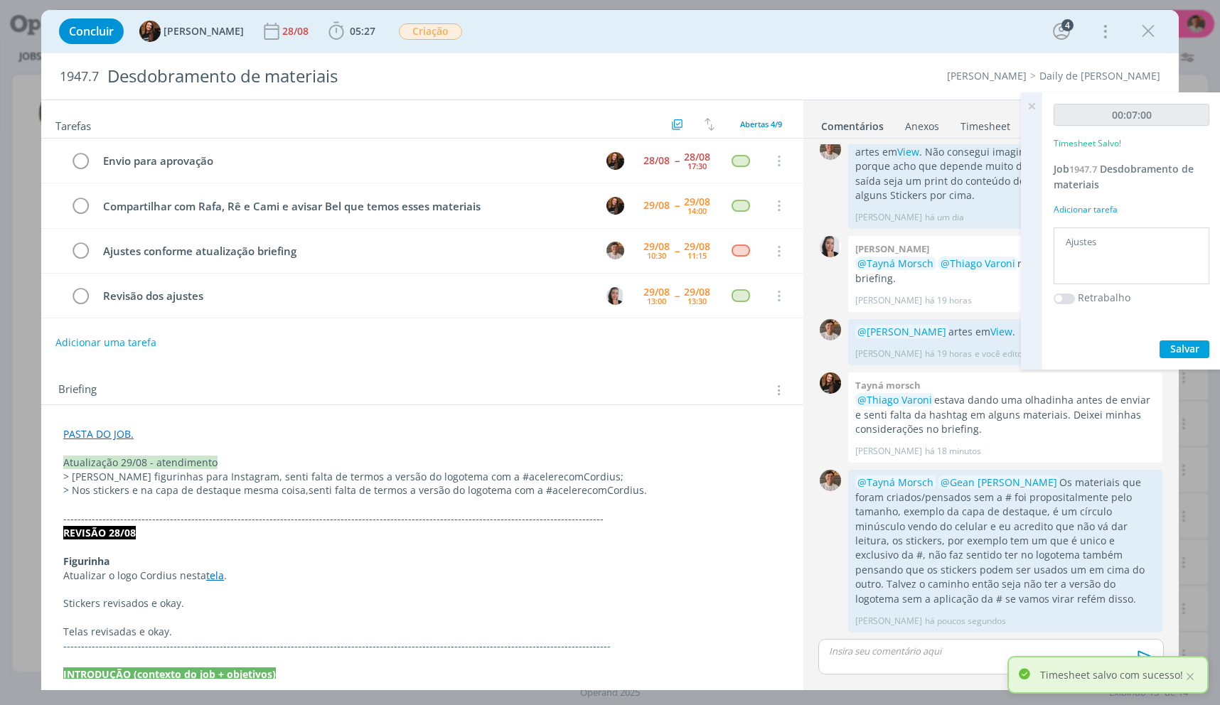
click at [1031, 99] on icon at bounding box center [1032, 106] width 26 height 28
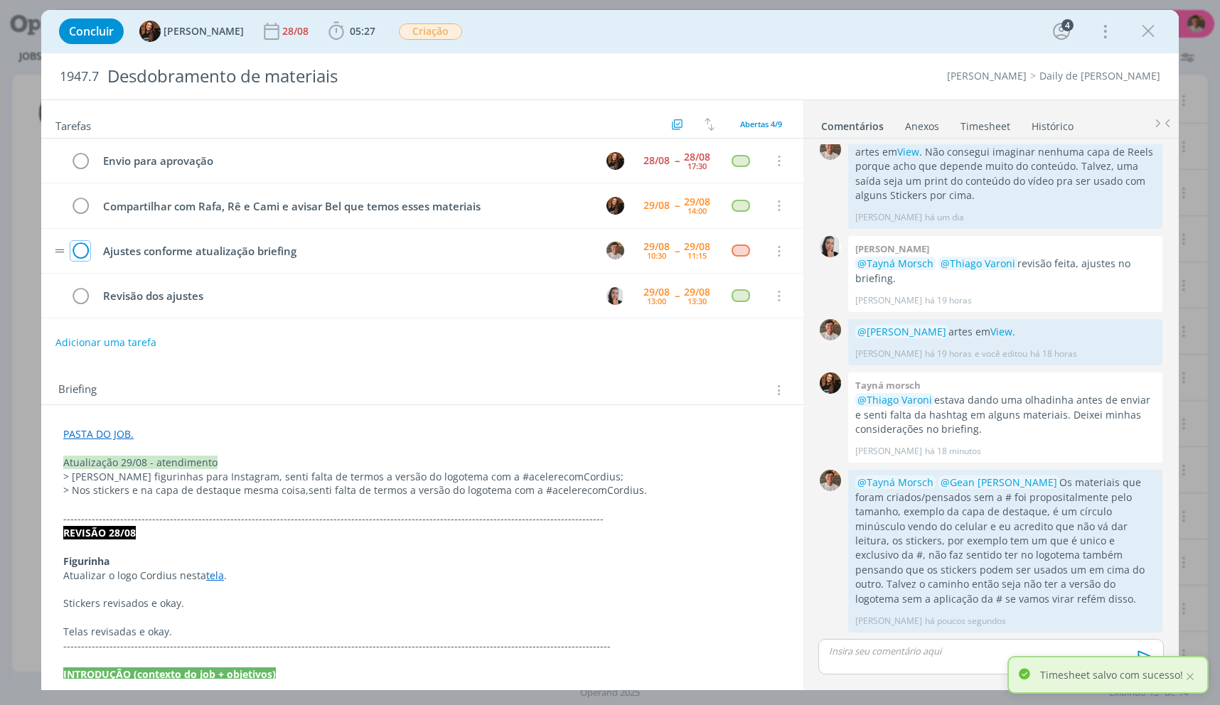
click at [73, 247] on icon "dialog" at bounding box center [80, 251] width 20 height 21
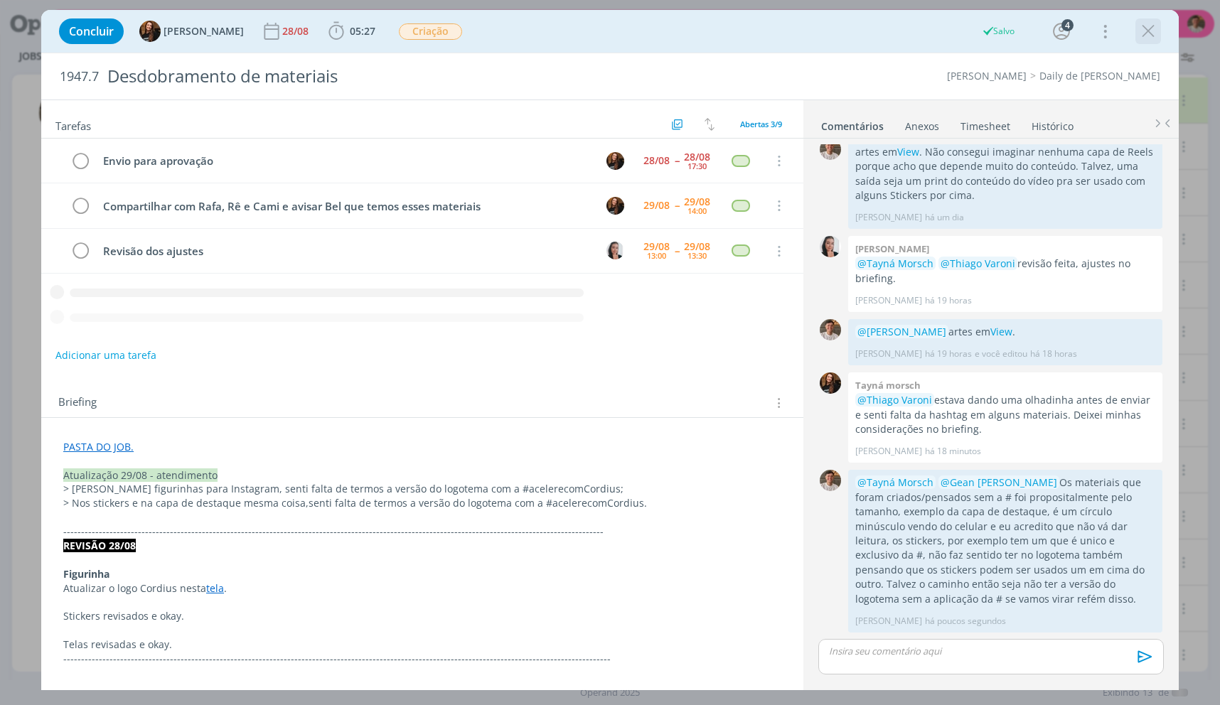
click at [1145, 26] on icon "dialog" at bounding box center [1148, 31] width 21 height 21
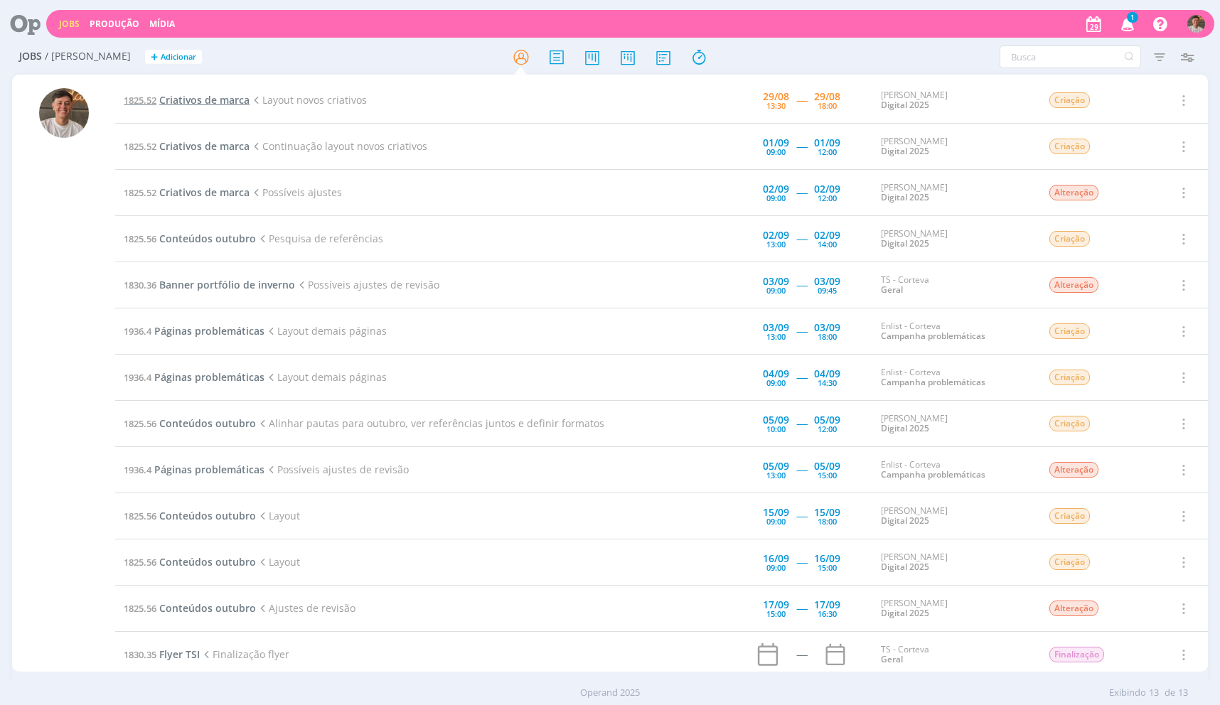
click at [198, 103] on span "Criativos de marca" at bounding box center [204, 100] width 90 height 14
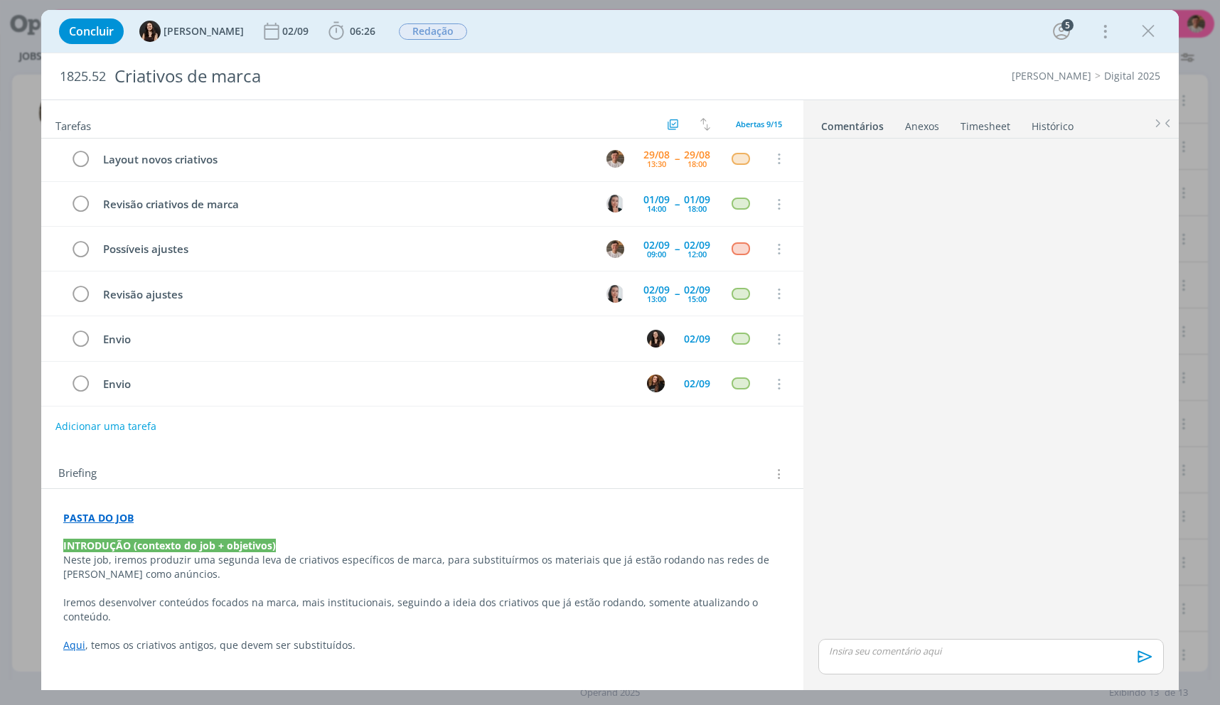
scroll to position [71, 0]
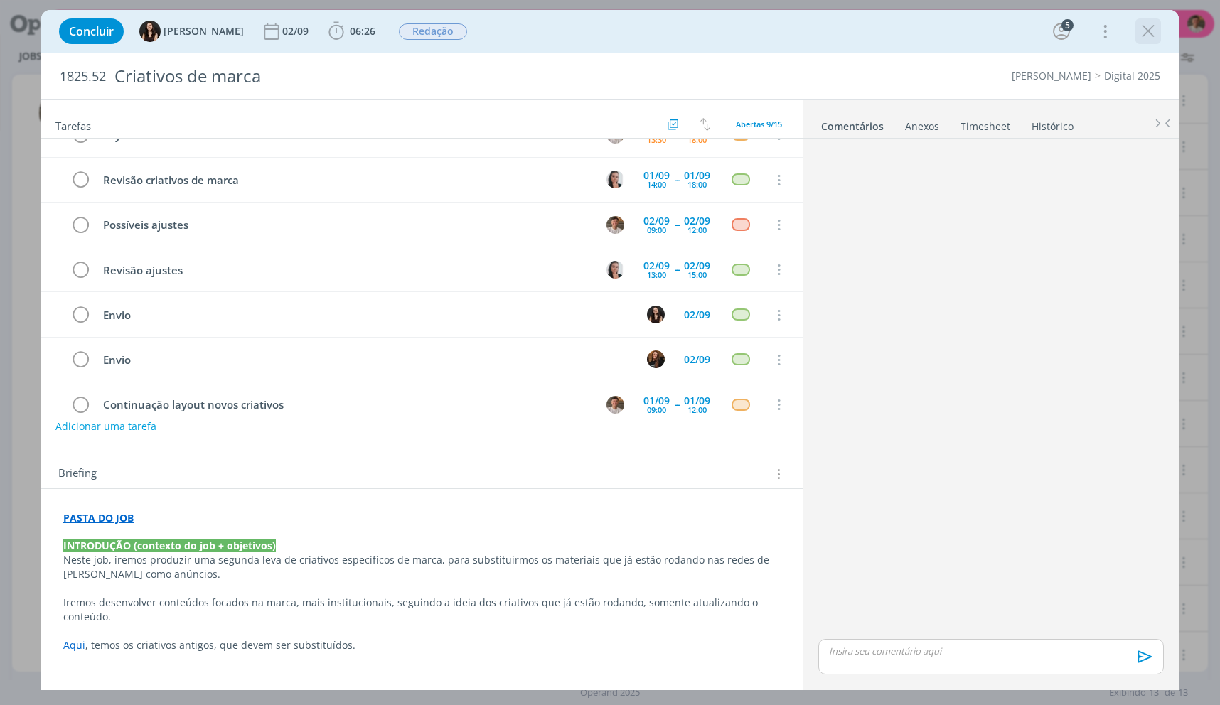
click at [1157, 28] on icon "dialog" at bounding box center [1148, 31] width 21 height 21
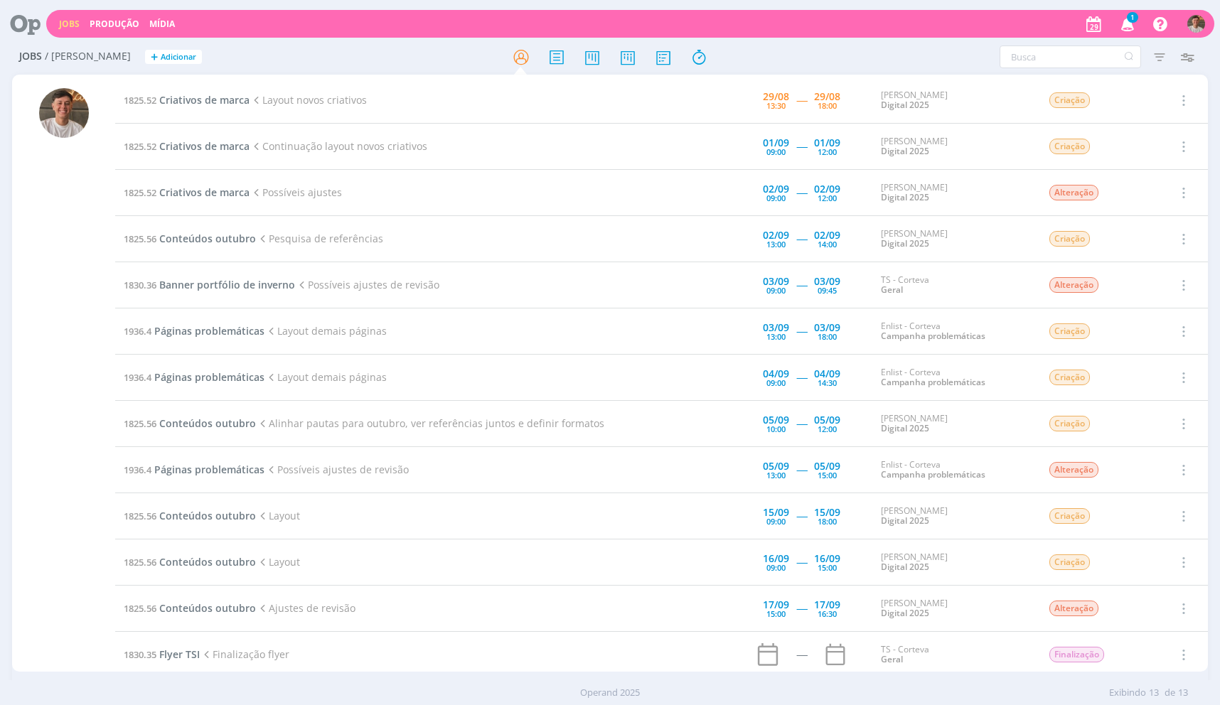
click at [250, 90] on td "1825.52 Criativos de marca Layout novos criativos" at bounding box center [380, 100] width 530 height 46
click at [244, 97] on span "Criativos de marca" at bounding box center [204, 100] width 90 height 14
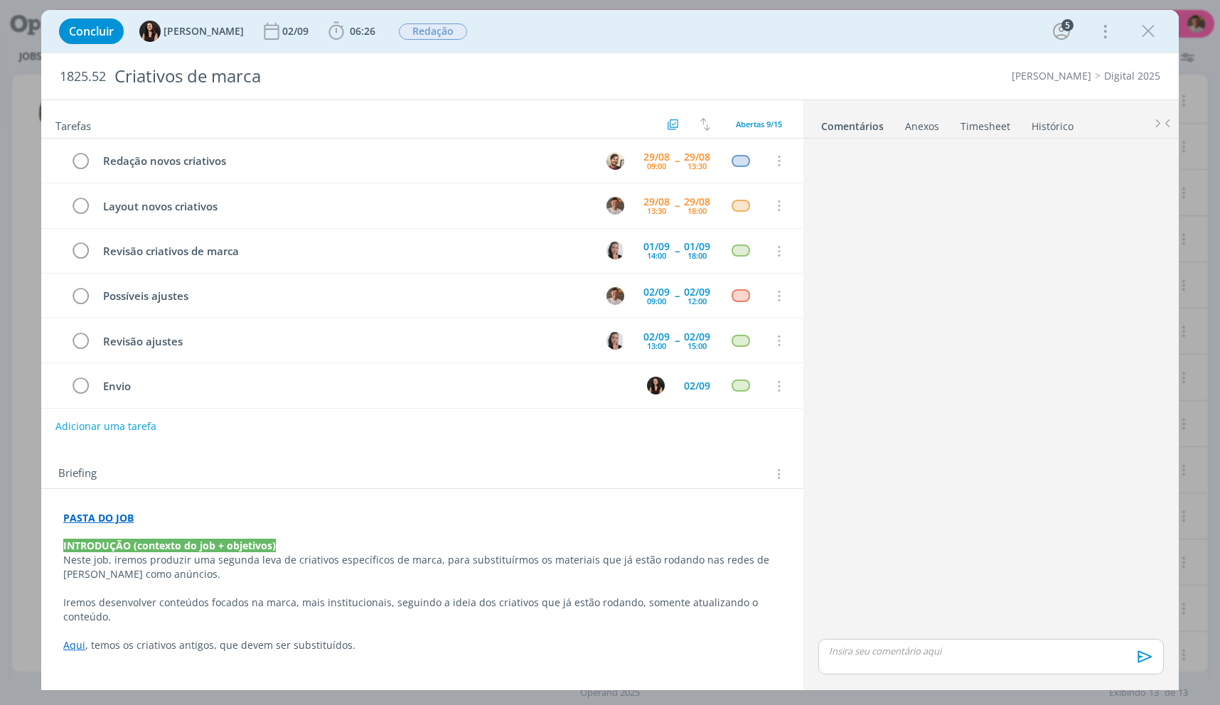
drag, startPoint x: 360, startPoint y: 29, endPoint x: 358, endPoint y: 55, distance: 25.8
click at [360, 29] on span "06:26 Iniciar Apontar Data * 29/08/2025 Horas * 00:00 Tarefa Selecione a tarefa…" at bounding box center [351, 31] width 55 height 26
click at [350, 31] on span "06:26" at bounding box center [363, 31] width 26 height 14
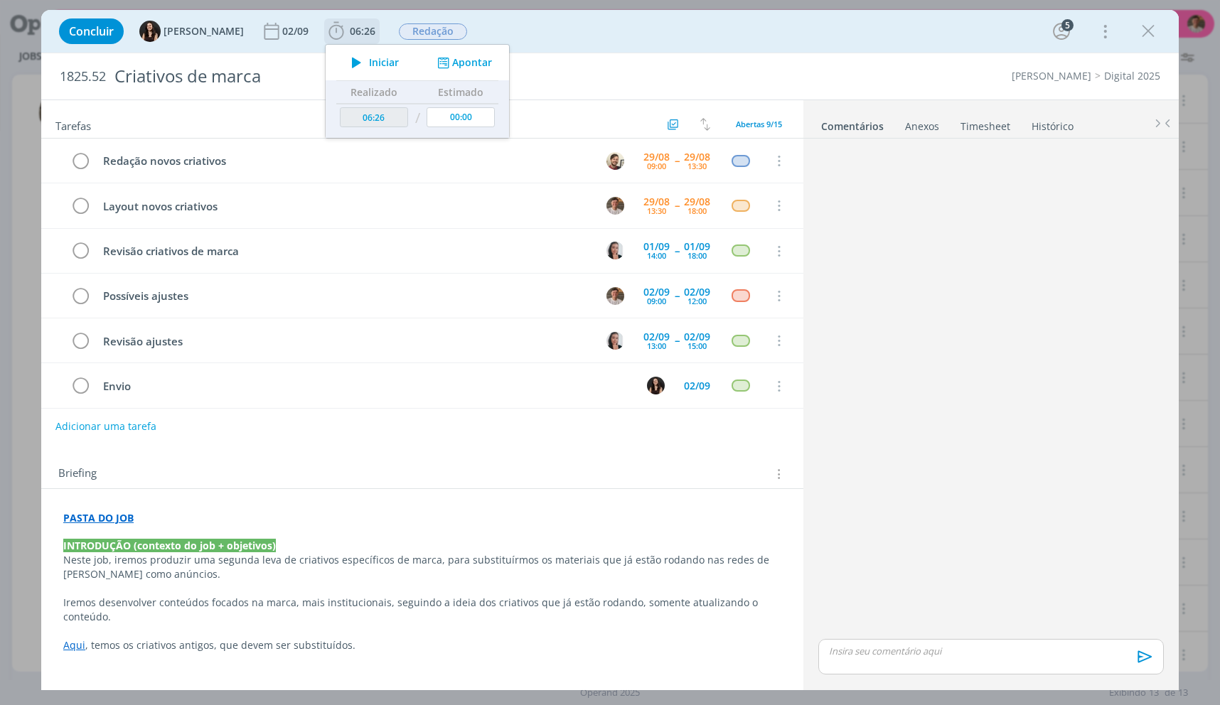
click at [346, 67] on icon "dialog" at bounding box center [356, 62] width 25 height 18
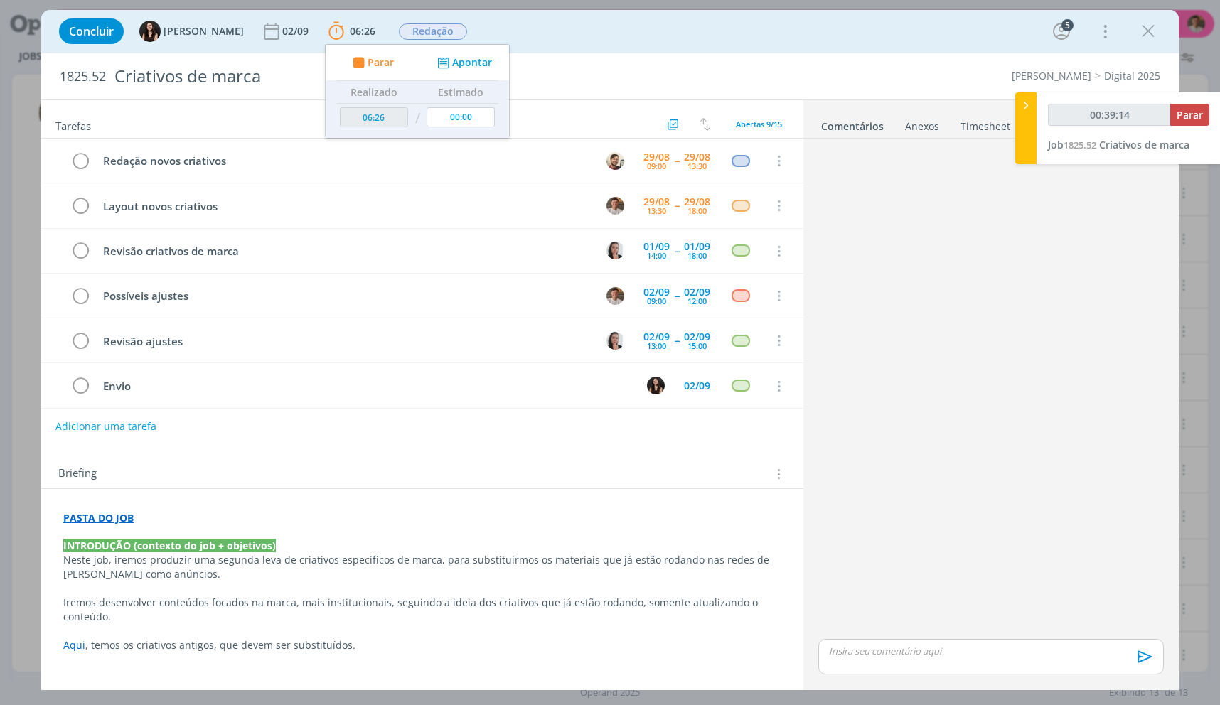
type input "00:40:14"
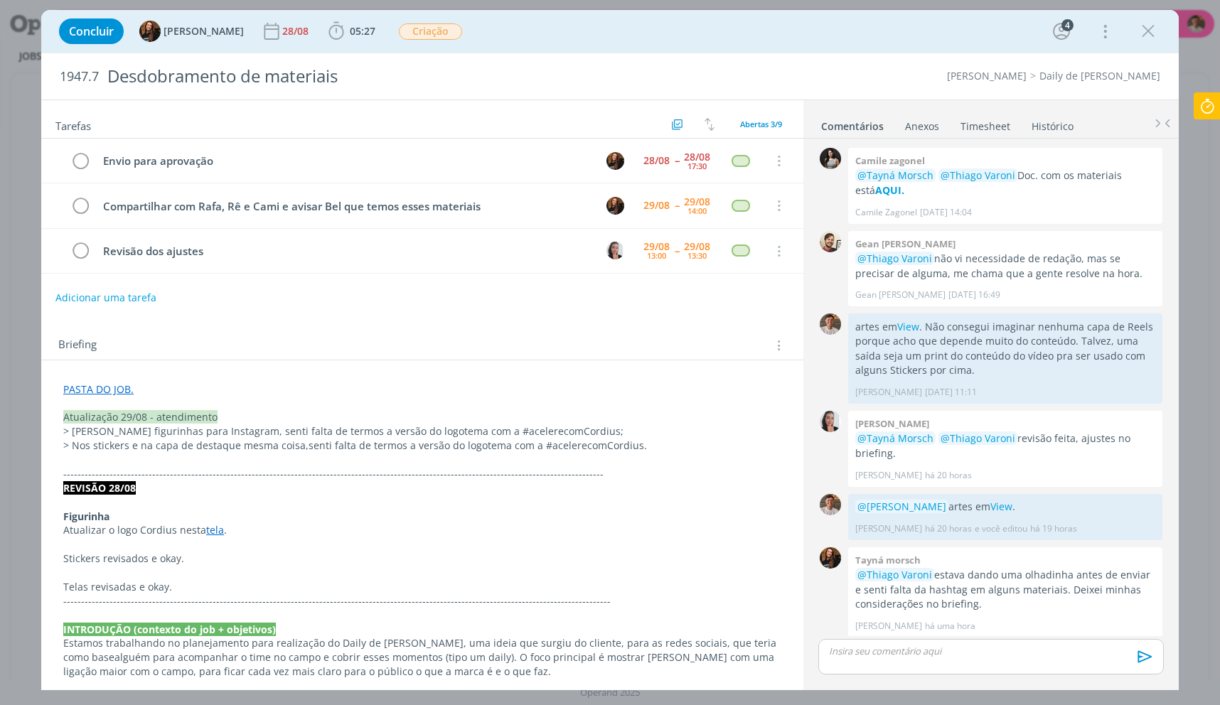
scroll to position [175, 0]
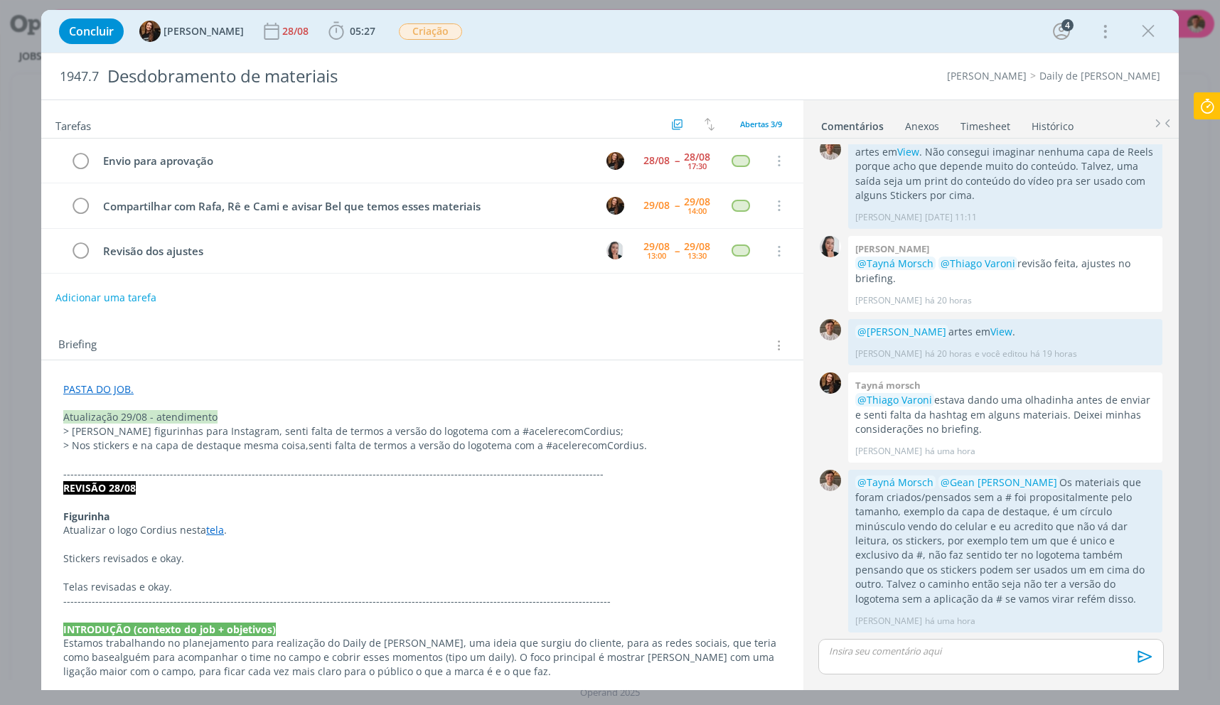
click at [1214, 98] on icon at bounding box center [1207, 106] width 26 height 28
type input "00:48:43"
click at [1208, 118] on div "00:48:43 Parar Job 1825.52 Criativos de marca" at bounding box center [1129, 128] width 184 height 72
click at [1206, 118] on button "Parar" at bounding box center [1189, 115] width 39 height 22
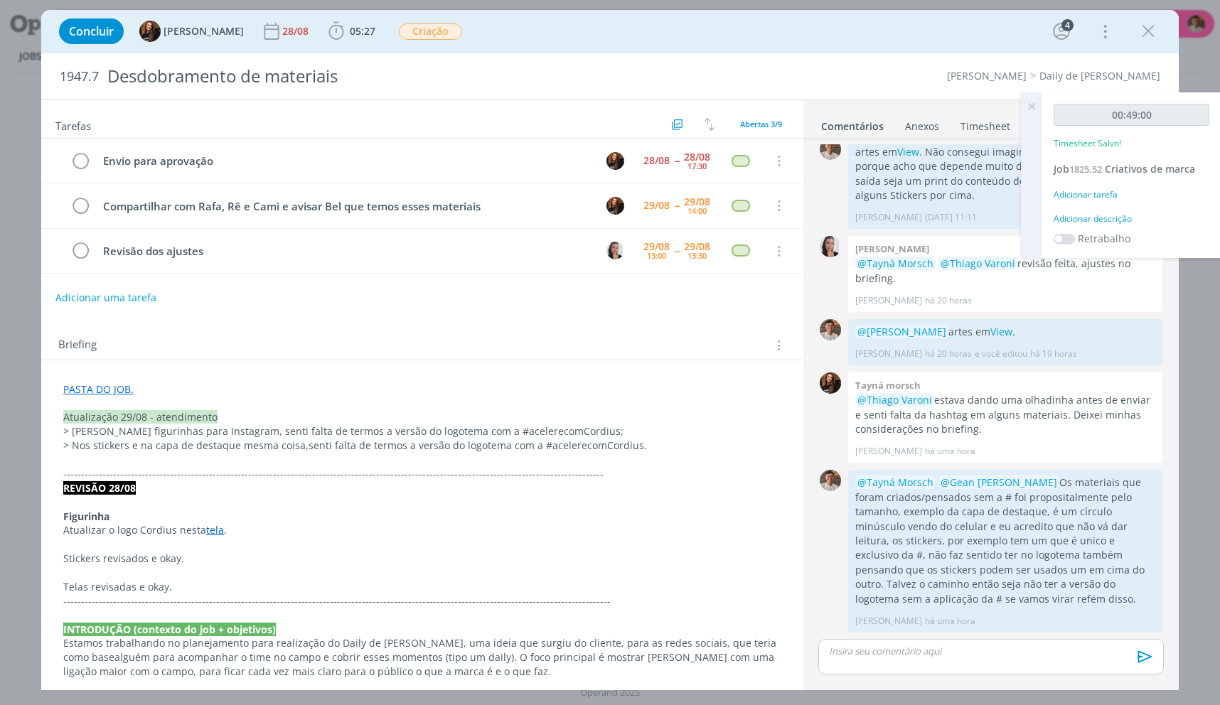
click at [1104, 219] on div "Adicionar descrição" at bounding box center [1132, 219] width 156 height 13
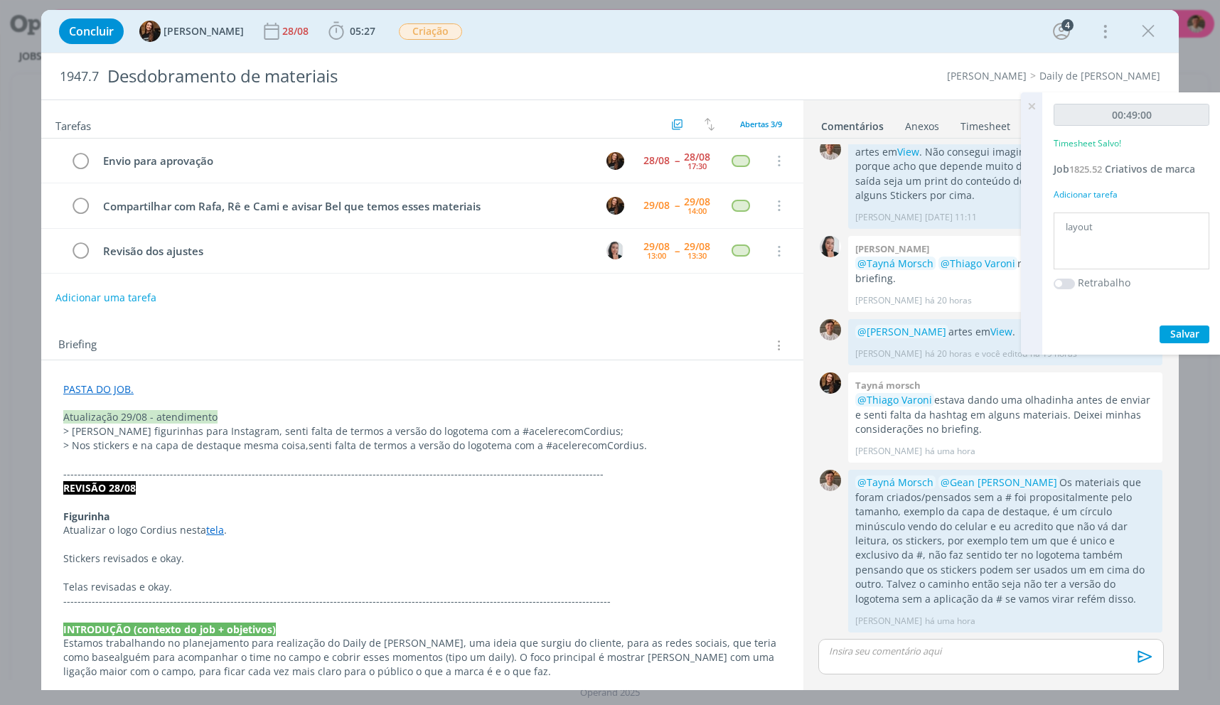
type textarea "layout"
click at [1160, 326] on button "Salvar" at bounding box center [1185, 335] width 50 height 18
